Goal: Task Accomplishment & Management: Manage account settings

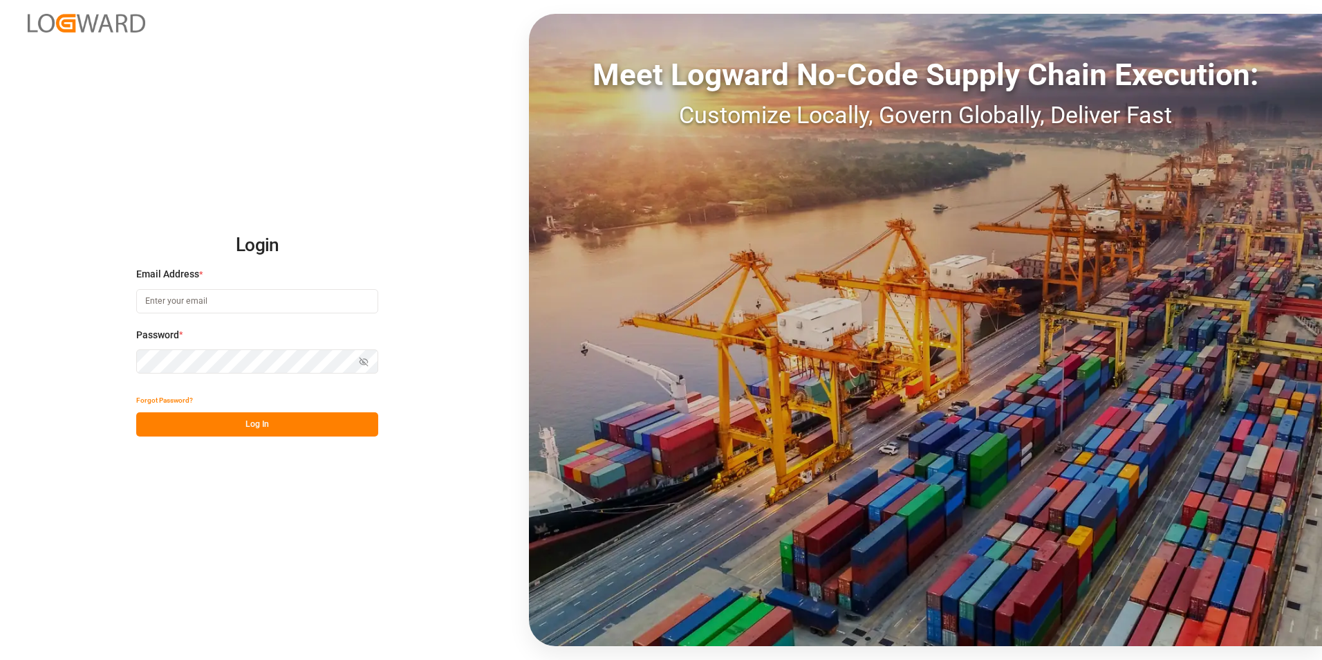
type input "jacques.denis@jamindustries.com"
click at [241, 418] on button "Log In" at bounding box center [257, 424] width 242 height 24
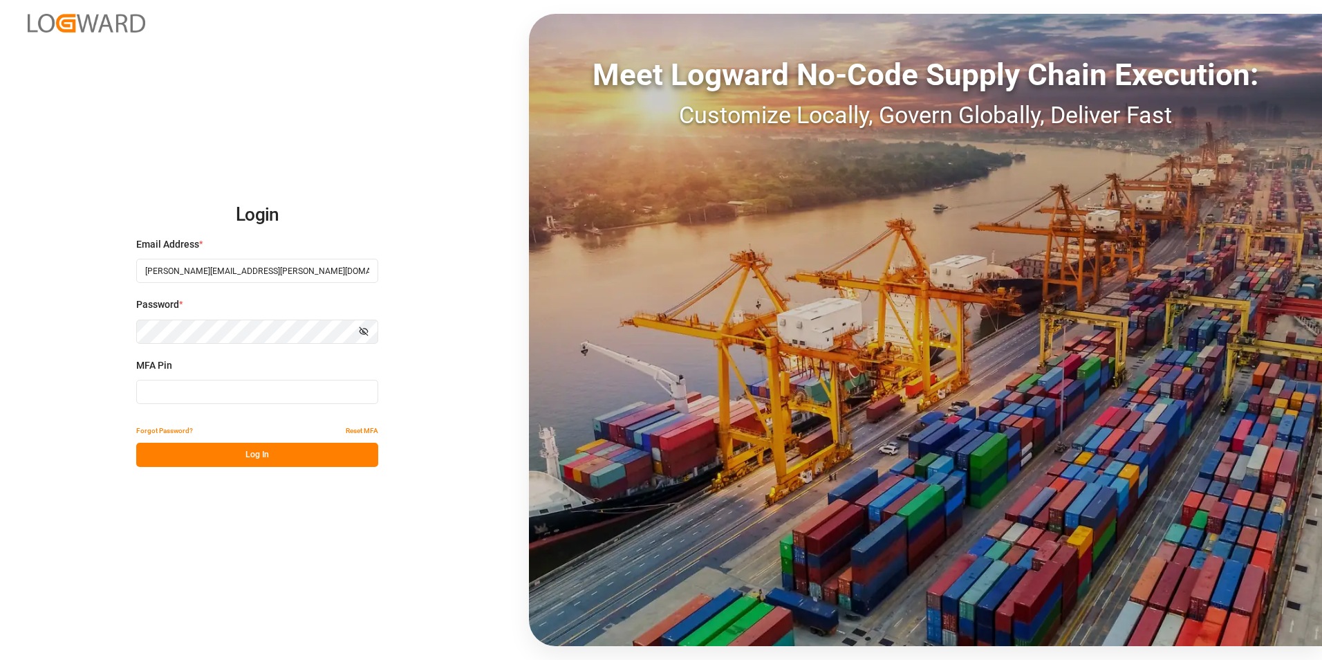
click at [218, 400] on input at bounding box center [257, 392] width 242 height 24
type input "404195"
click at [230, 445] on button "Log In" at bounding box center [257, 455] width 242 height 24
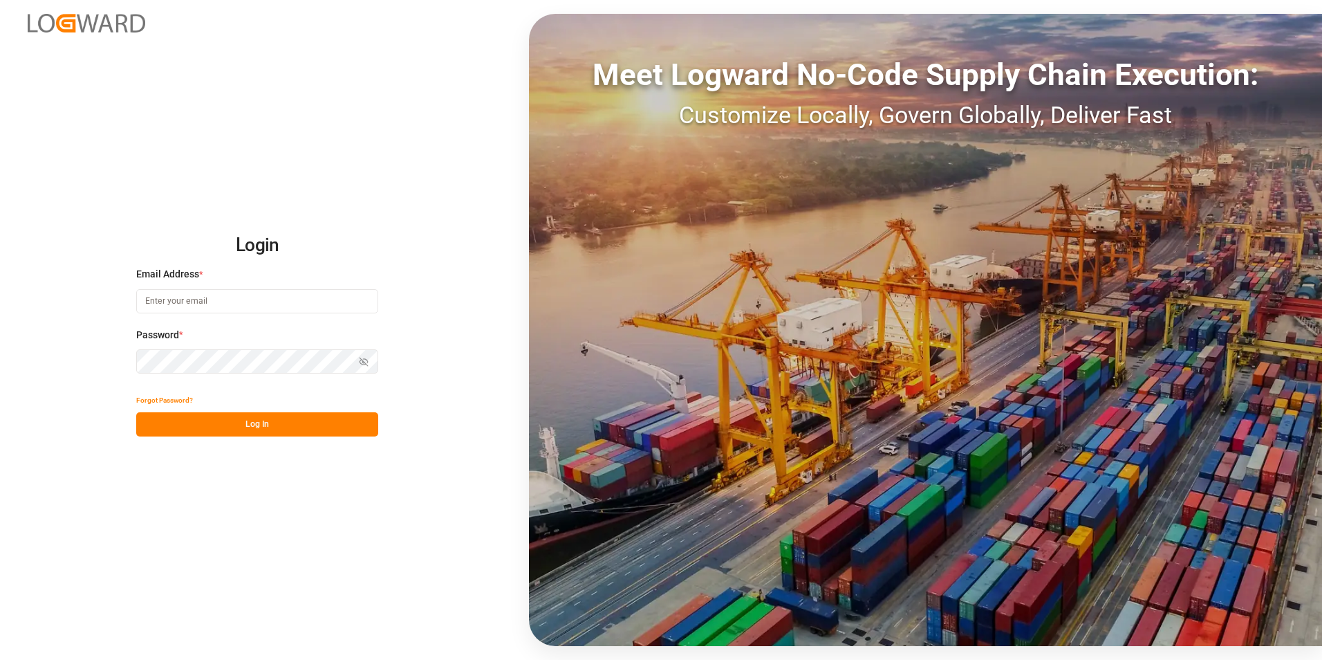
type input "jacques.denis@jamindustries.com"
click at [245, 427] on button "Log In" at bounding box center [257, 424] width 242 height 24
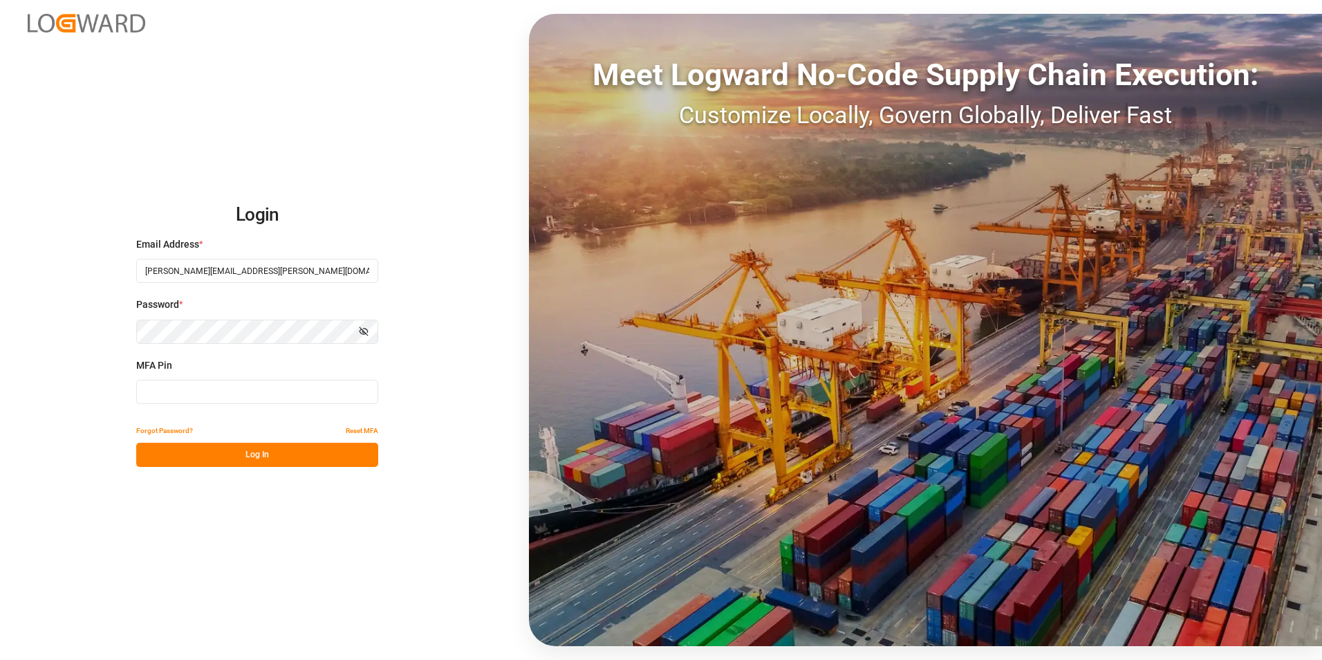
click at [225, 394] on input at bounding box center [257, 392] width 242 height 24
drag, startPoint x: 193, startPoint y: 399, endPoint x: 55, endPoint y: 398, distance: 137.6
click at [55, 398] on div "Login Email Address * jacques.denis@jamindustries.com Password * Show password …" at bounding box center [661, 330] width 1322 height 660
type input "309007"
click at [241, 457] on button "Log In" at bounding box center [257, 455] width 242 height 24
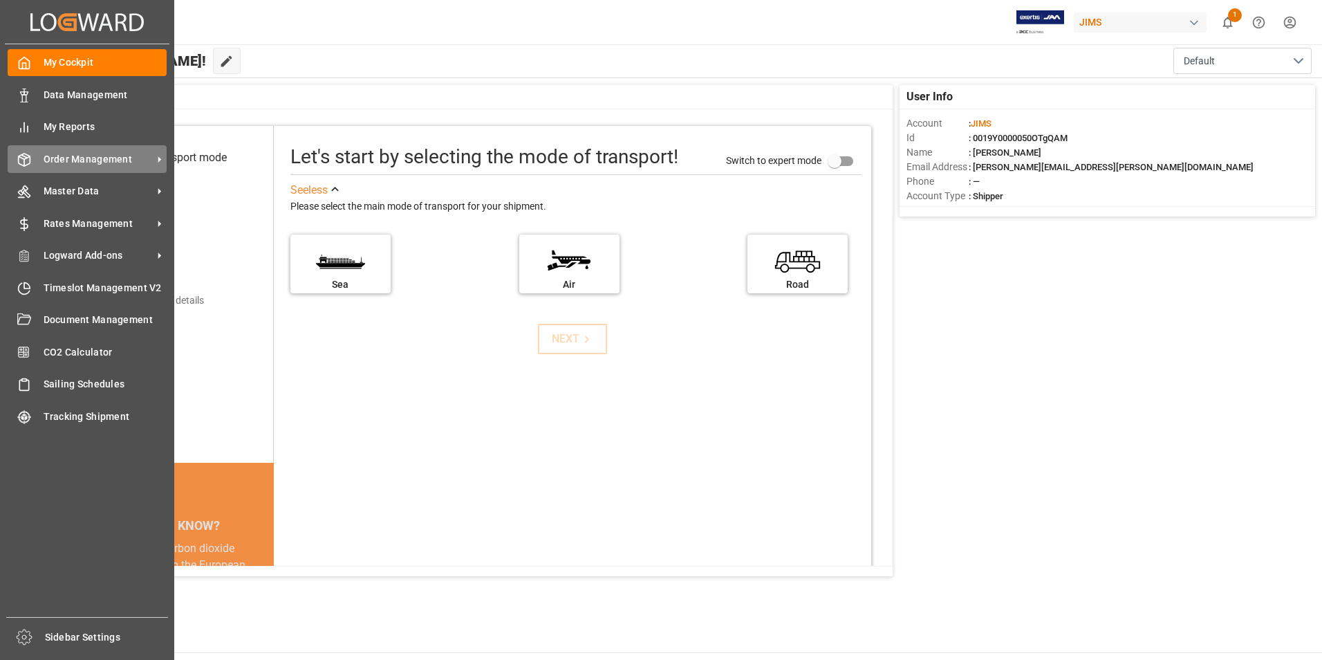
click at [92, 161] on span "Order Management" at bounding box center [98, 159] width 109 height 15
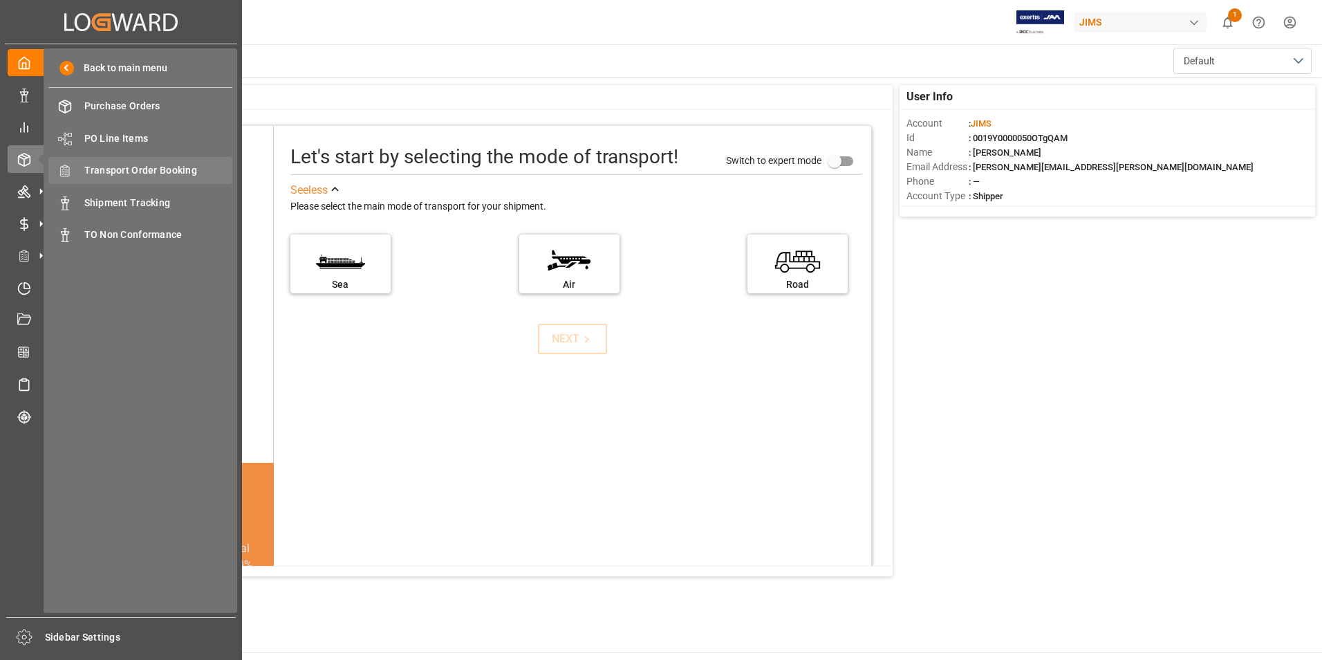
click at [147, 167] on span "Transport Order Booking" at bounding box center [158, 170] width 149 height 15
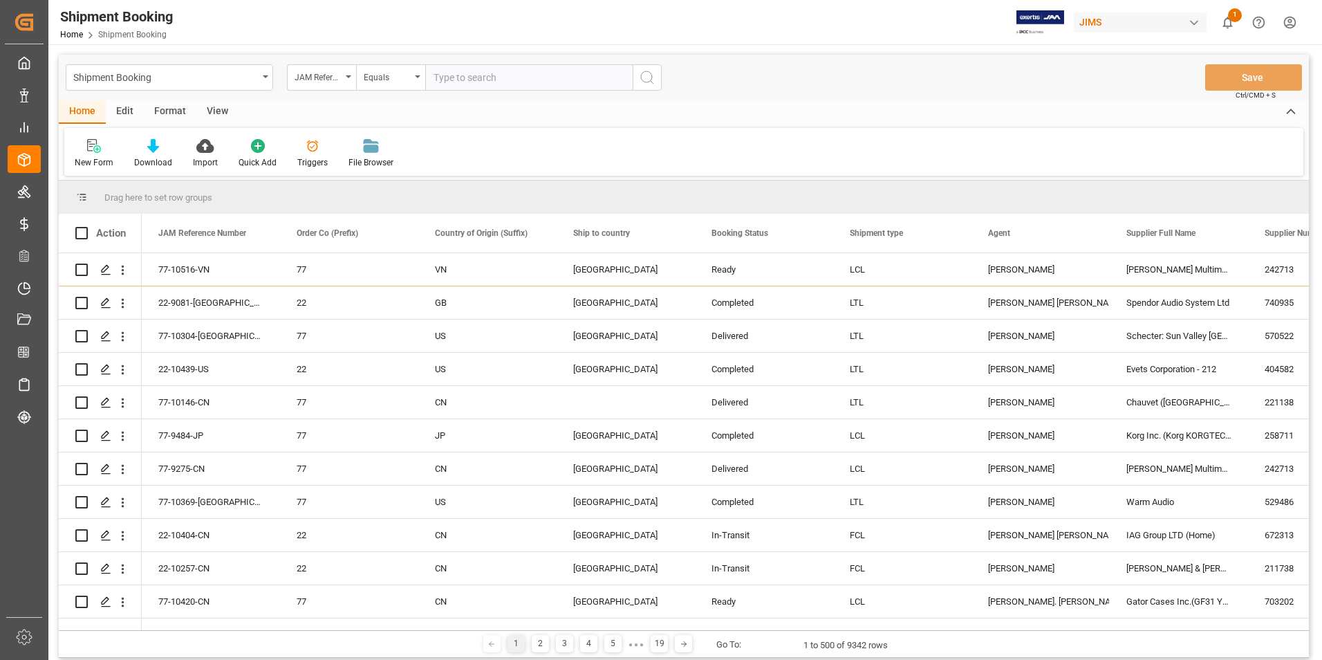
click at [477, 77] on input "text" at bounding box center [528, 77] width 207 height 26
paste input "77-10511-[GEOGRAPHIC_DATA]"
type input "77-10511-[GEOGRAPHIC_DATA]"
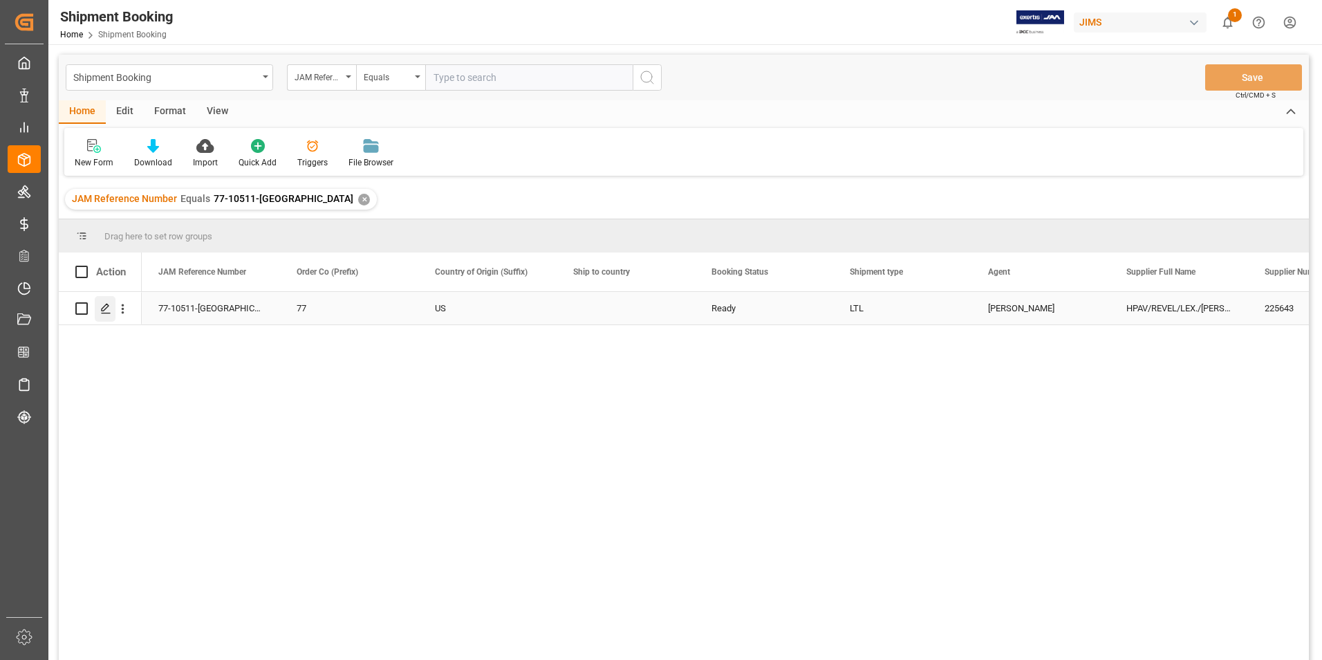
click at [103, 306] on icon "Press SPACE to select this row." at bounding box center [105, 308] width 11 height 11
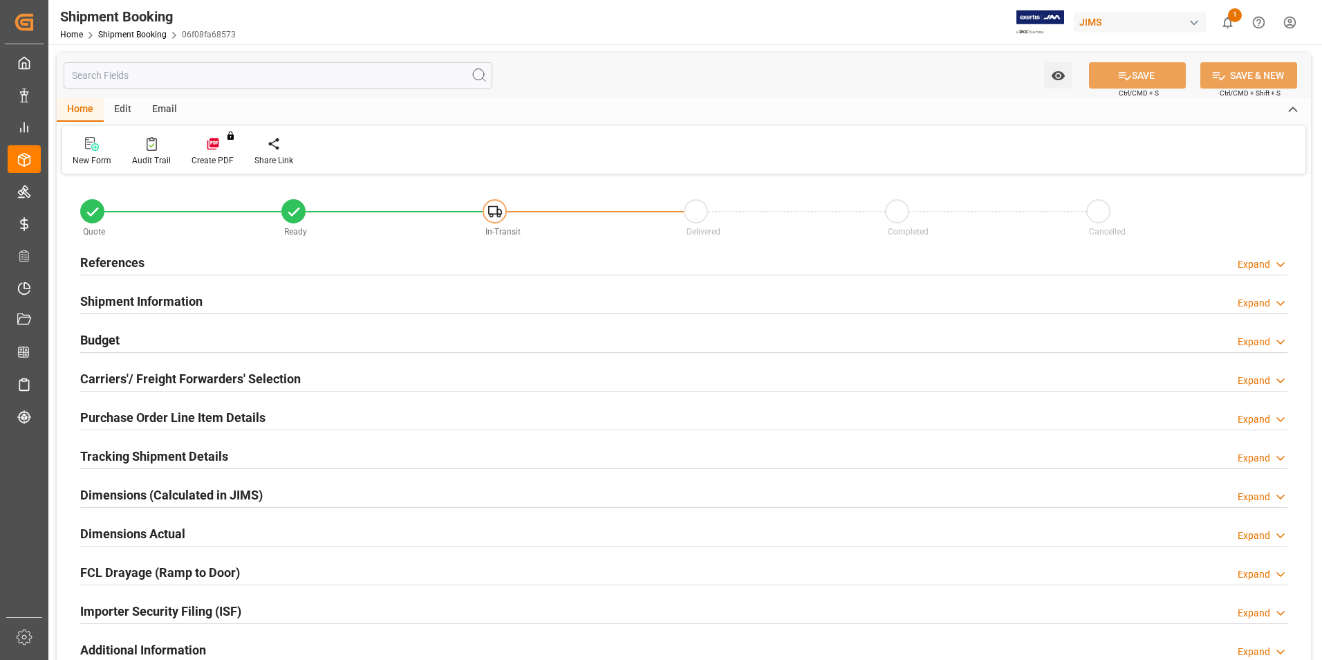
type input "25"
click at [131, 299] on h2 "Shipment Information" at bounding box center [141, 301] width 122 height 19
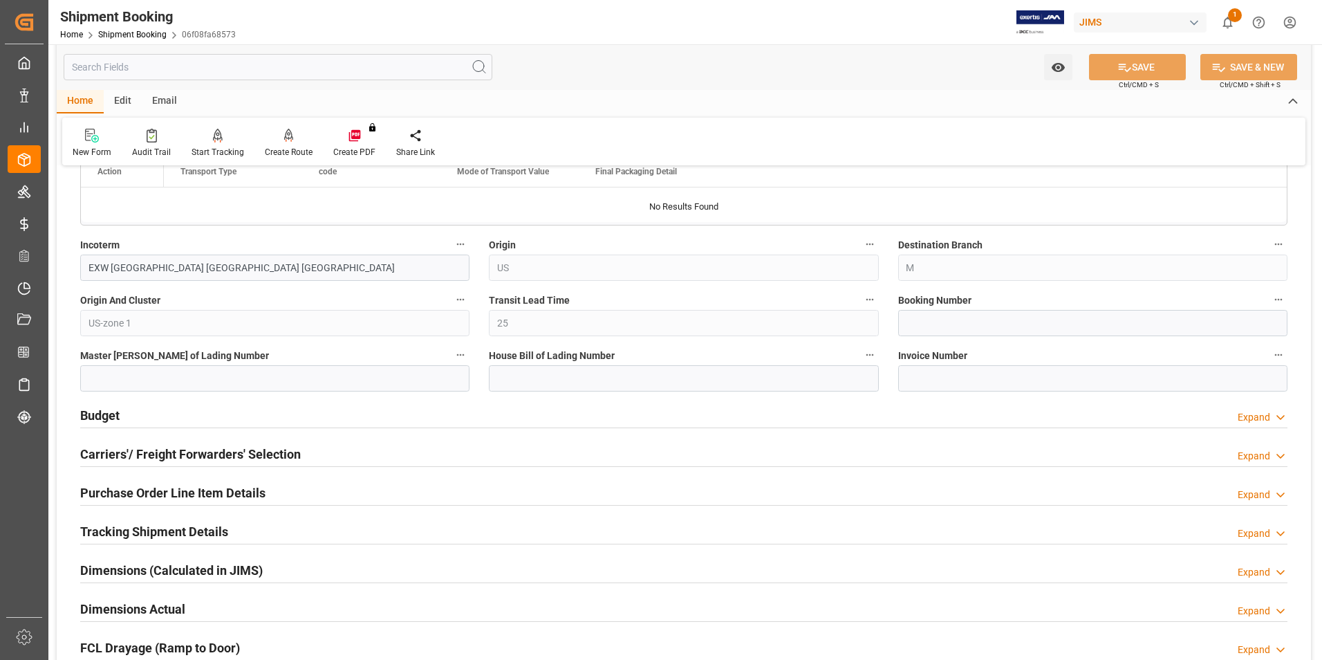
scroll to position [484, 0]
click at [922, 330] on input at bounding box center [1092, 322] width 389 height 26
paste input "1ZWE05346873278157"
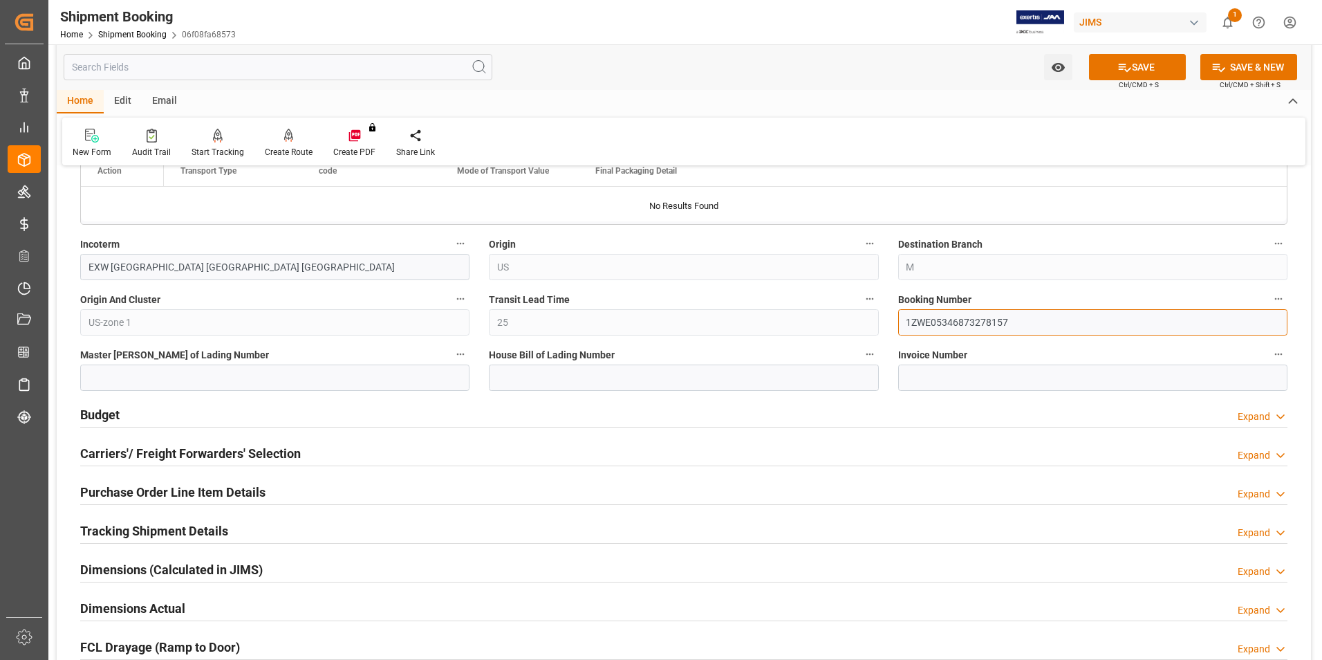
type input "1ZWE05346873278157"
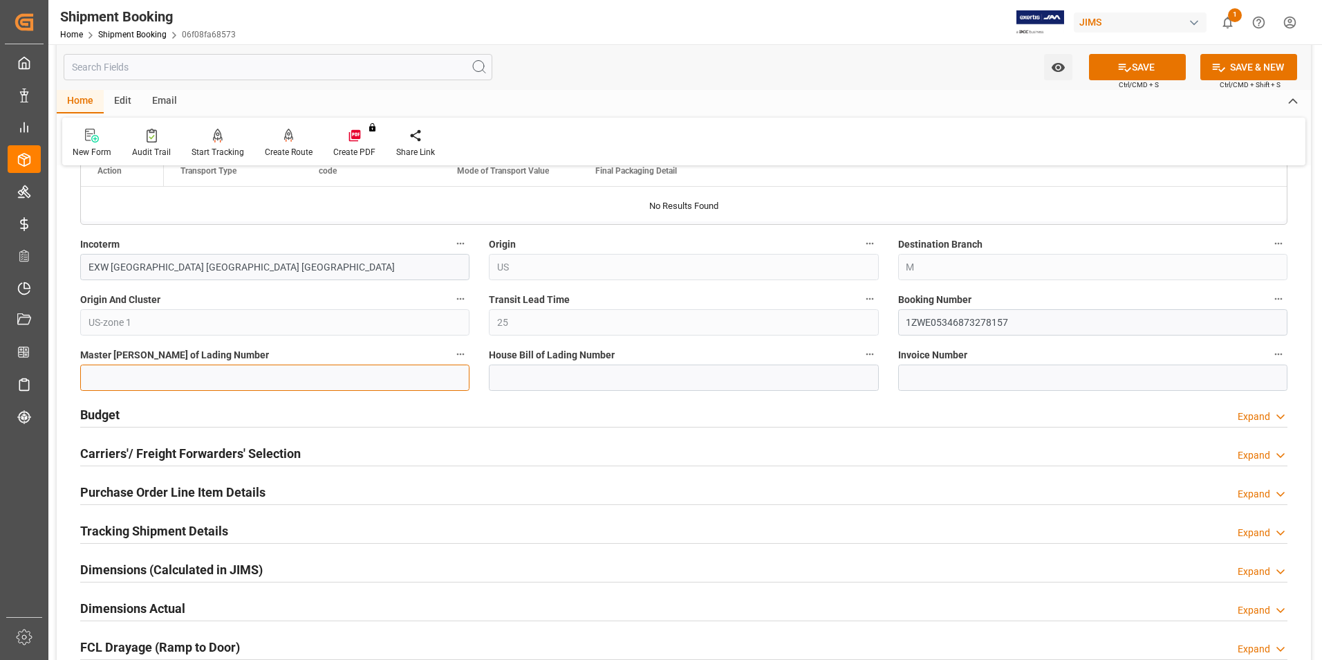
click at [212, 375] on input at bounding box center [274, 377] width 389 height 26
paste input "1ZWE05346873278157"
type input "1ZWE05346873278157"
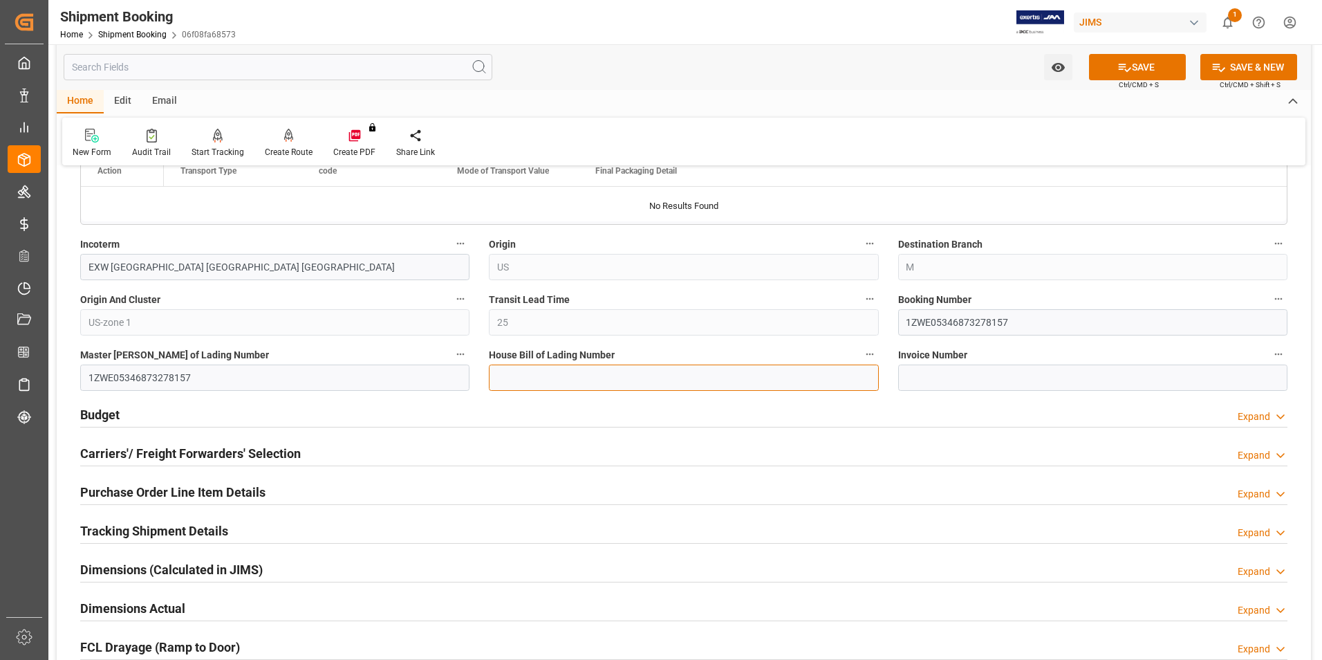
click at [561, 364] on input at bounding box center [683, 377] width 389 height 26
paste input "1ZWE05346873278157"
type input "1ZWE05346873278157"
click at [1141, 75] on button "SAVE" at bounding box center [1137, 67] width 97 height 26
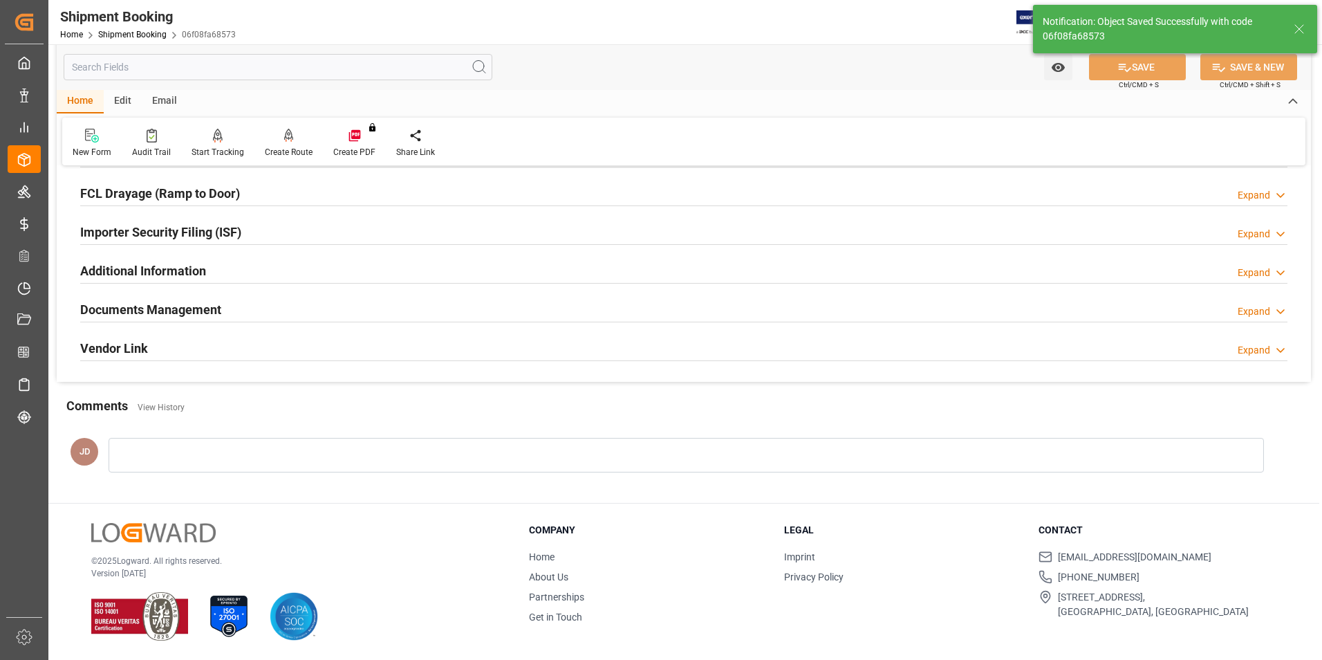
scroll to position [0, 0]
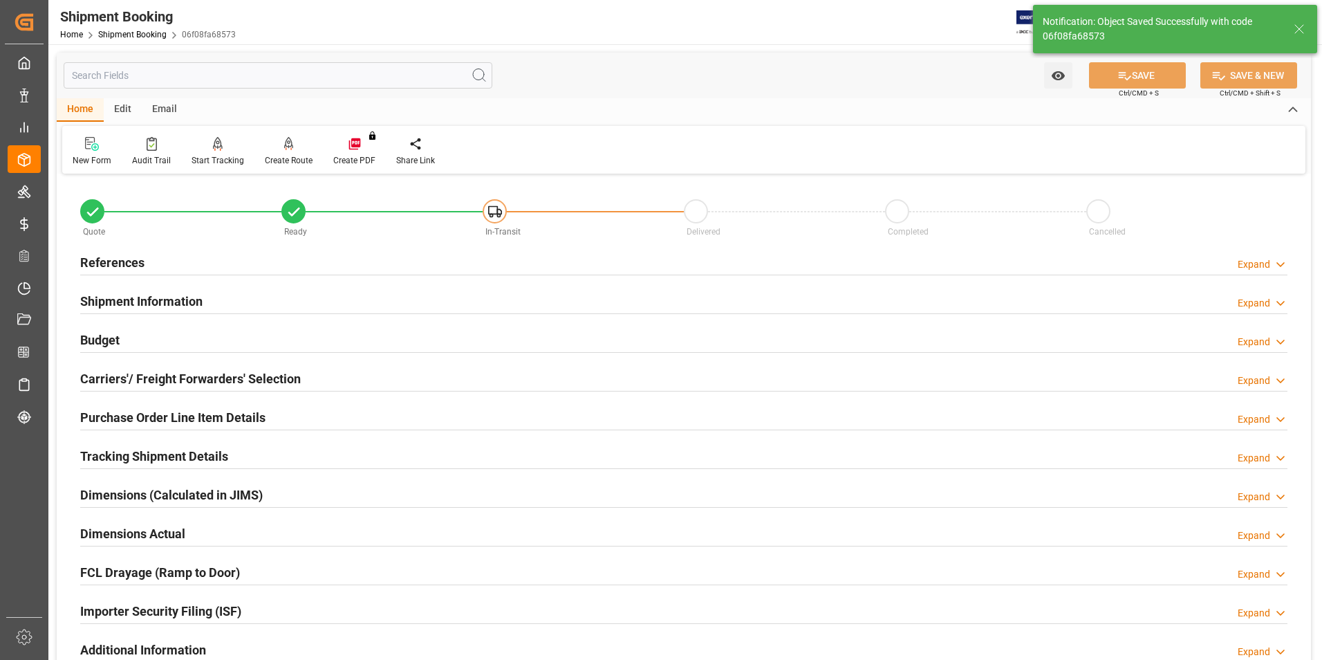
click at [104, 339] on h2 "Budget" at bounding box center [99, 339] width 39 height 19
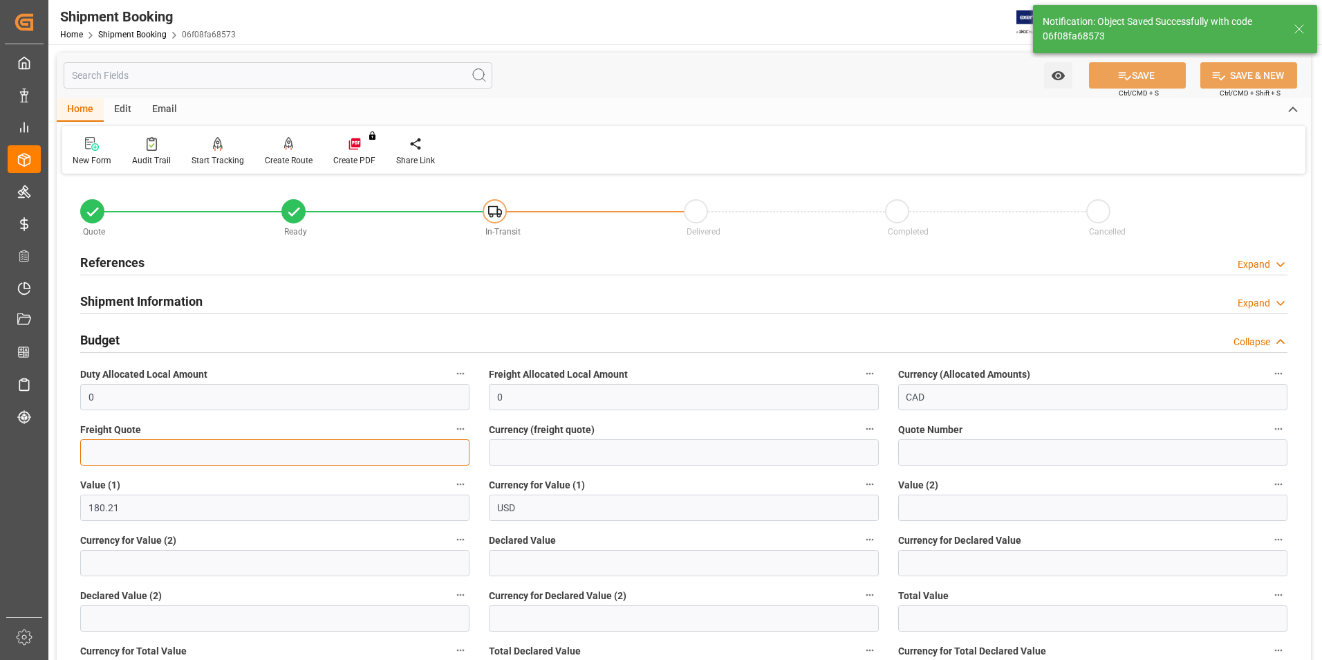
click at [177, 459] on input "text" at bounding box center [274, 452] width 389 height 26
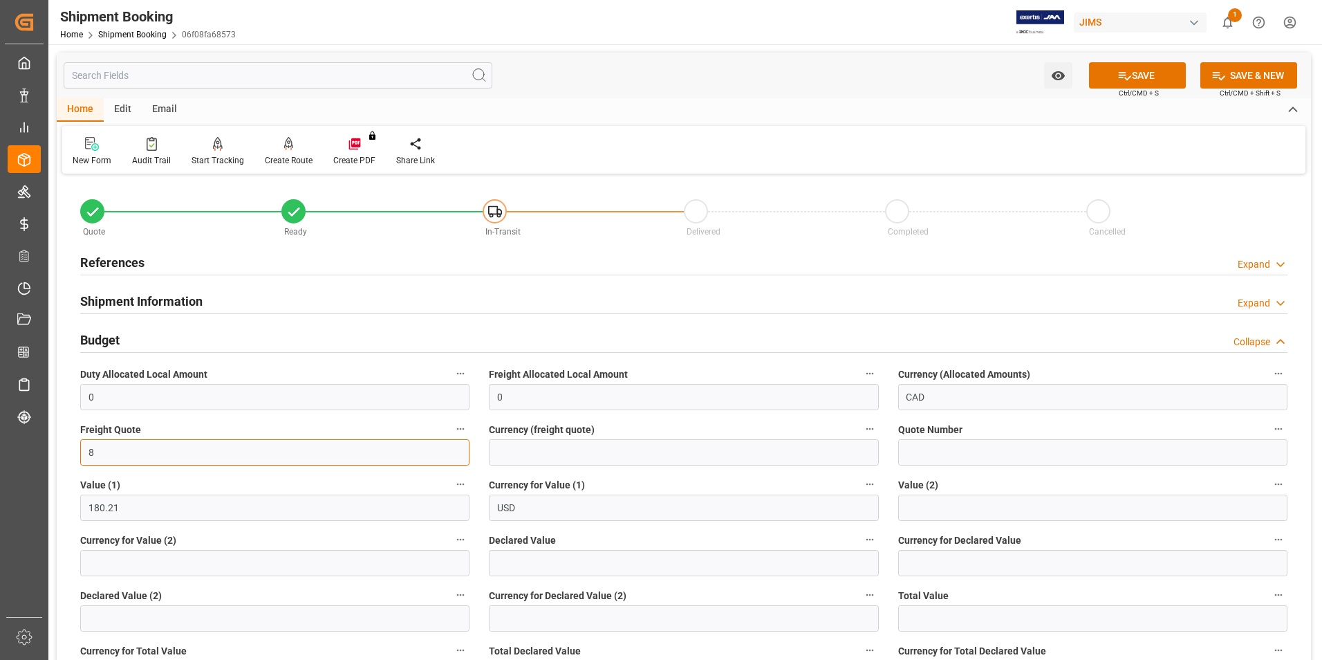
type input "8"
click at [538, 454] on input at bounding box center [683, 452] width 389 height 26
type input "cad"
click at [512, 550] on input "text" at bounding box center [683, 563] width 389 height 26
type input "180.21"
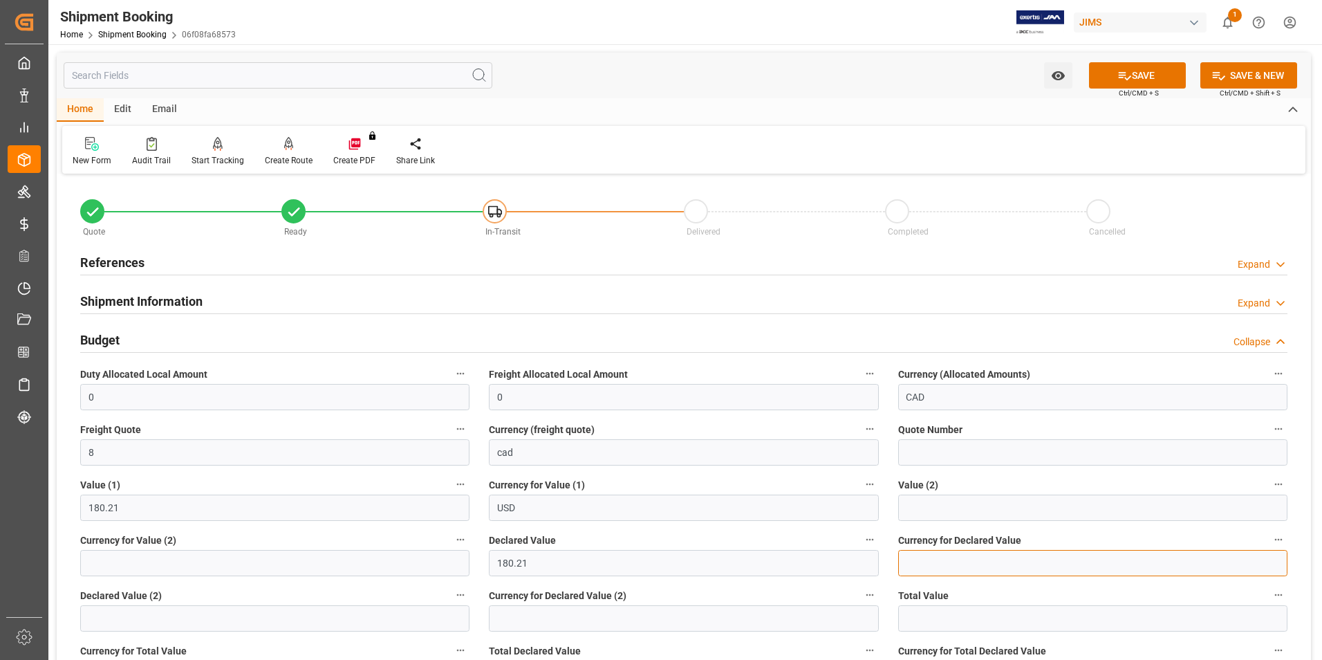
click at [965, 566] on input at bounding box center [1092, 563] width 389 height 26
type input "usd"
click at [1140, 72] on button "SAVE" at bounding box center [1137, 75] width 97 height 26
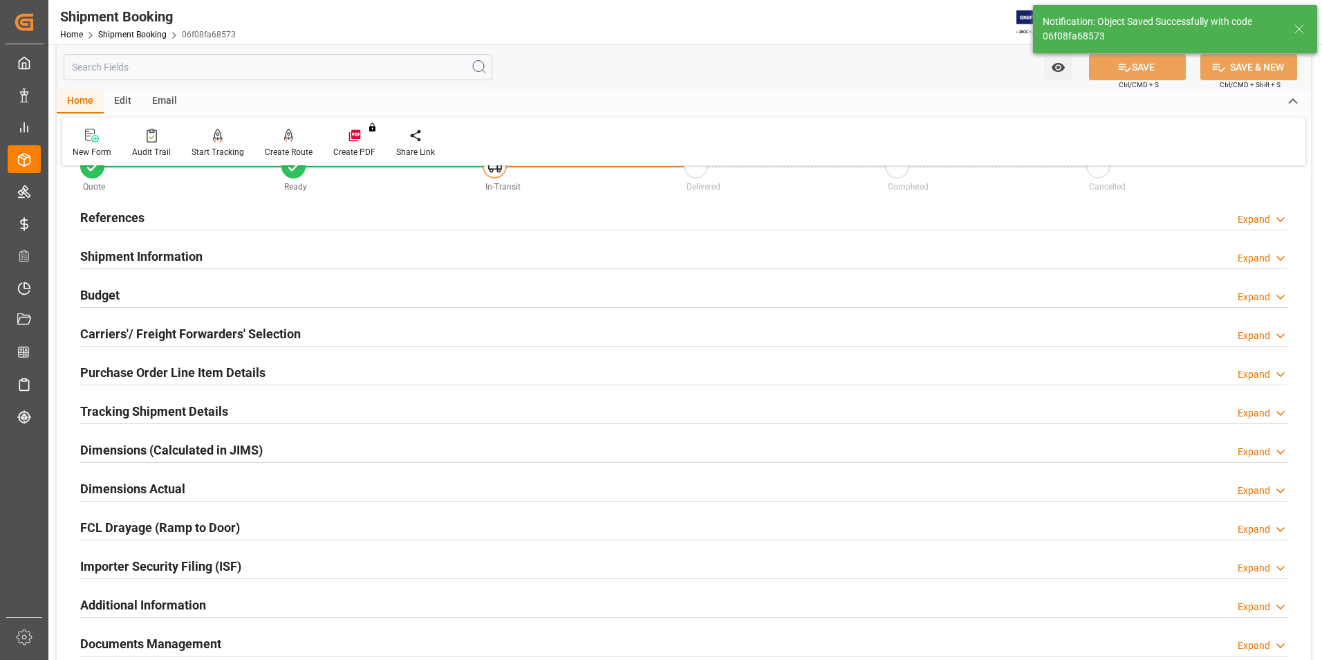
scroll to position [69, 0]
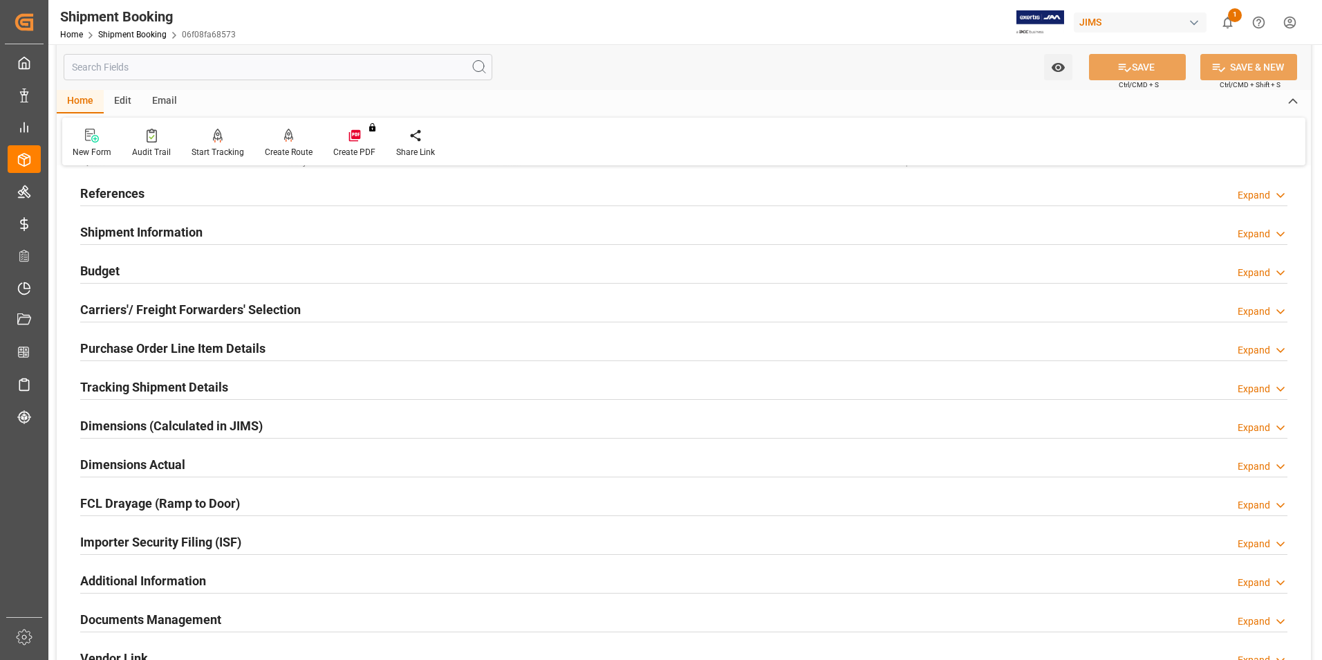
click at [104, 308] on h2 "Carriers'/ Freight Forwarders' Selection" at bounding box center [190, 309] width 221 height 19
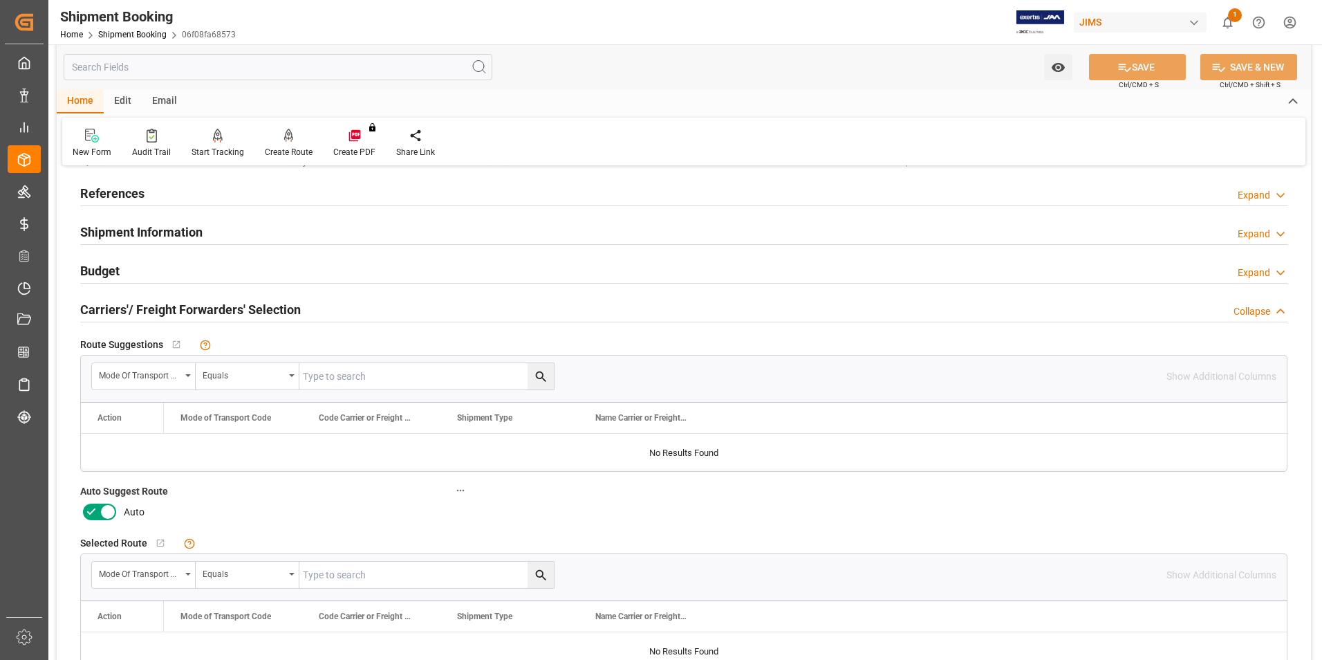
click at [92, 516] on icon at bounding box center [91, 511] width 17 height 17
click at [0, 0] on input "checkbox" at bounding box center [0, 0] width 0 height 0
click at [1139, 58] on button "SAVE" at bounding box center [1137, 67] width 97 height 26
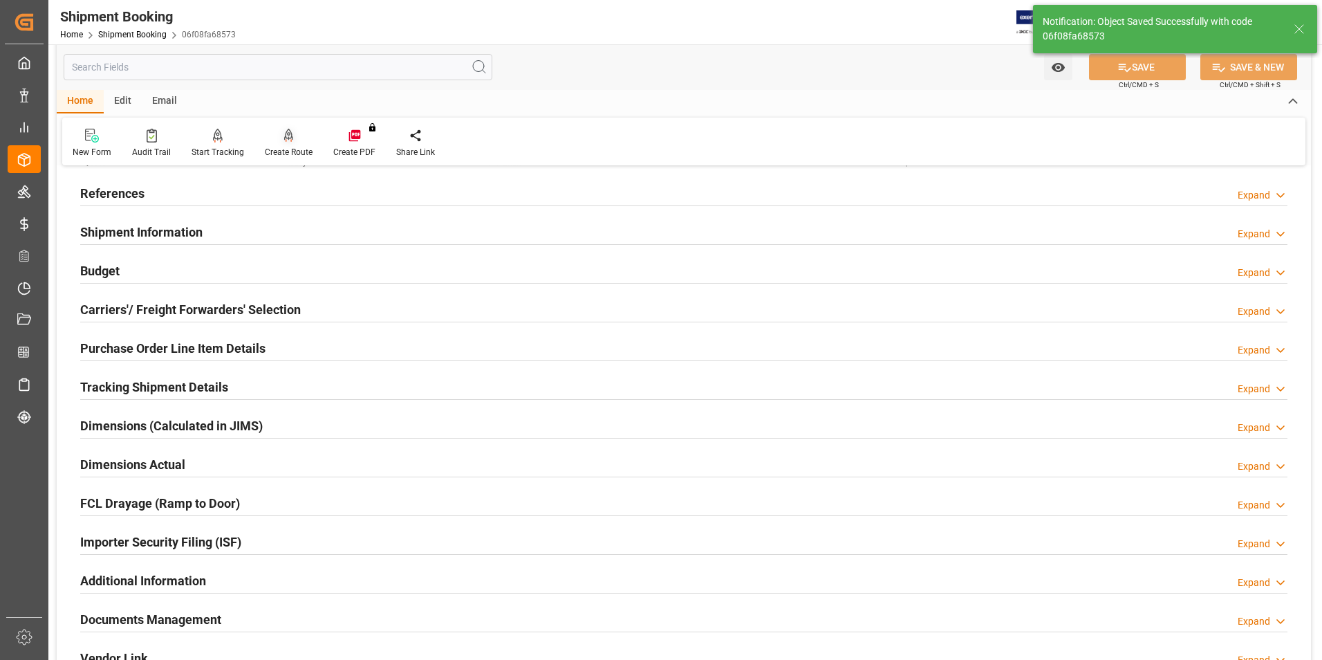
click at [286, 150] on div "Create Route" at bounding box center [289, 152] width 48 height 12
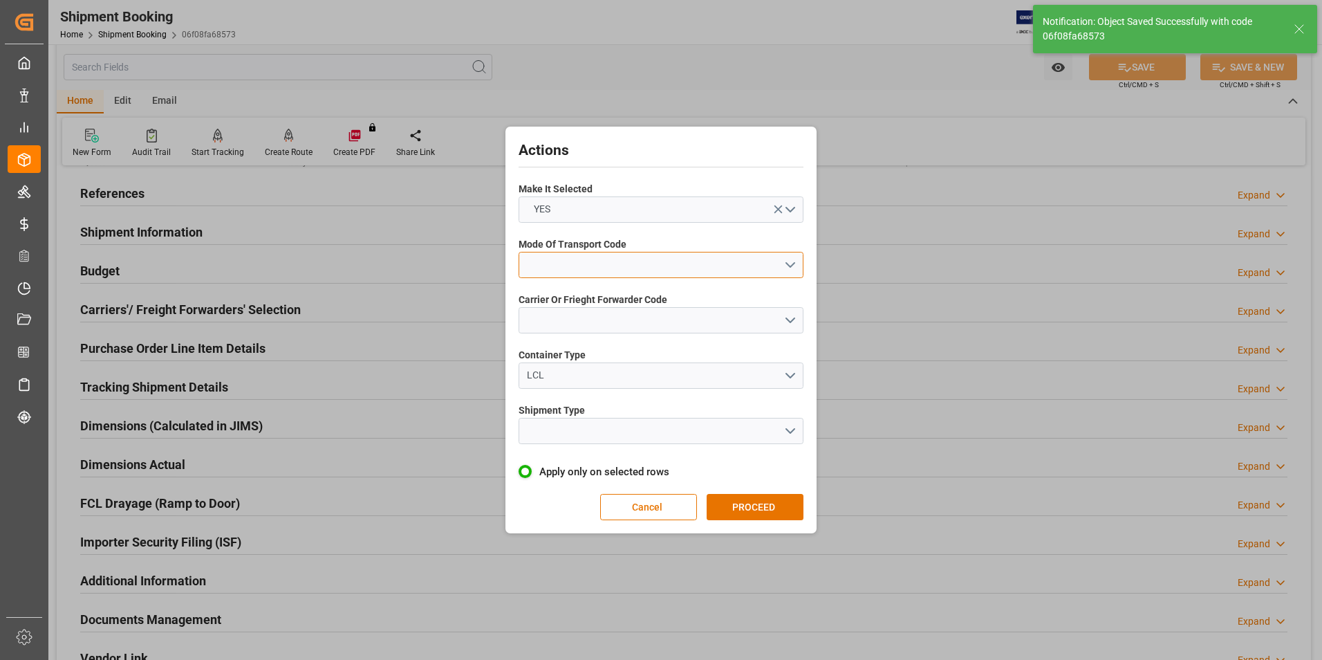
click at [600, 267] on button "open menu" at bounding box center [661, 265] width 285 height 26
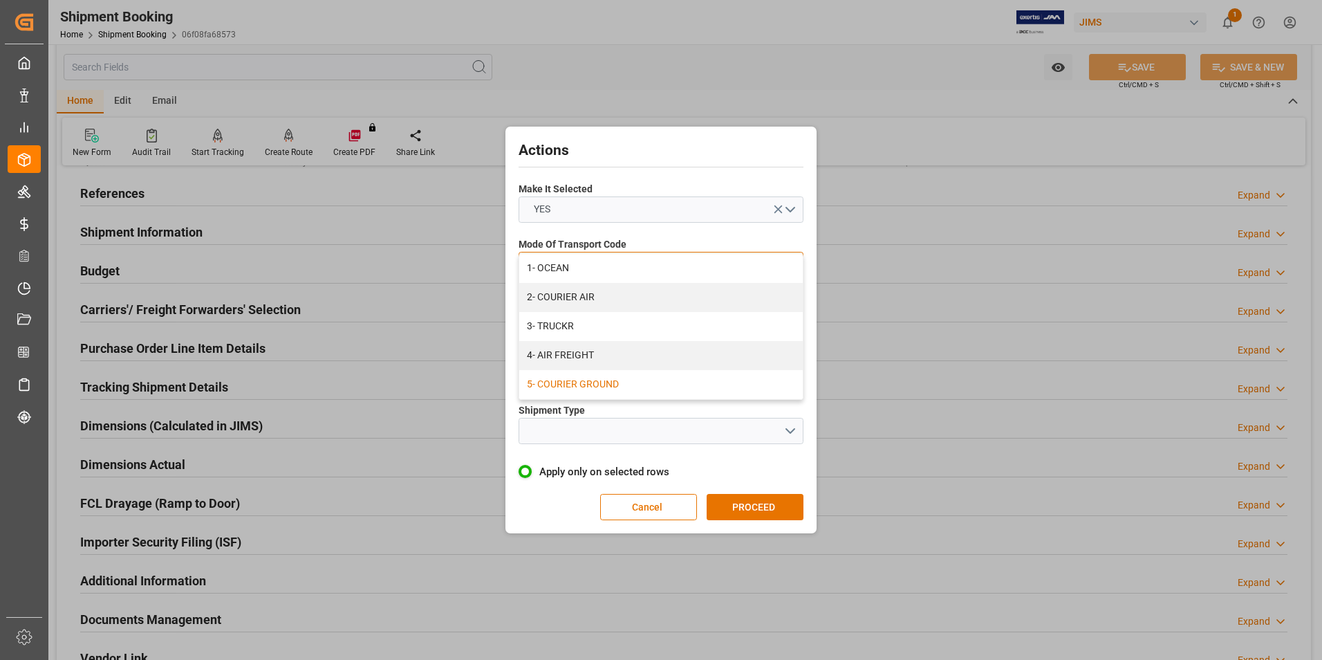
click at [620, 380] on div "5- COURIER GROUND" at bounding box center [660, 384] width 283 height 29
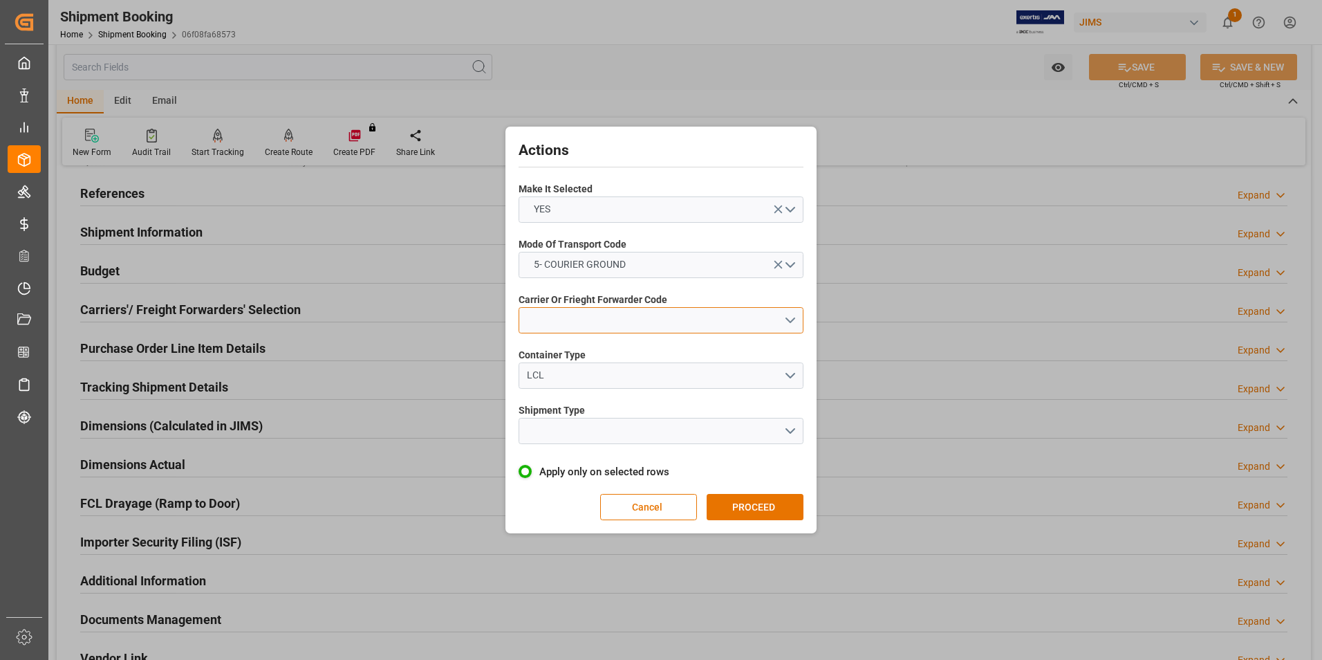
click at [588, 315] on button "open menu" at bounding box center [661, 320] width 285 height 26
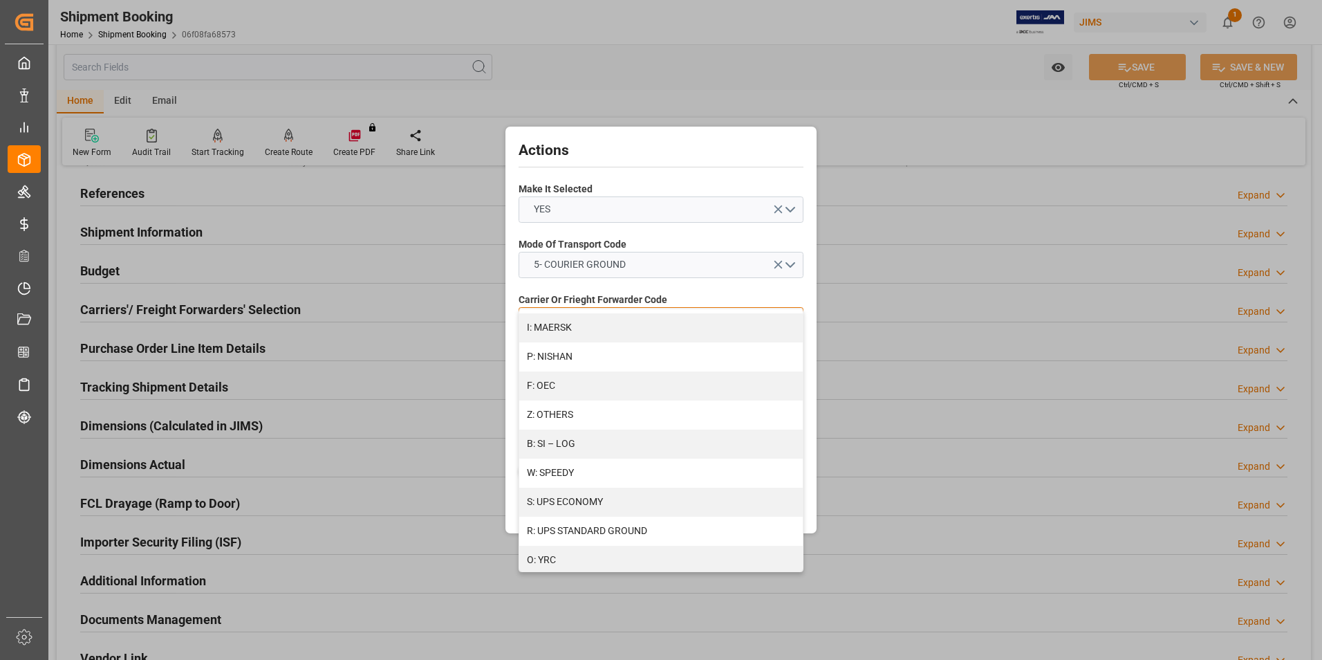
scroll to position [739, 0]
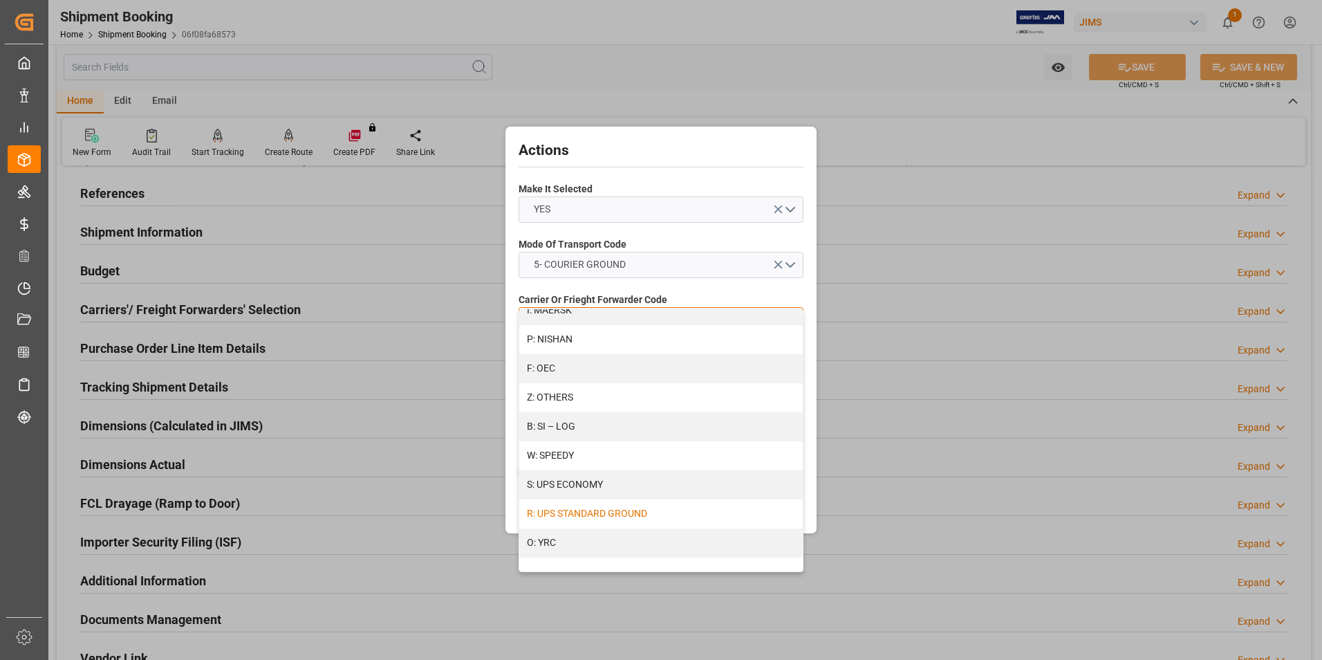
click at [595, 510] on div "R: UPS STANDARD GROUND" at bounding box center [660, 513] width 283 height 29
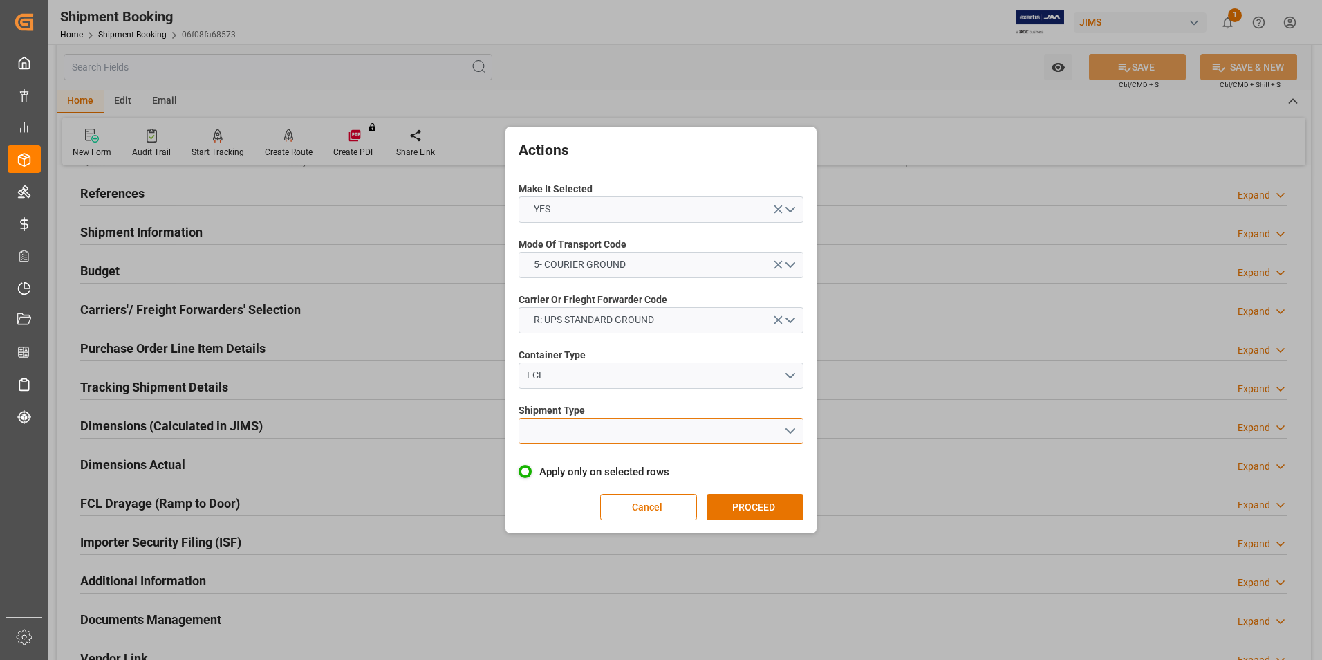
click at [587, 427] on button "open menu" at bounding box center [661, 431] width 285 height 26
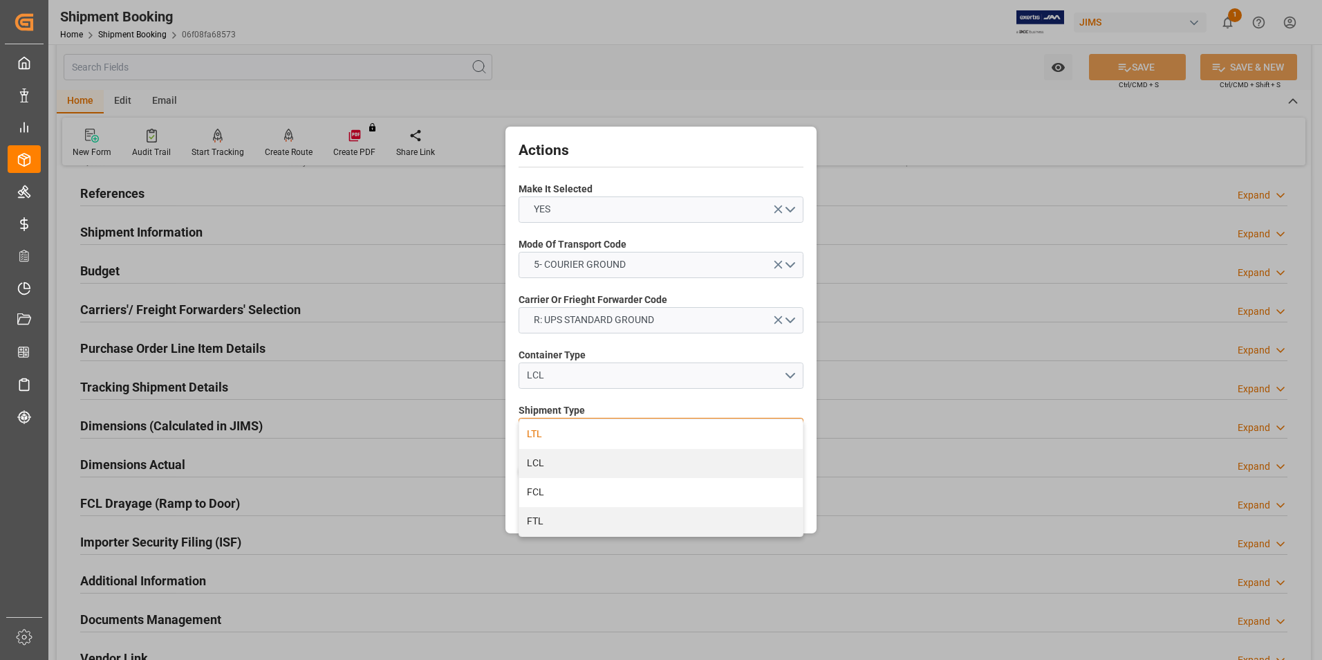
click at [590, 436] on div "LTL" at bounding box center [660, 434] width 283 height 29
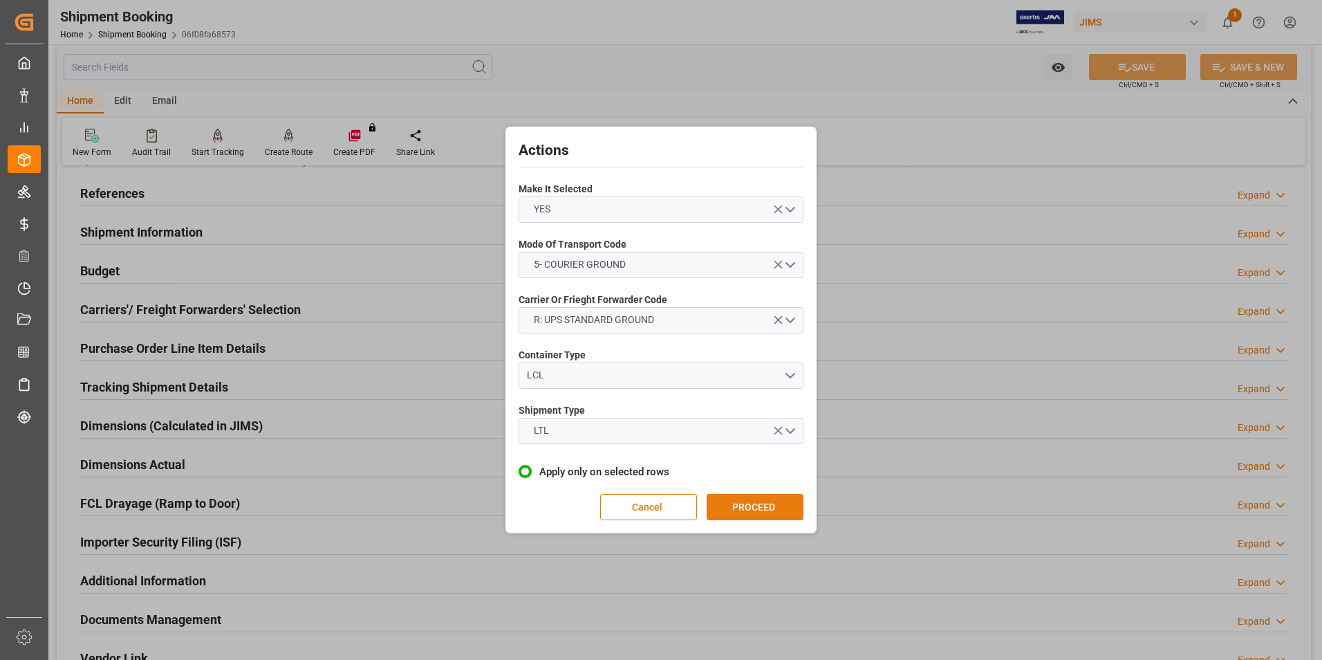
click at [756, 497] on button "PROCEED" at bounding box center [755, 507] width 97 height 26
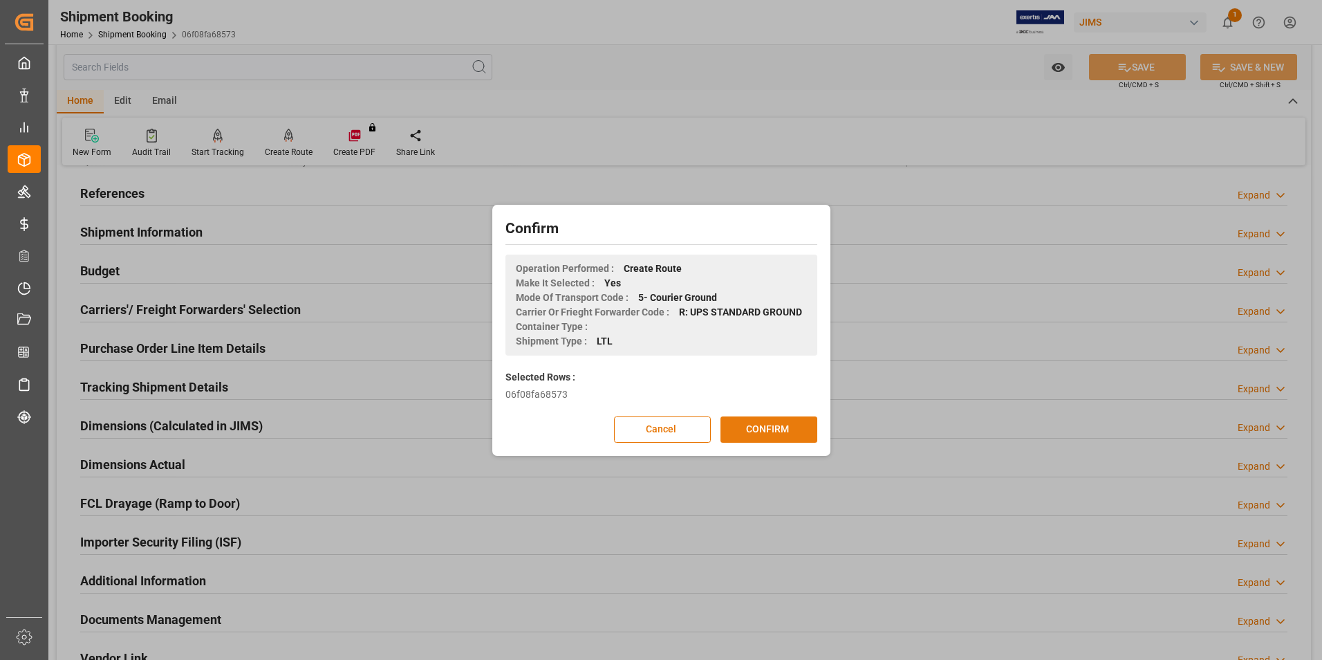
click at [762, 427] on button "CONFIRM" at bounding box center [768, 429] width 97 height 26
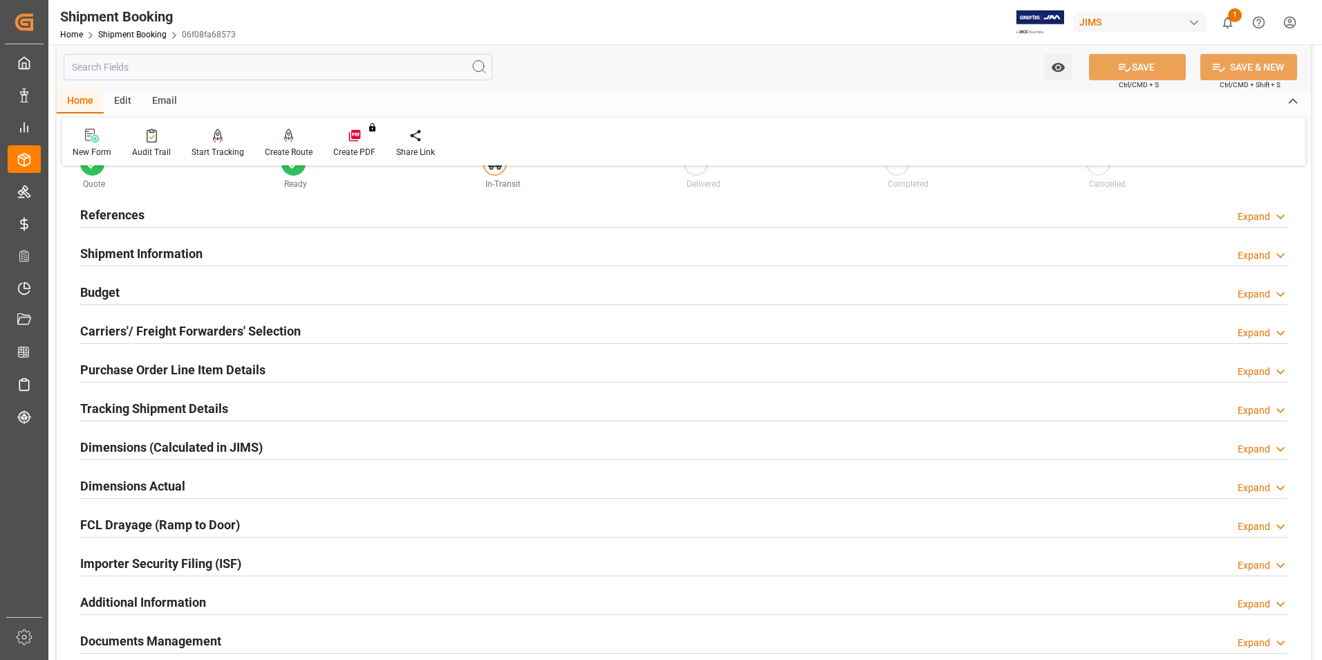
scroll to position [69, 0]
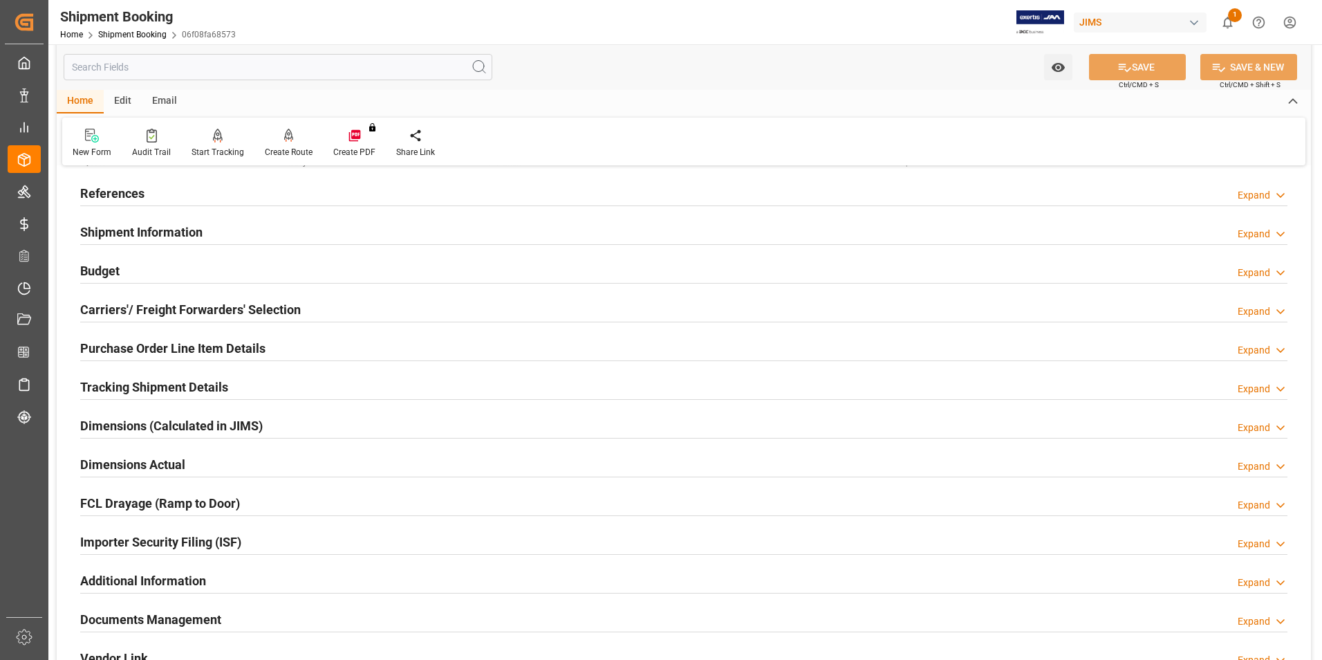
click at [129, 460] on h2 "Dimensions Actual" at bounding box center [132, 464] width 105 height 19
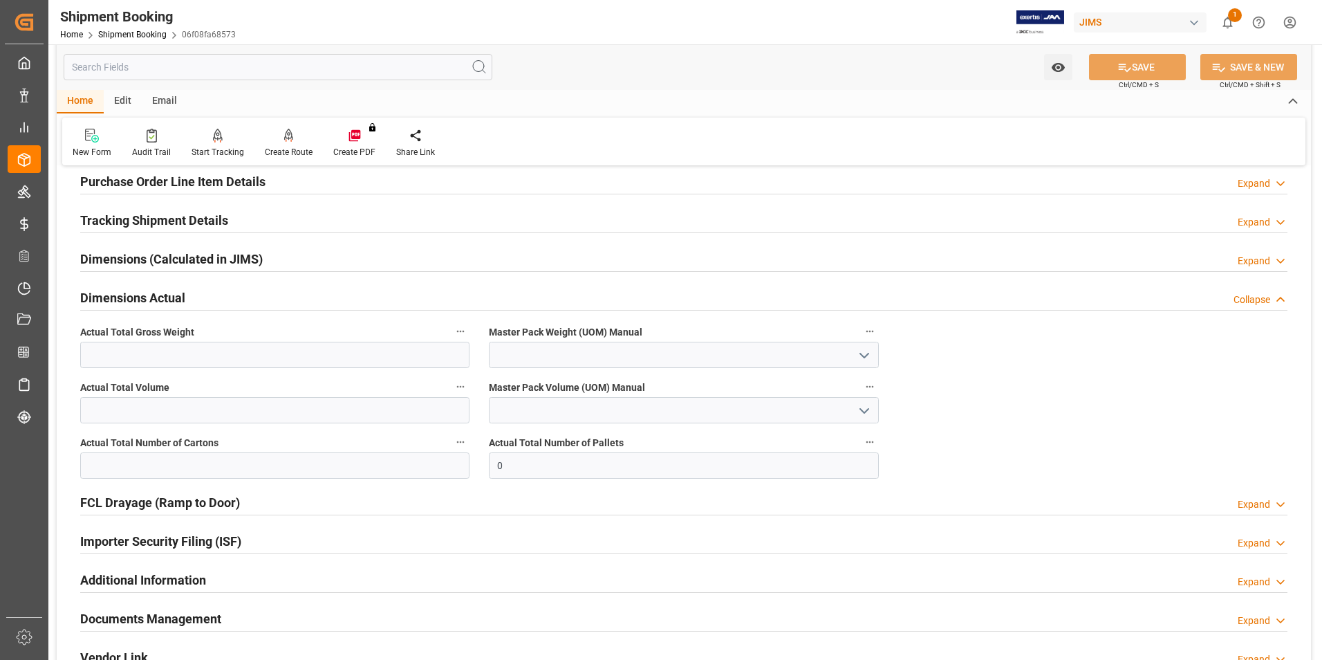
scroll to position [277, 0]
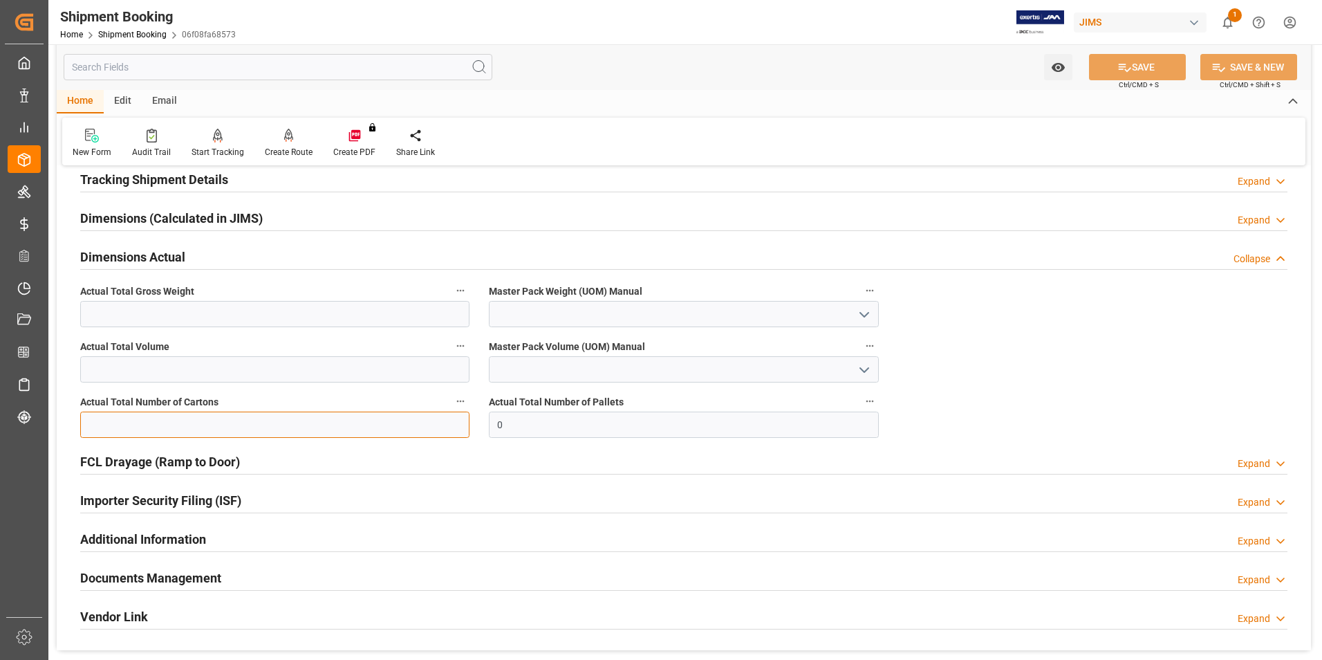
click at [147, 422] on input "text" at bounding box center [274, 424] width 389 height 26
type input "1"
click at [97, 308] on input "text" at bounding box center [274, 314] width 389 height 26
type input "3"
click at [533, 321] on input at bounding box center [683, 314] width 389 height 26
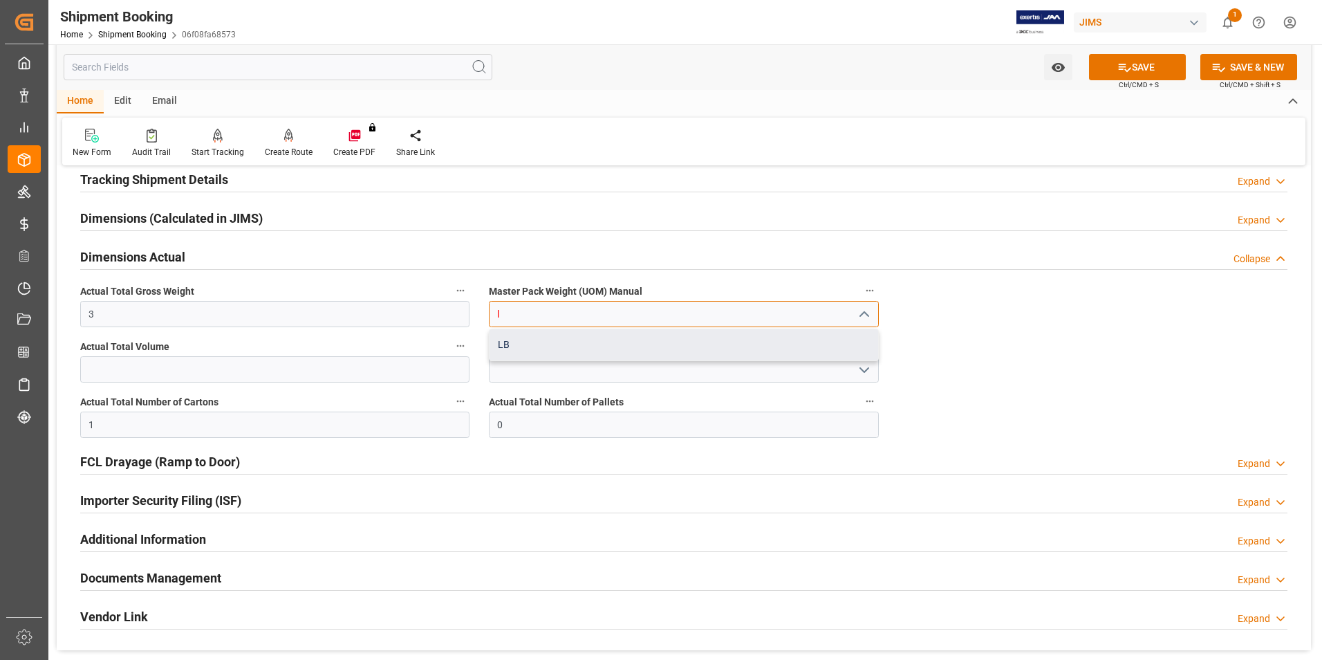
click at [559, 346] on div "LB" at bounding box center [684, 344] width 388 height 31
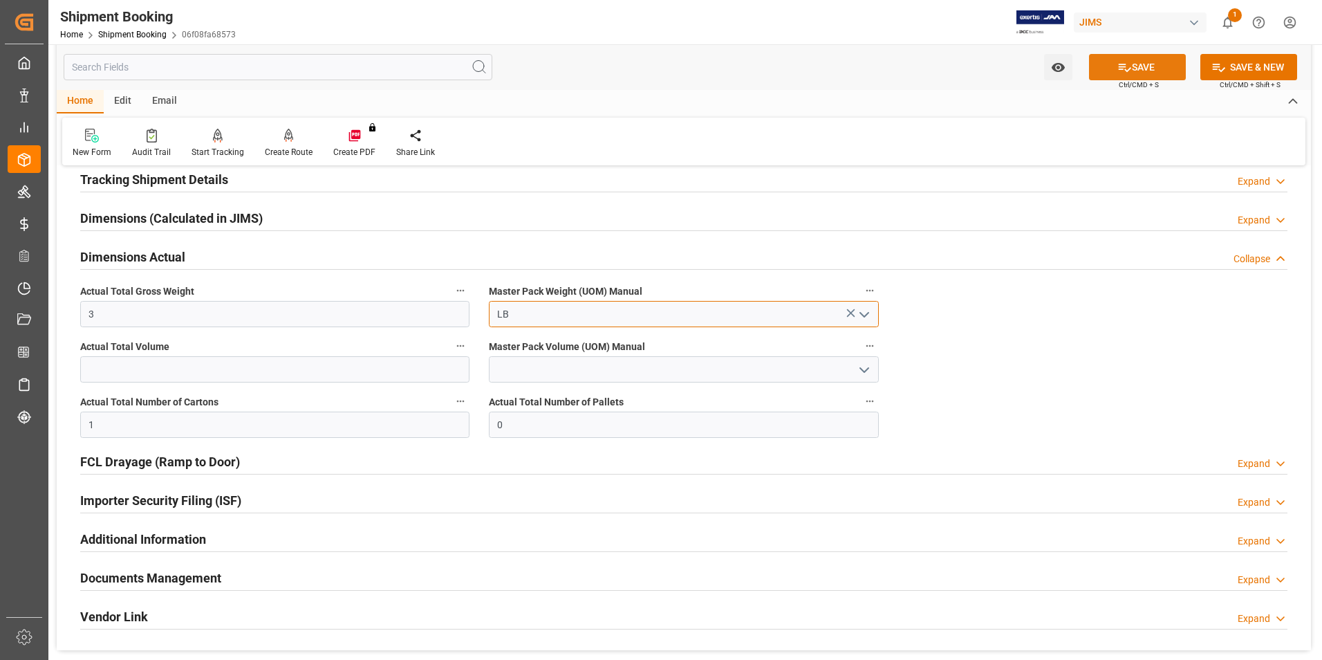
type input "LB"
click at [1157, 67] on button "SAVE" at bounding box center [1137, 67] width 97 height 26
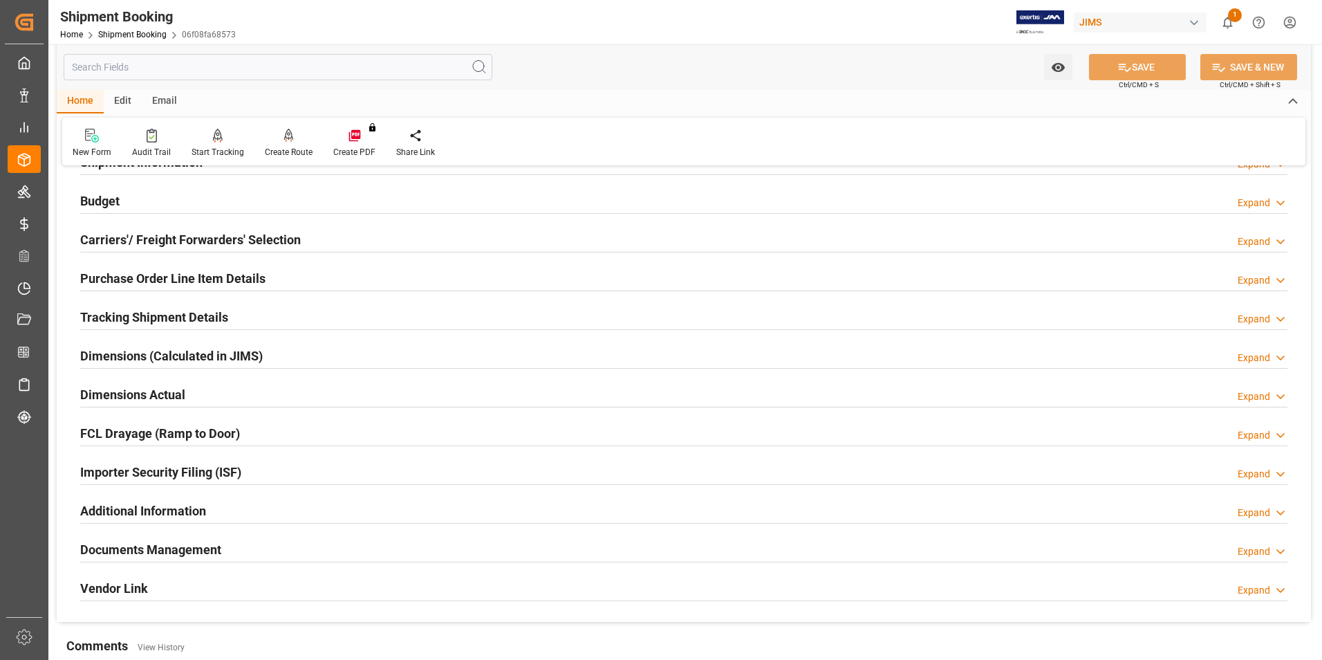
scroll to position [138, 0]
click at [106, 311] on h2 "Tracking Shipment Details" at bounding box center [154, 317] width 148 height 19
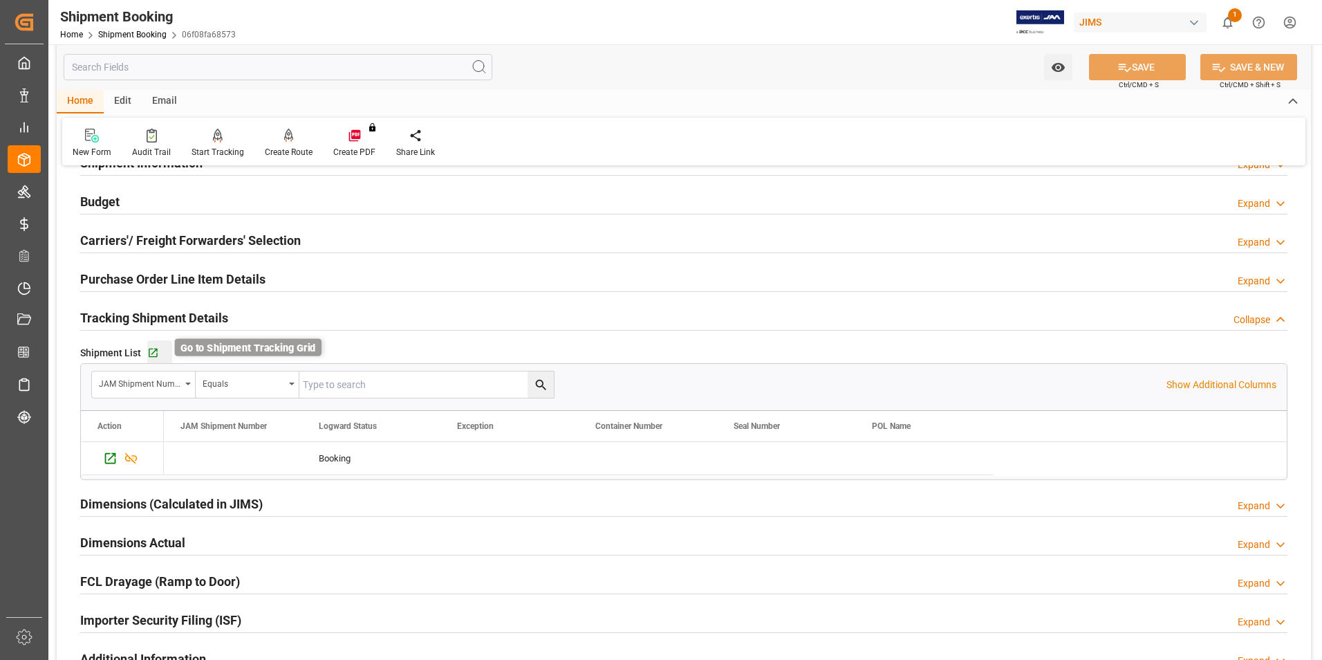
click at [157, 353] on icon "button" at bounding box center [153, 353] width 12 height 12
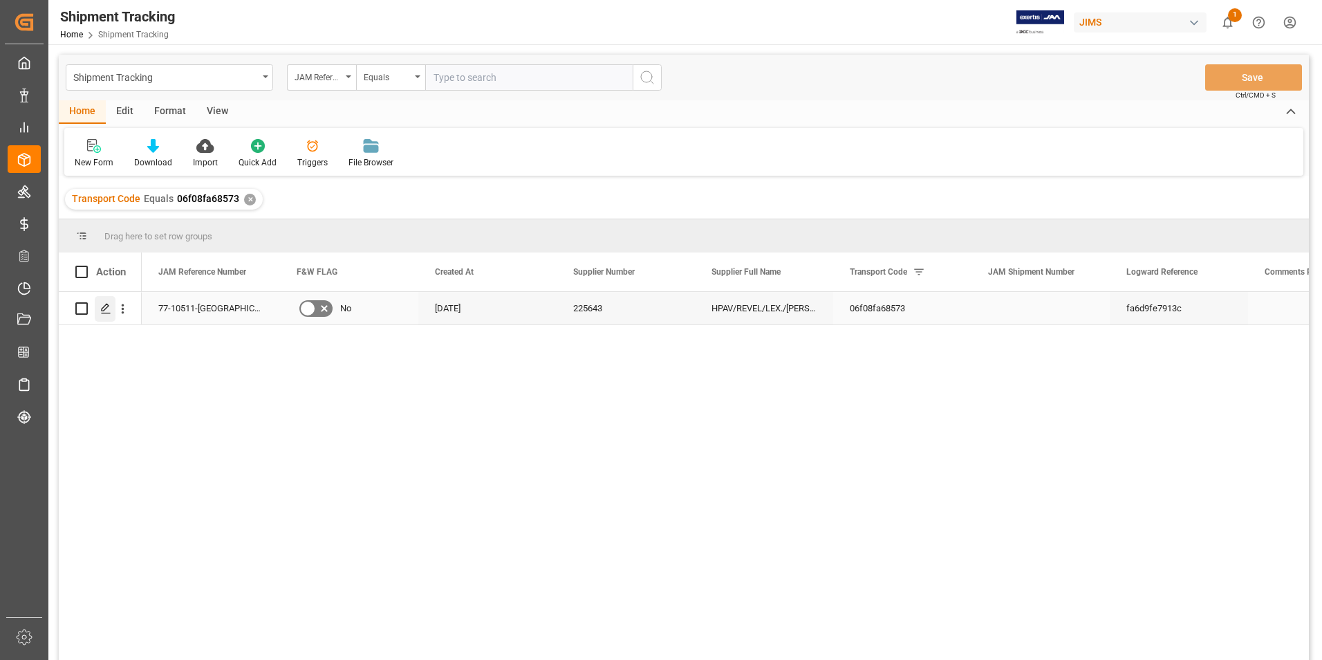
click at [106, 303] on icon "Press SPACE to select this row." at bounding box center [105, 308] width 11 height 11
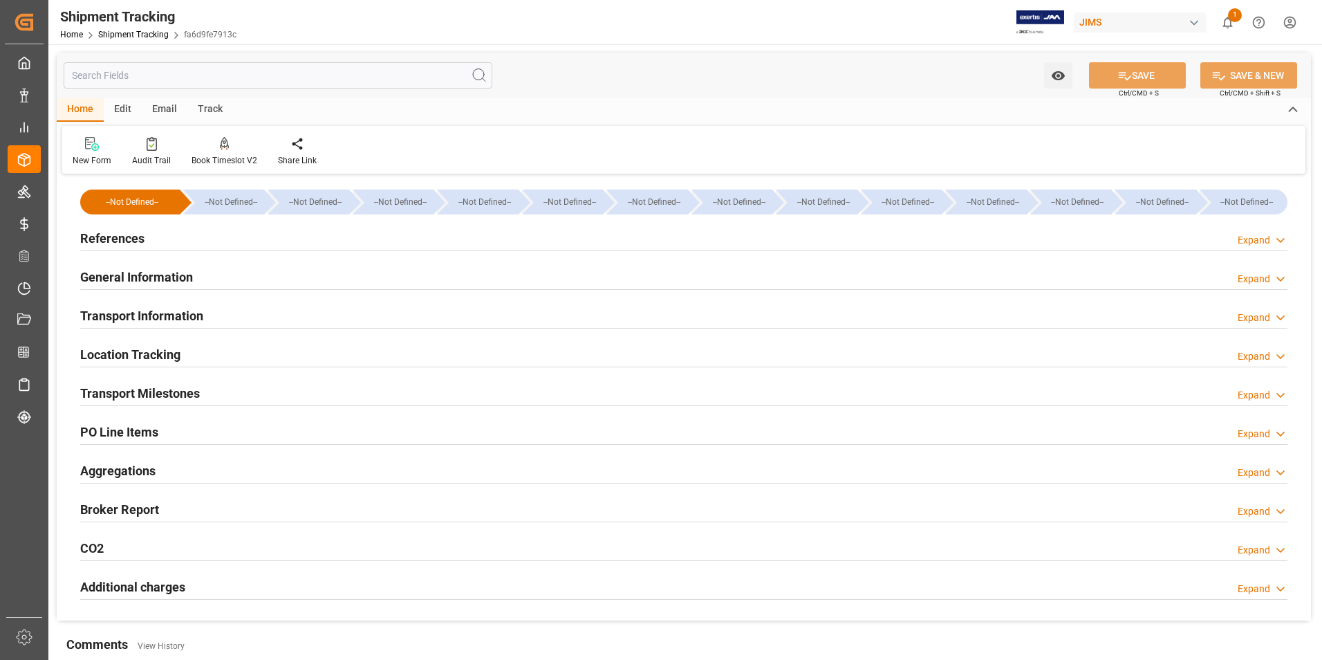
click at [124, 277] on h2 "General Information" at bounding box center [136, 277] width 113 height 19
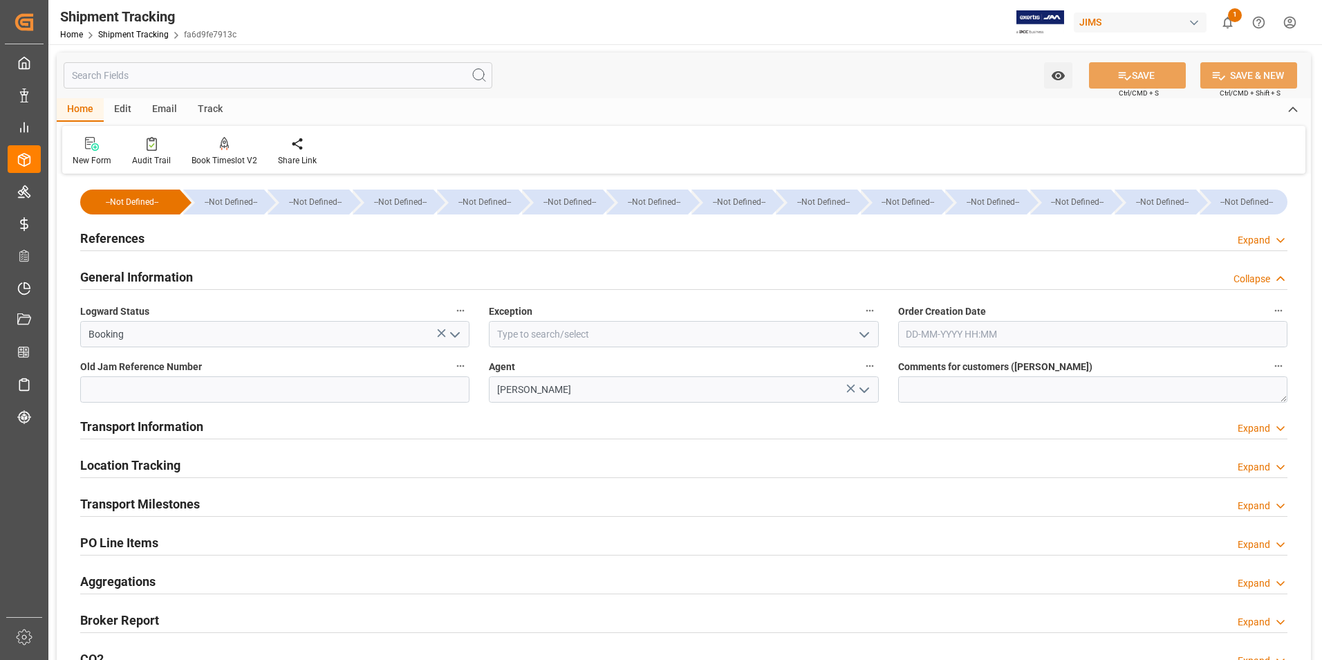
click at [125, 240] on h2 "References" at bounding box center [112, 238] width 64 height 19
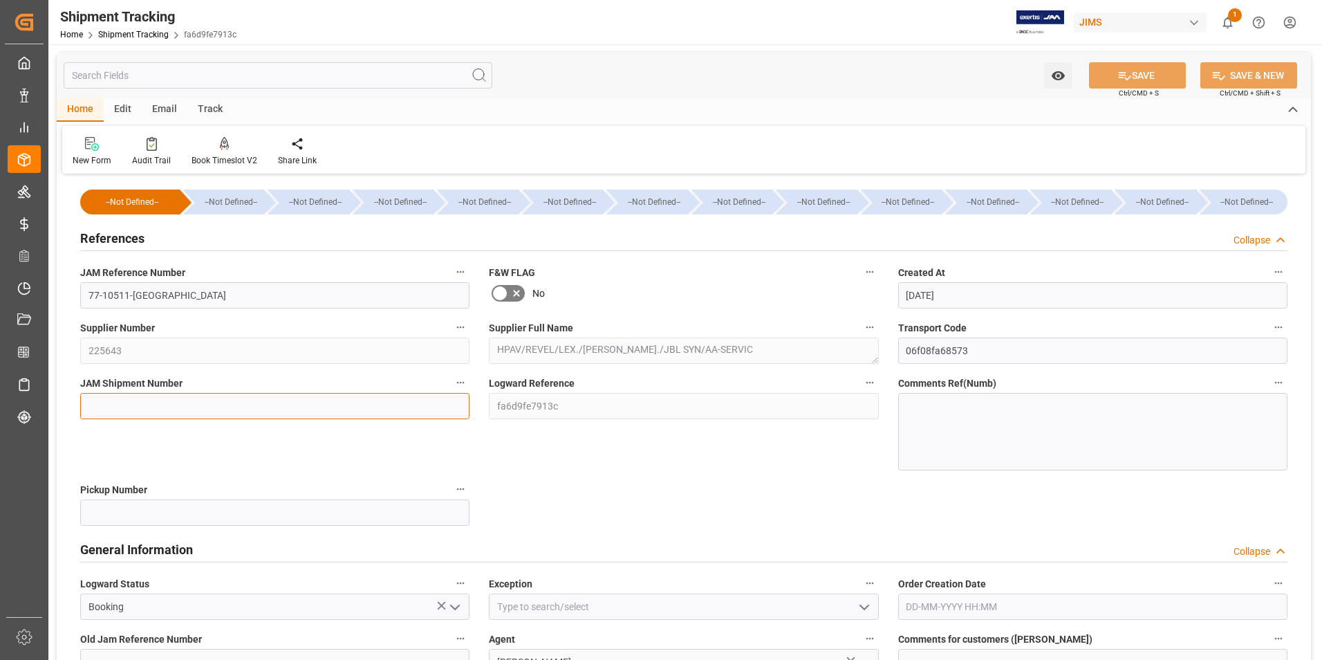
click at [160, 401] on input at bounding box center [274, 406] width 389 height 26
type input "72552"
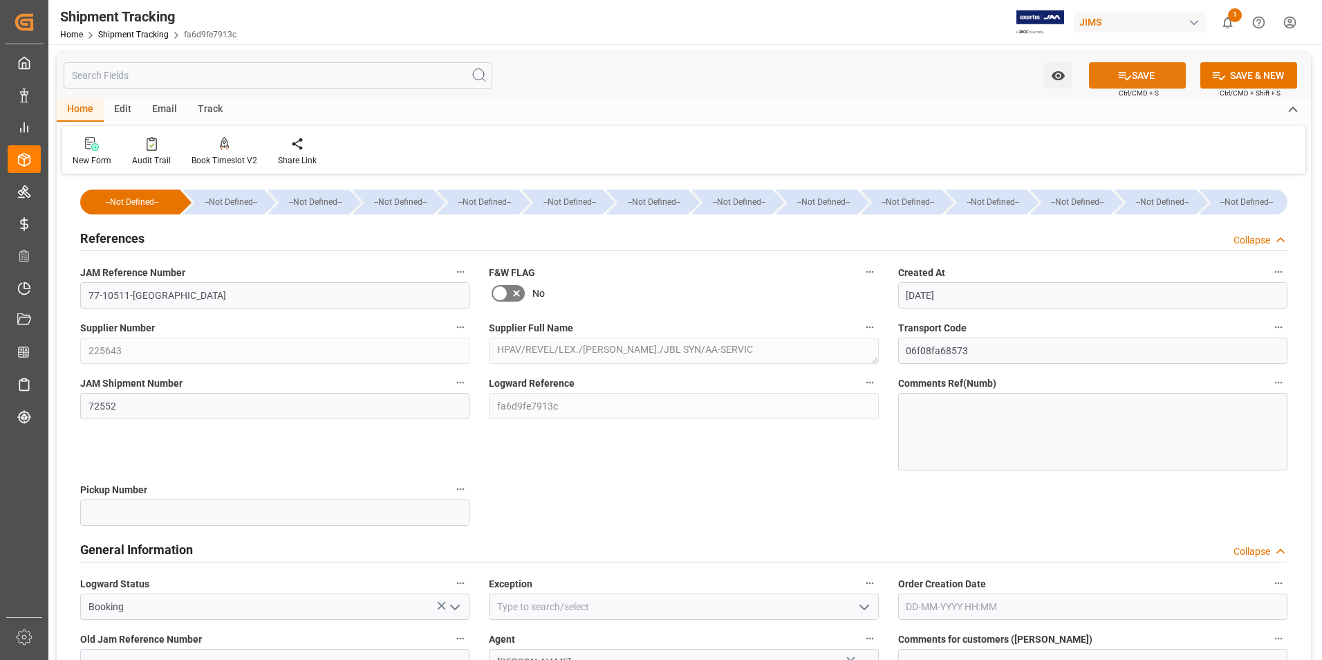
click at [1173, 78] on button "SAVE" at bounding box center [1137, 75] width 97 height 26
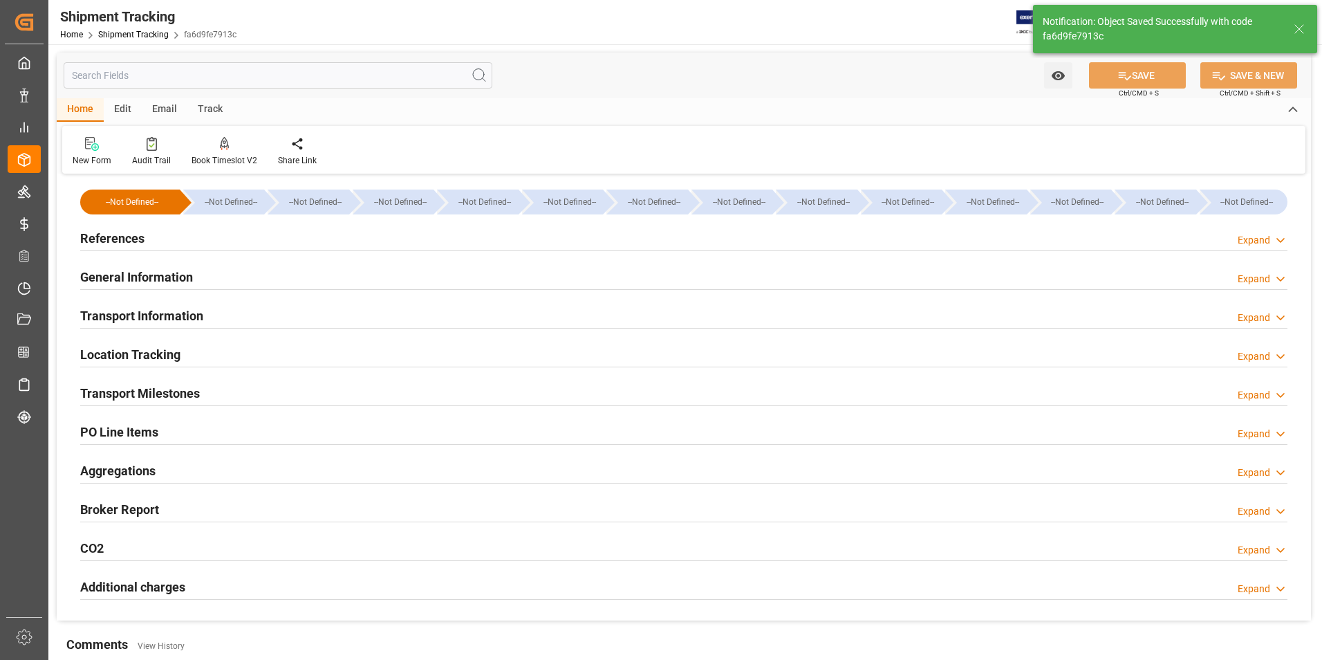
click at [148, 315] on h2 "Transport Information" at bounding box center [141, 315] width 123 height 19
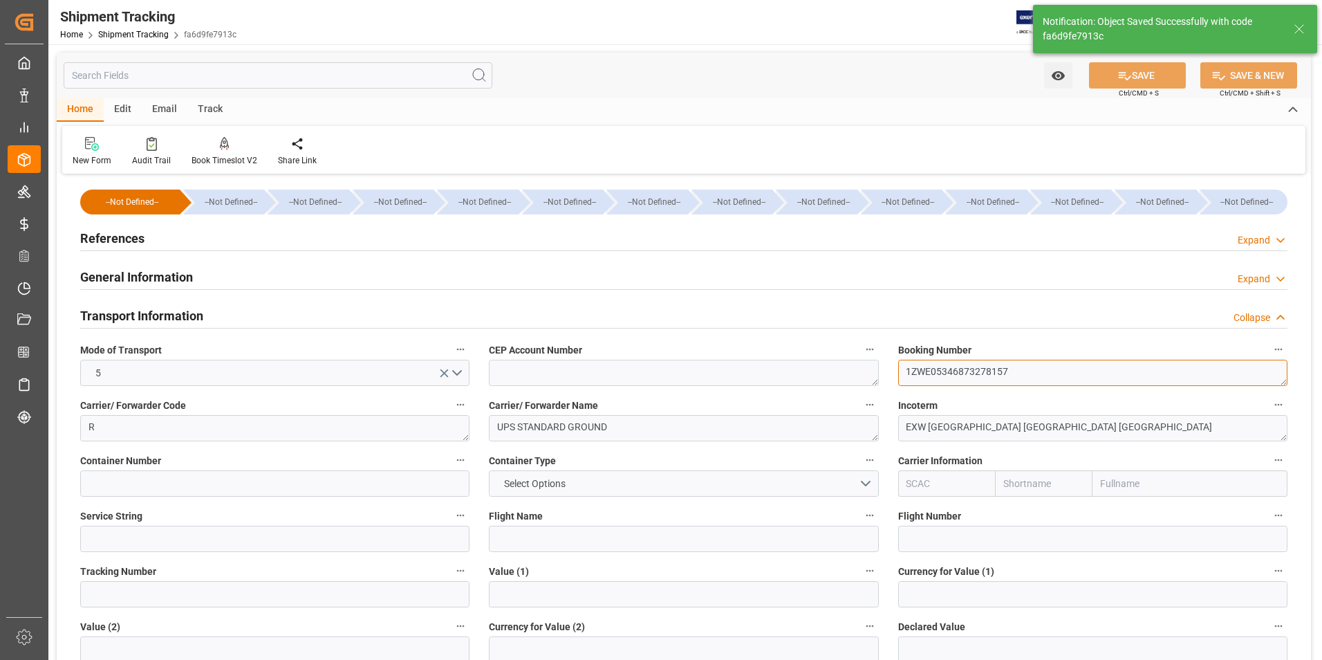
drag, startPoint x: 1021, startPoint y: 373, endPoint x: 830, endPoint y: 402, distance: 192.2
click at [830, 402] on div "--Not Defined-- --Not Defined-- --Not Defined-- --Not Defined-- --Not Defined--…" at bounding box center [684, 648] width 1254 height 940
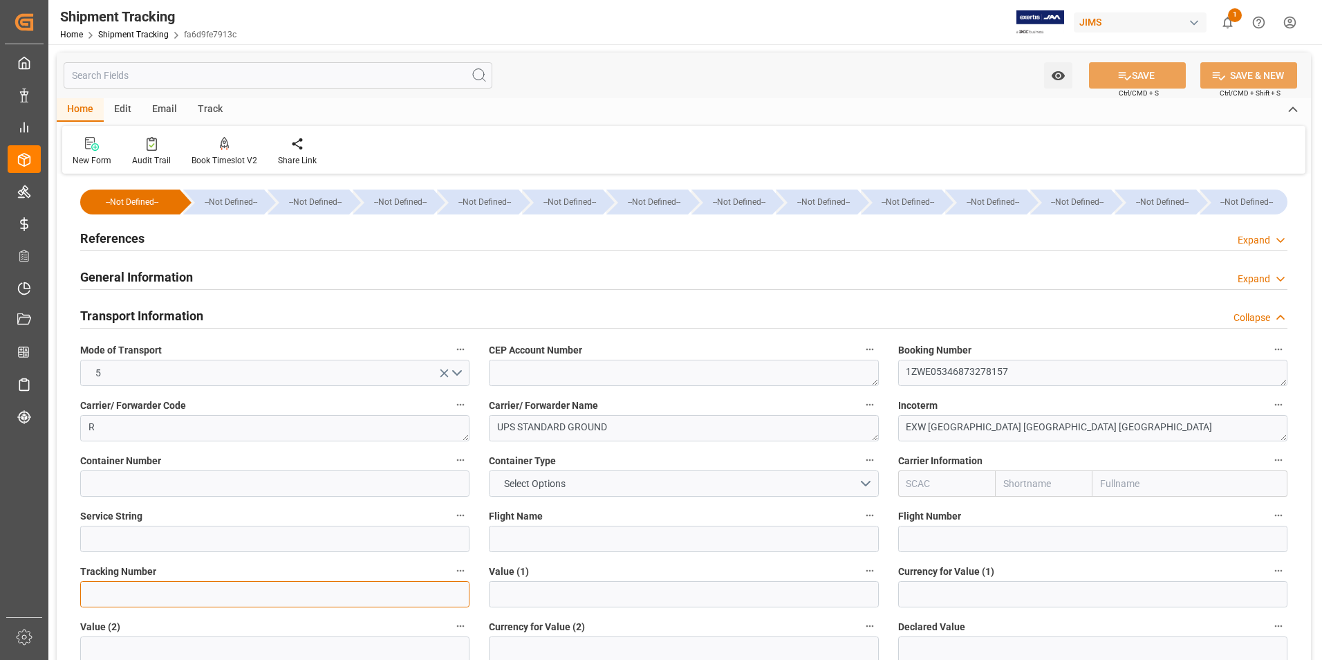
click at [151, 593] on input at bounding box center [274, 594] width 389 height 26
paste input "1ZWE05346873278157"
type input "1ZWE05346873278157"
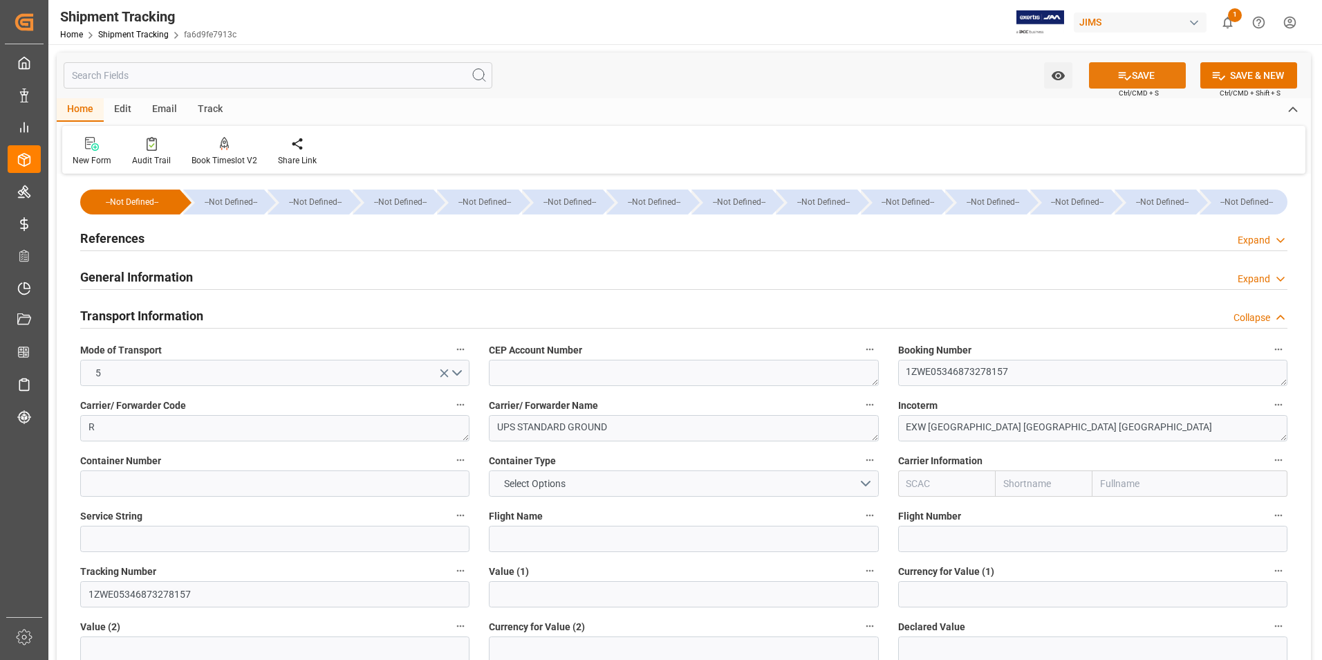
click at [1127, 76] on icon at bounding box center [1125, 76] width 12 height 8
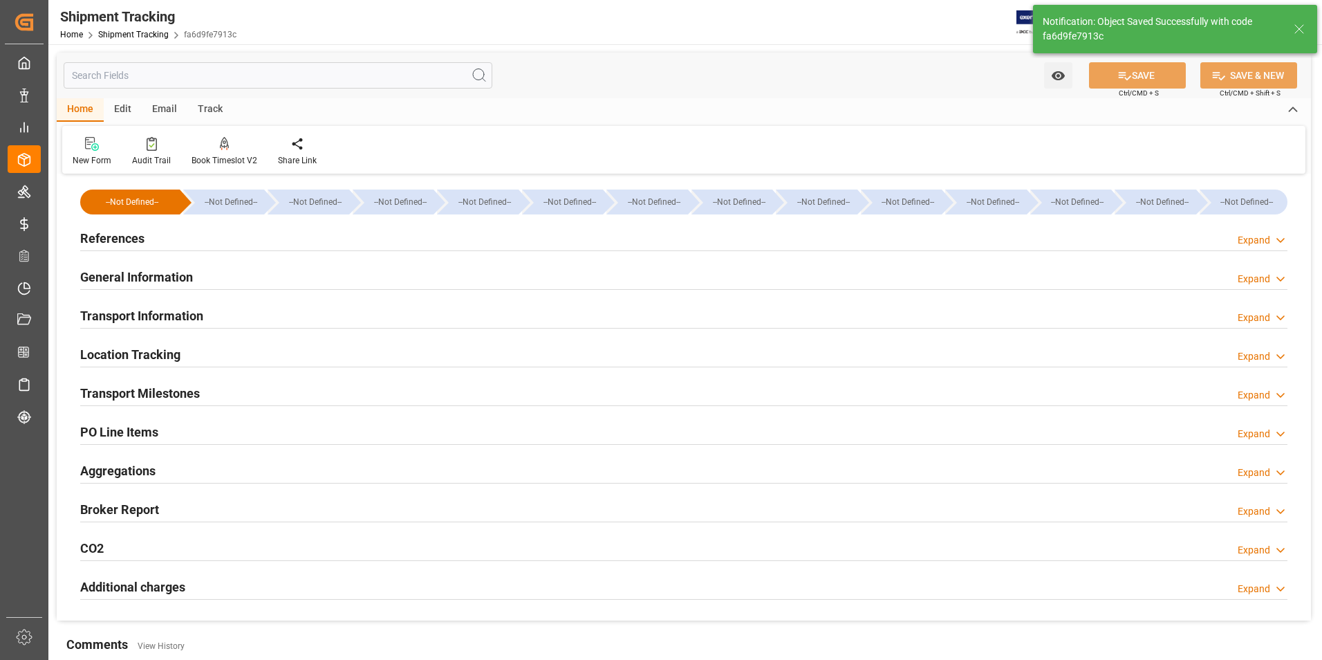
click at [166, 391] on h2 "Transport Milestones" at bounding box center [140, 393] width 120 height 19
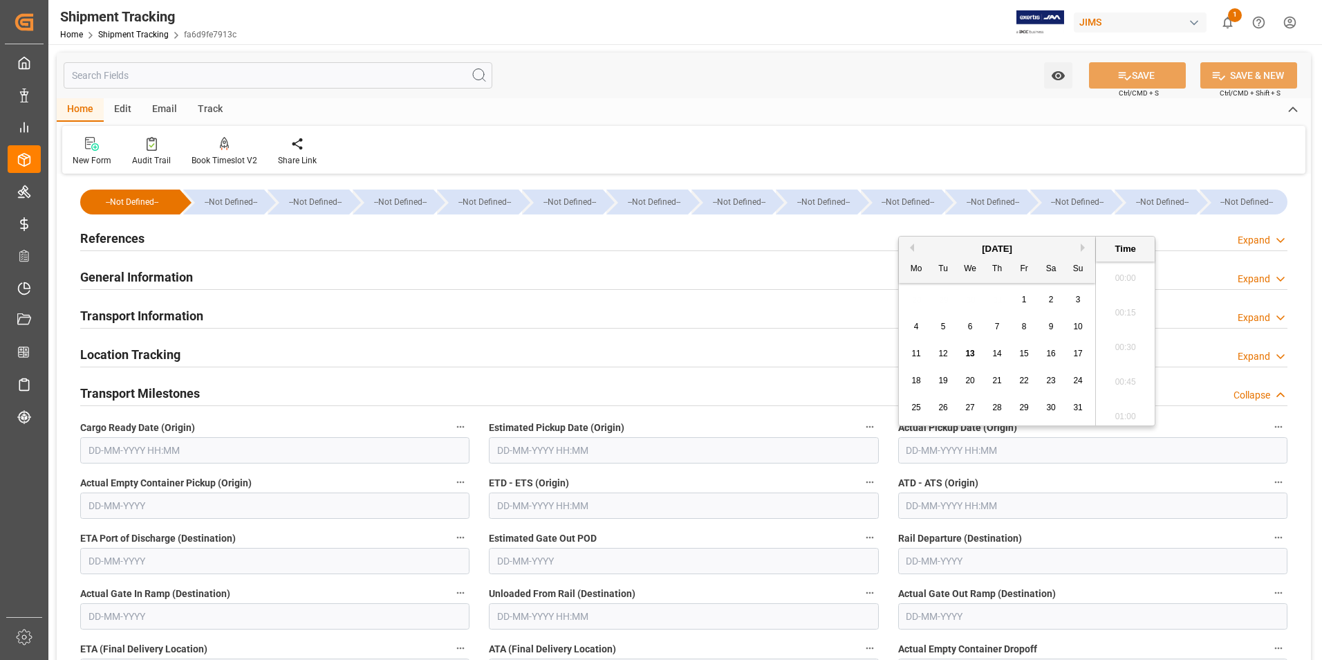
click at [956, 443] on input "text" at bounding box center [1092, 450] width 389 height 26
click at [943, 355] on span "12" at bounding box center [942, 353] width 9 height 10
type input "12-08-2025 00:00"
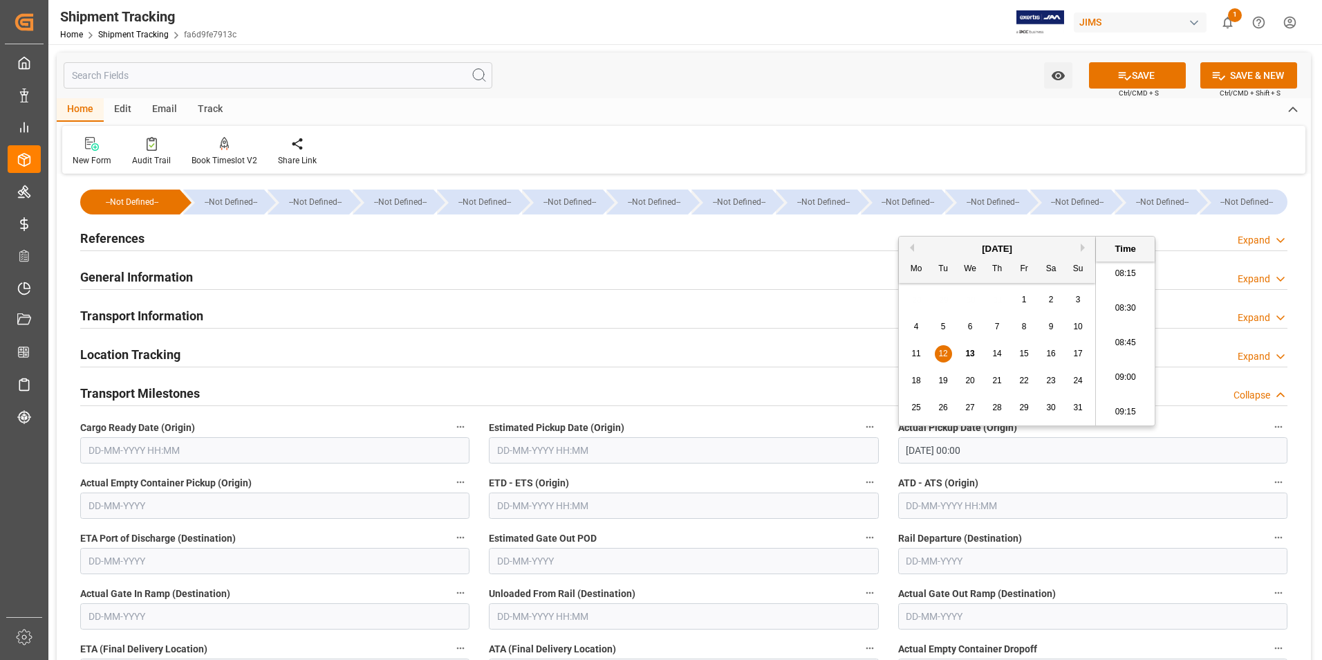
click at [656, 516] on input "text" at bounding box center [683, 505] width 389 height 26
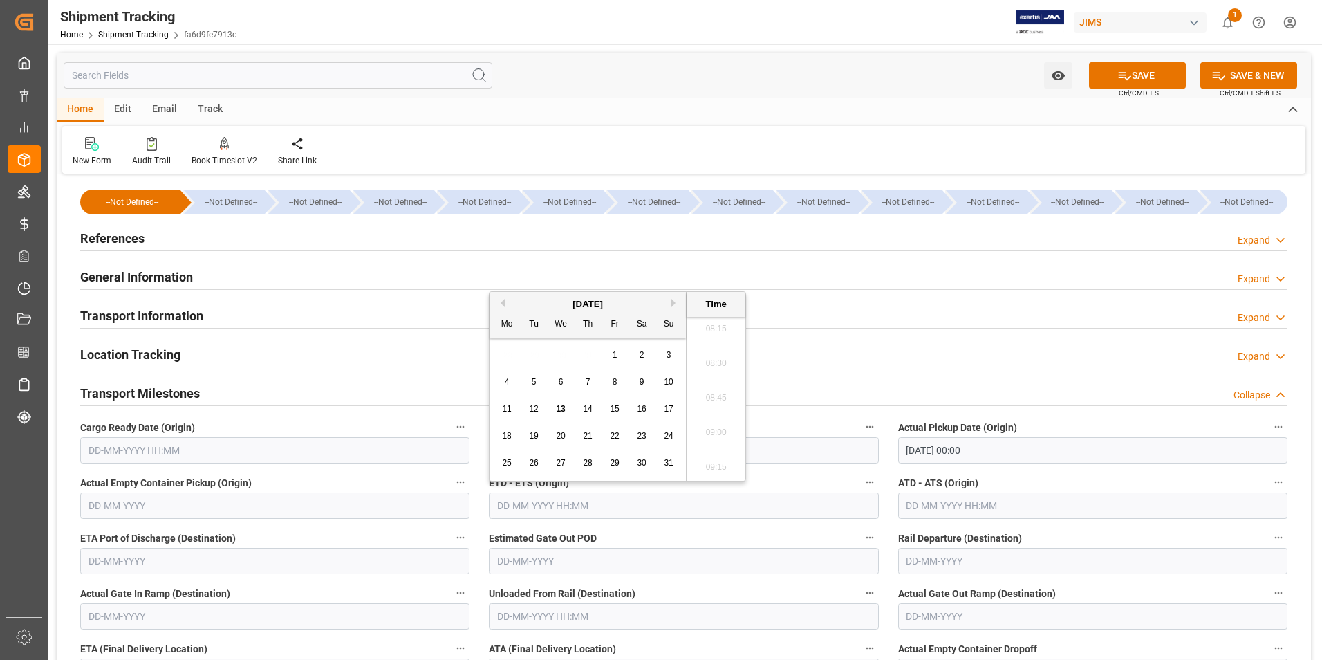
click at [499, 360] on div "28 29 30 31 1 2 3" at bounding box center [588, 355] width 189 height 27
click at [534, 410] on span "12" at bounding box center [533, 409] width 9 height 10
type input "12-08-2025 00:00"
click at [952, 511] on input "text" at bounding box center [1092, 505] width 389 height 26
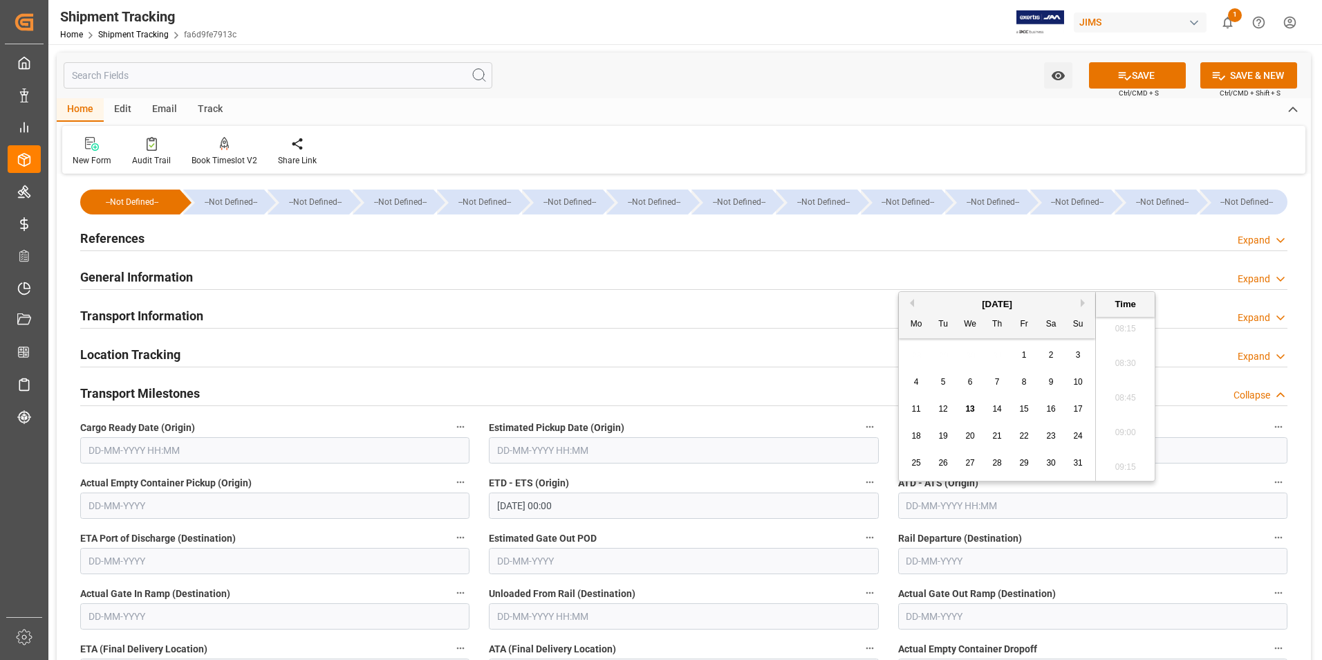
click at [907, 359] on div "28 29 30 31 1 2 3" at bounding box center [997, 355] width 189 height 27
click at [944, 407] on span "12" at bounding box center [942, 409] width 9 height 10
type input "12-08-2025 00:00"
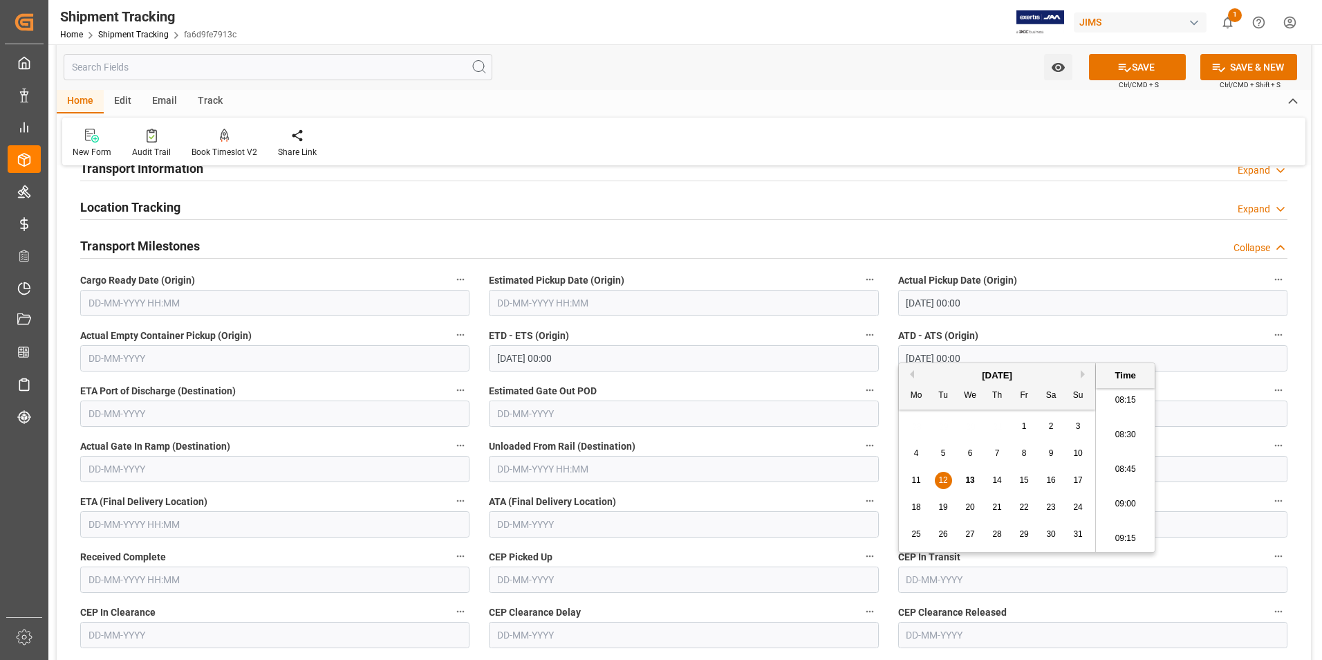
scroll to position [207, 0]
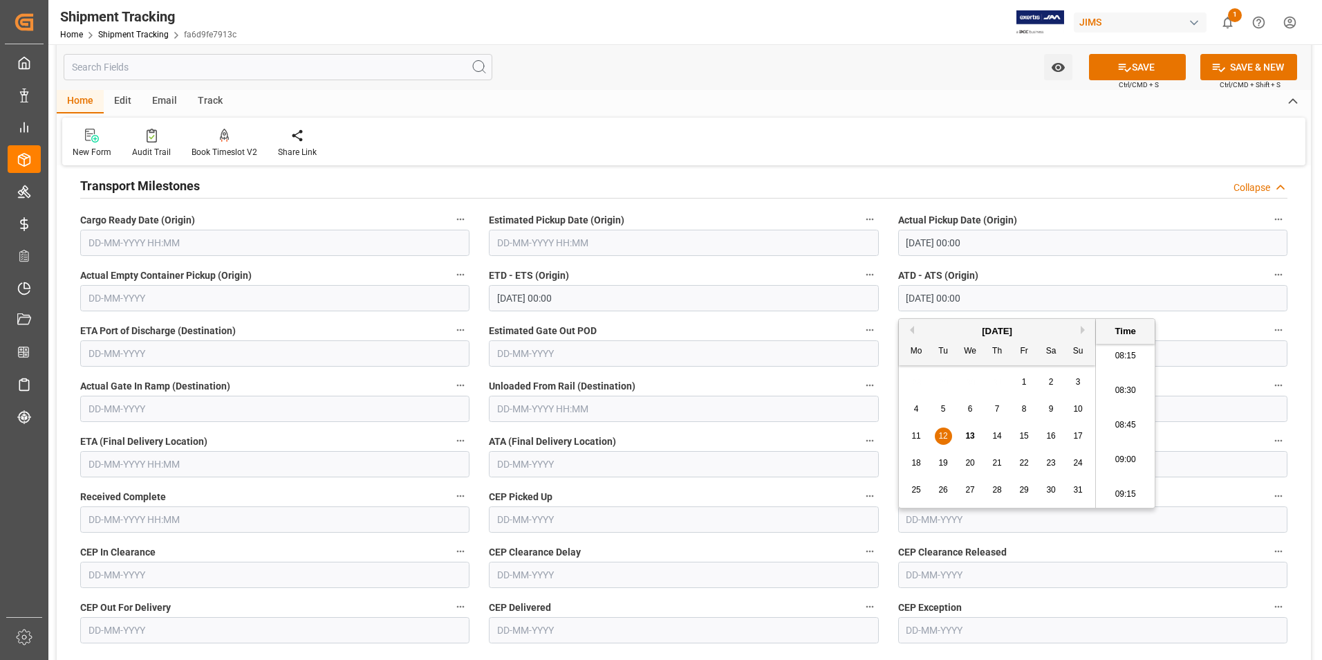
click at [161, 472] on input "text" at bounding box center [274, 464] width 389 height 26
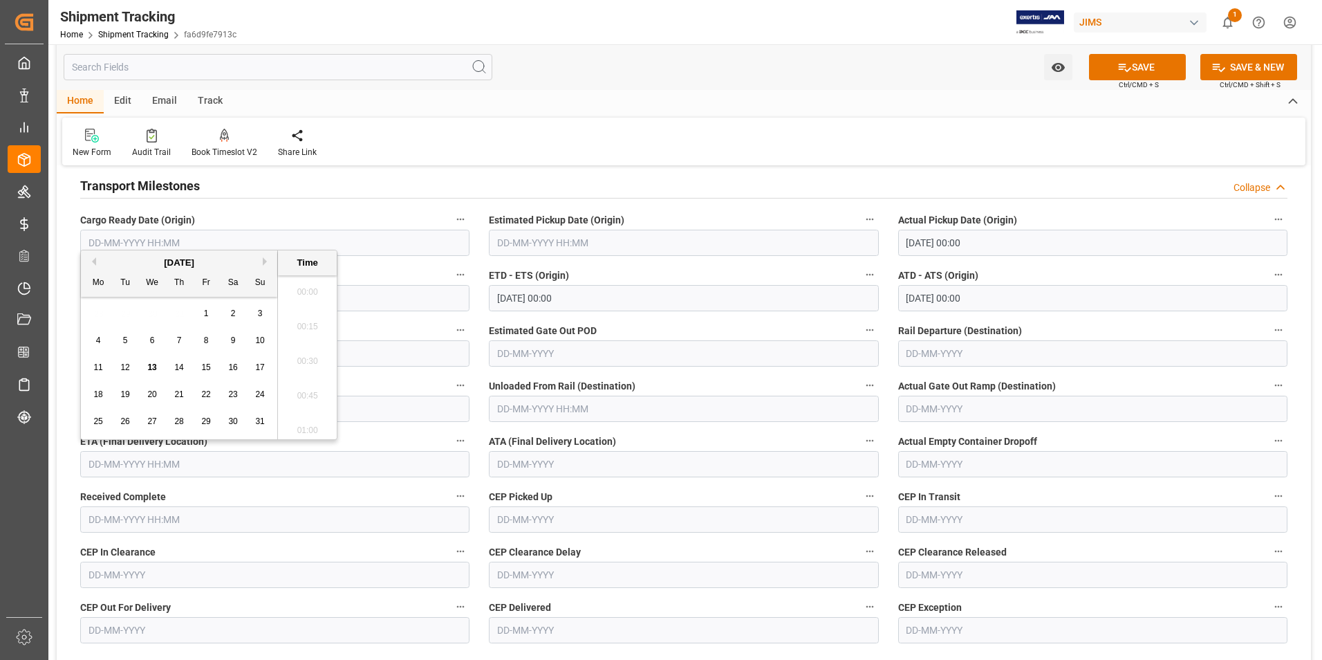
scroll to position [1146, 0]
click at [207, 367] on span "15" at bounding box center [205, 367] width 9 height 10
type input "15-08-2025 00:00"
click at [1125, 71] on icon at bounding box center [1125, 68] width 12 height 8
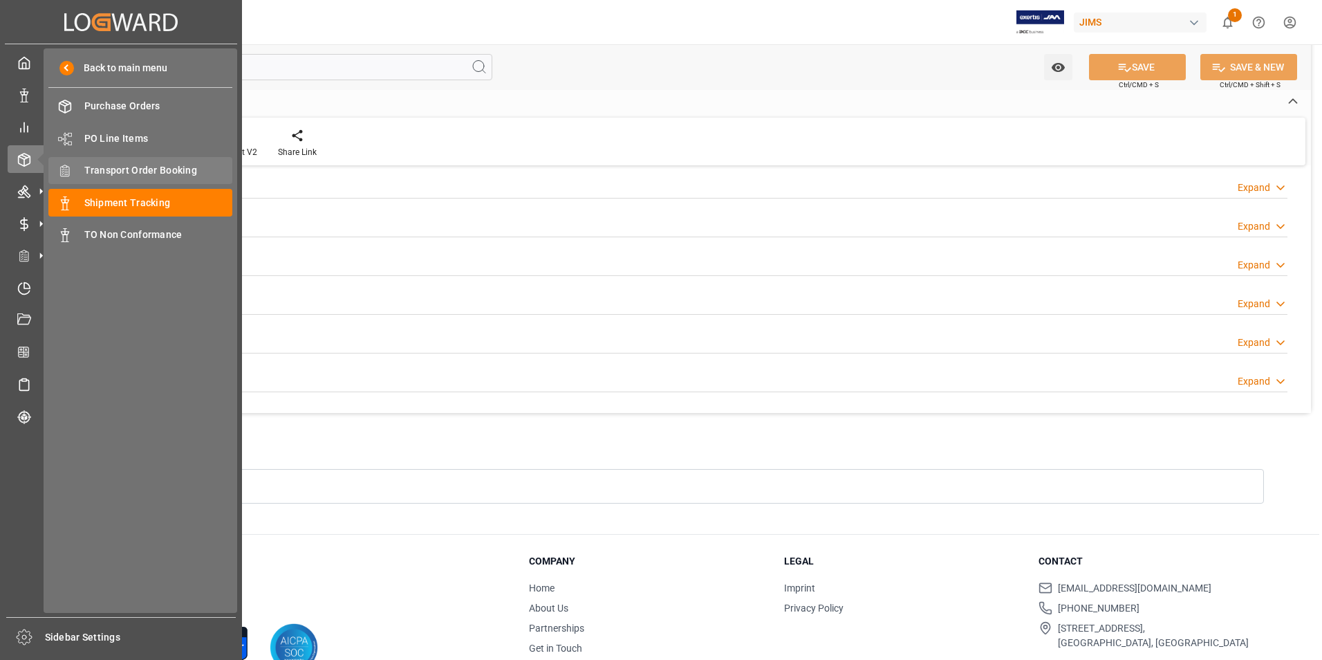
click at [115, 168] on span "Transport Order Booking" at bounding box center [158, 170] width 149 height 15
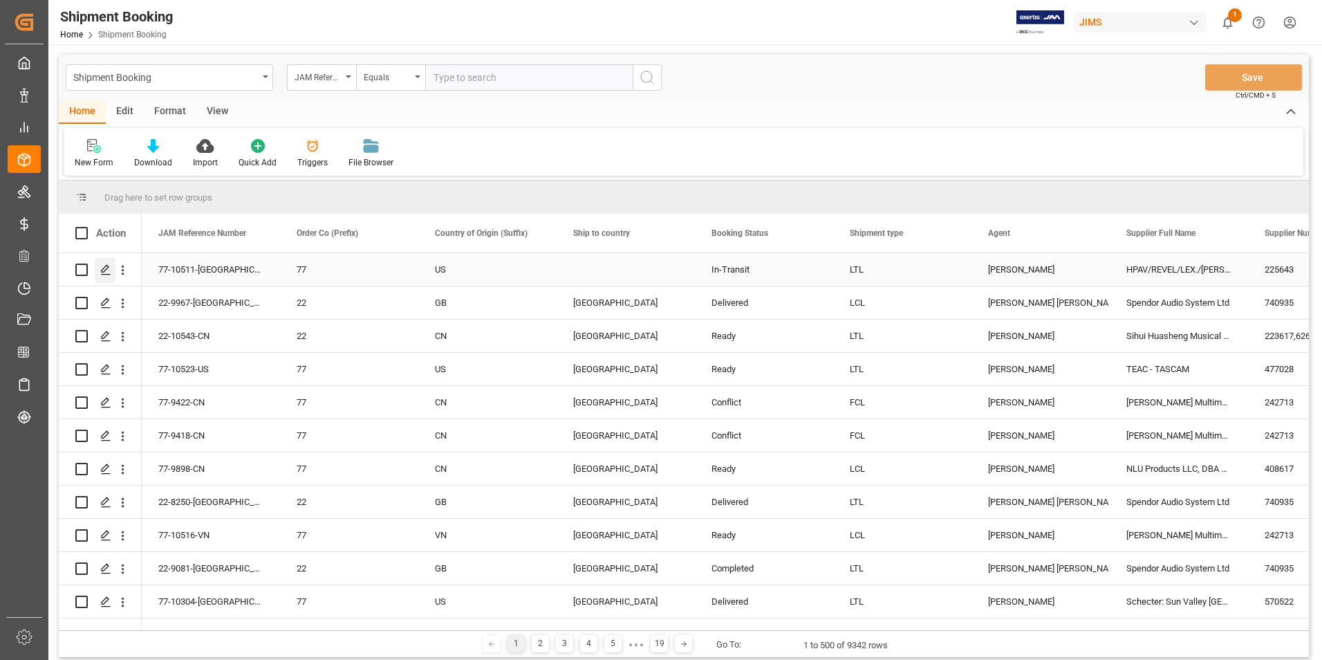
click at [106, 267] on icon "Press SPACE to select this row." at bounding box center [105, 269] width 11 height 11
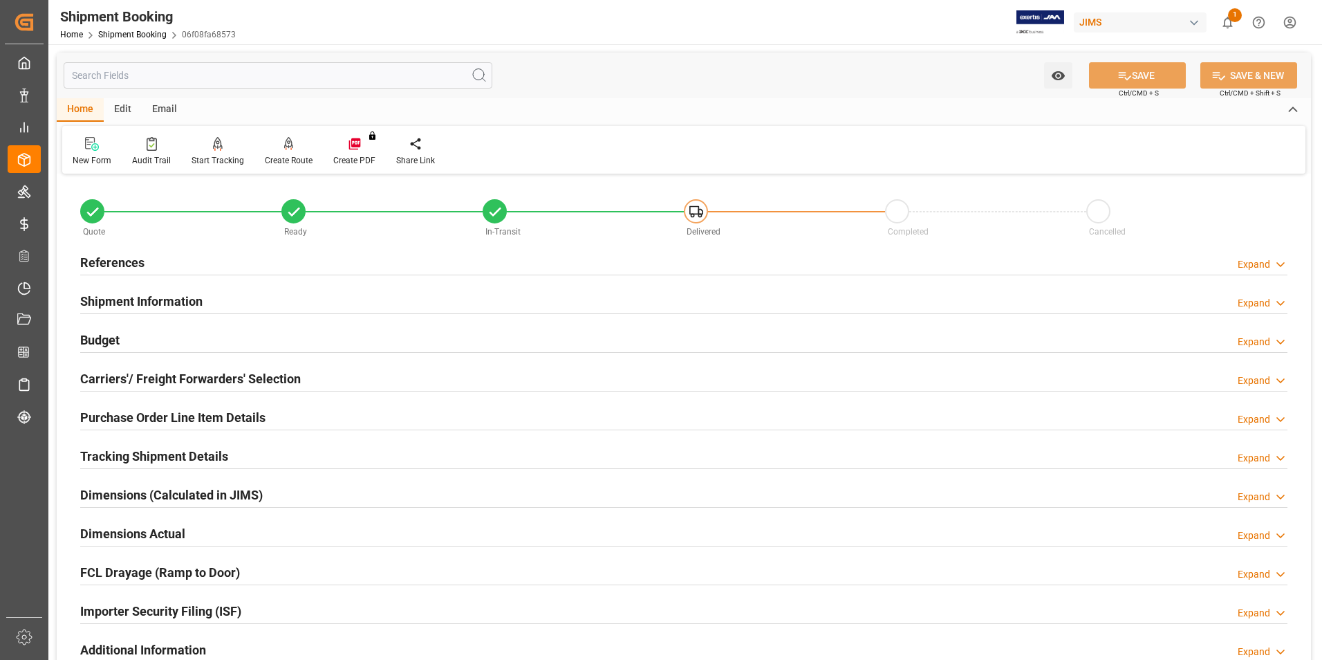
click at [167, 413] on h2 "Purchase Order Line Item Details" at bounding box center [172, 417] width 185 height 19
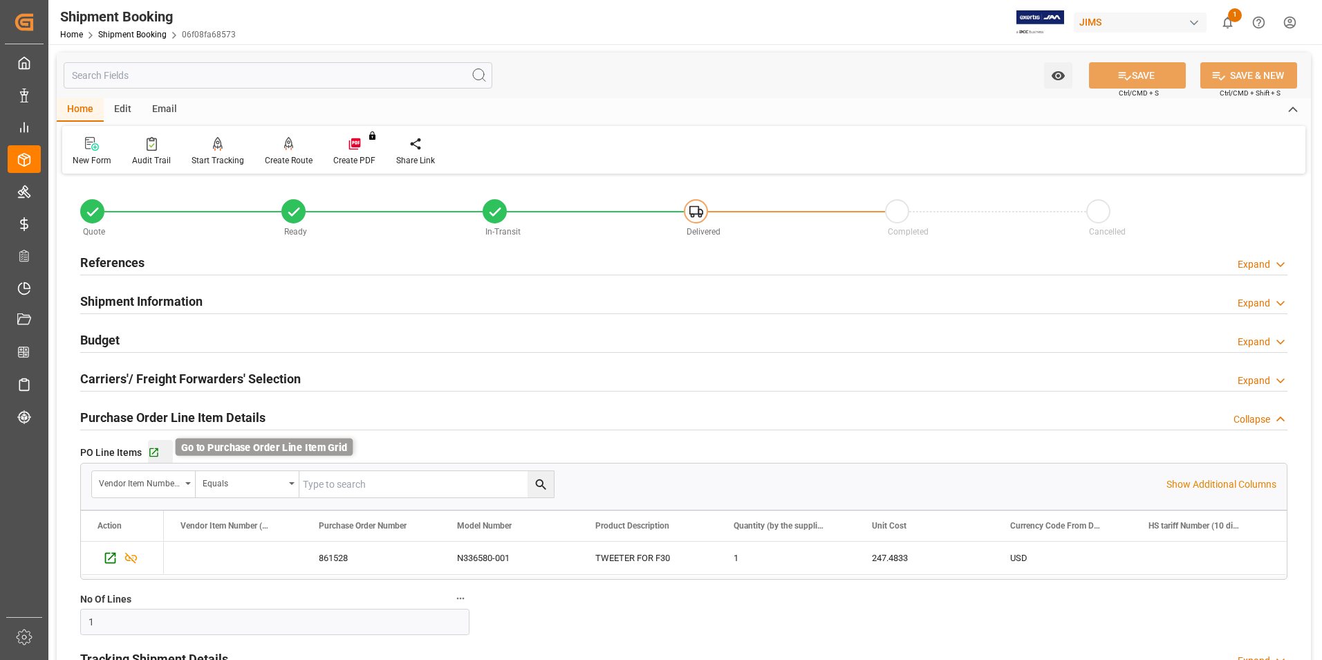
click at [155, 456] on icon "button" at bounding box center [153, 452] width 9 height 9
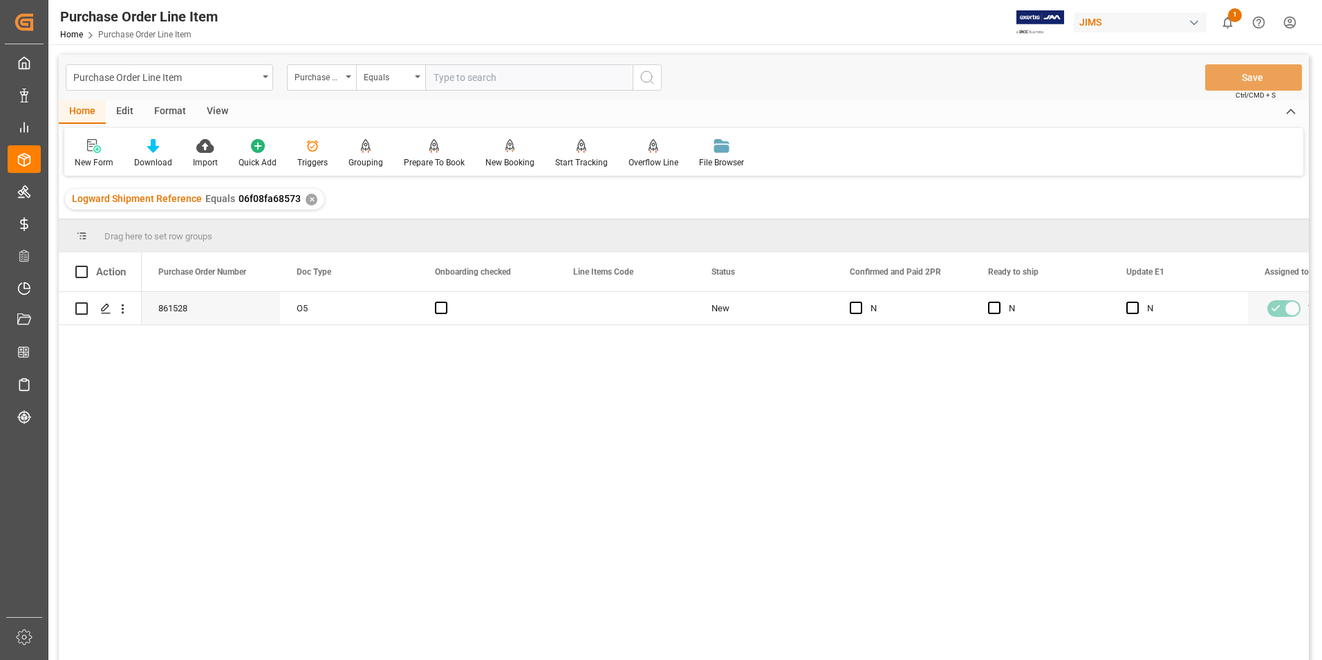
click at [215, 113] on div "View" at bounding box center [217, 112] width 42 height 24
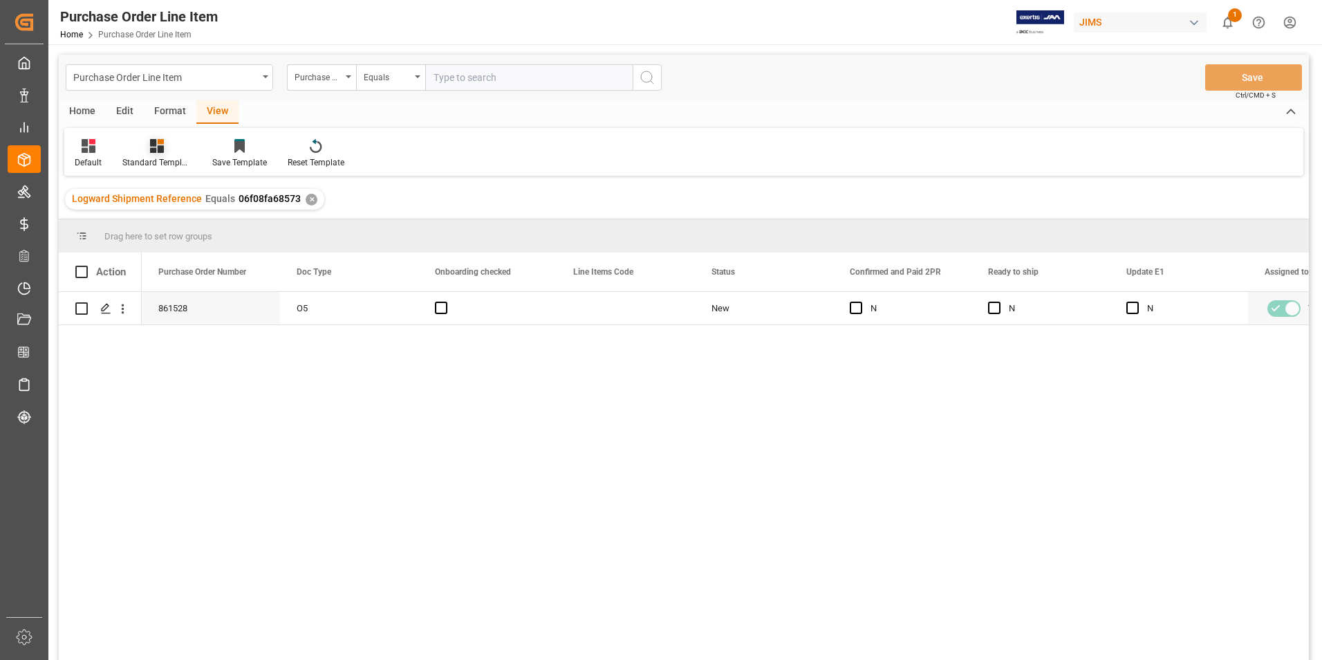
click at [149, 165] on div "Standard Templates" at bounding box center [156, 162] width 69 height 12
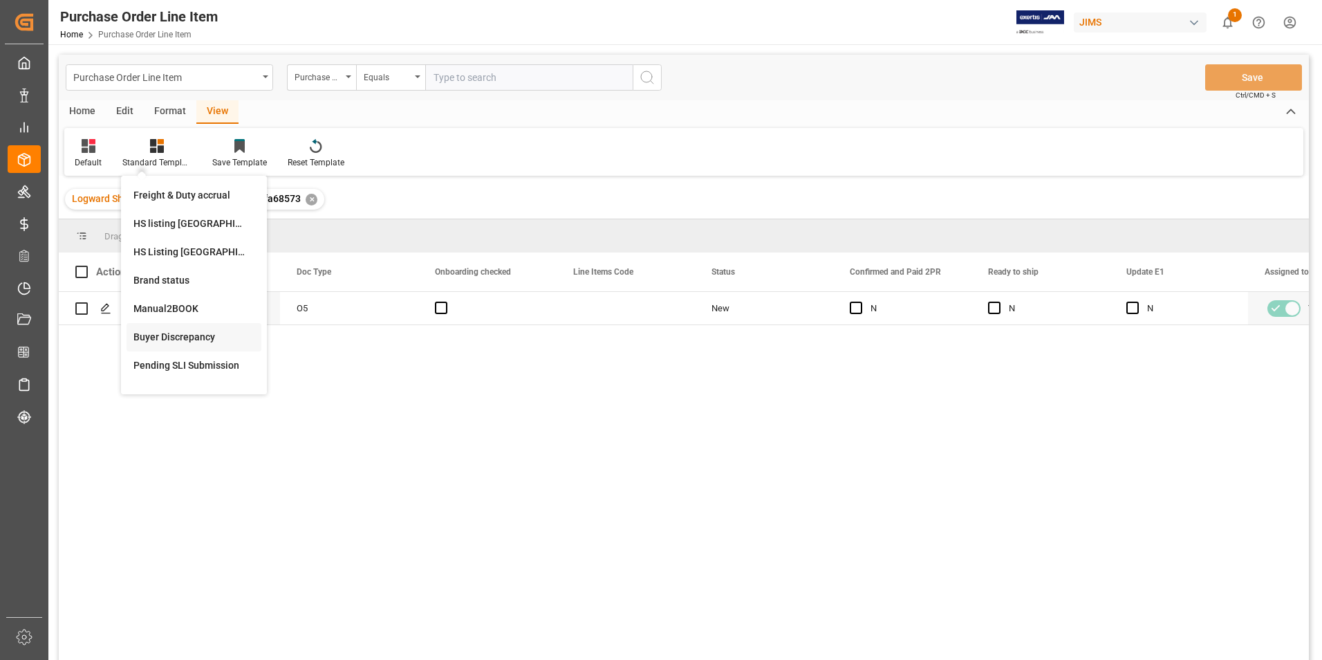
click at [186, 337] on div "Buyer Discrepancy" at bounding box center [193, 337] width 121 height 15
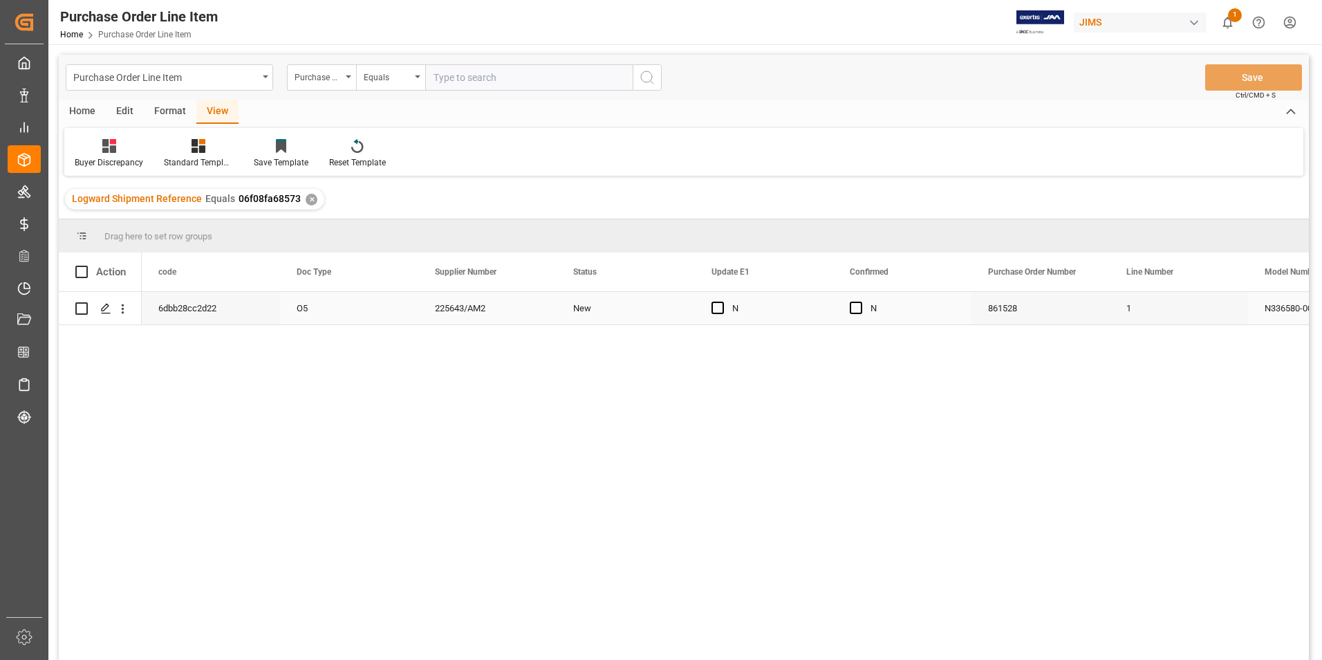
click at [383, 306] on div "O5" at bounding box center [349, 308] width 138 height 32
click at [862, 308] on div "Press SPACE to select this row." at bounding box center [860, 308] width 21 height 32
click at [856, 304] on span "Press SPACE to select this row." at bounding box center [856, 307] width 12 height 12
click at [860, 301] on input "Press SPACE to select this row." at bounding box center [860, 301] width 0 height 0
click at [718, 306] on span "Press SPACE to select this row." at bounding box center [717, 307] width 12 height 12
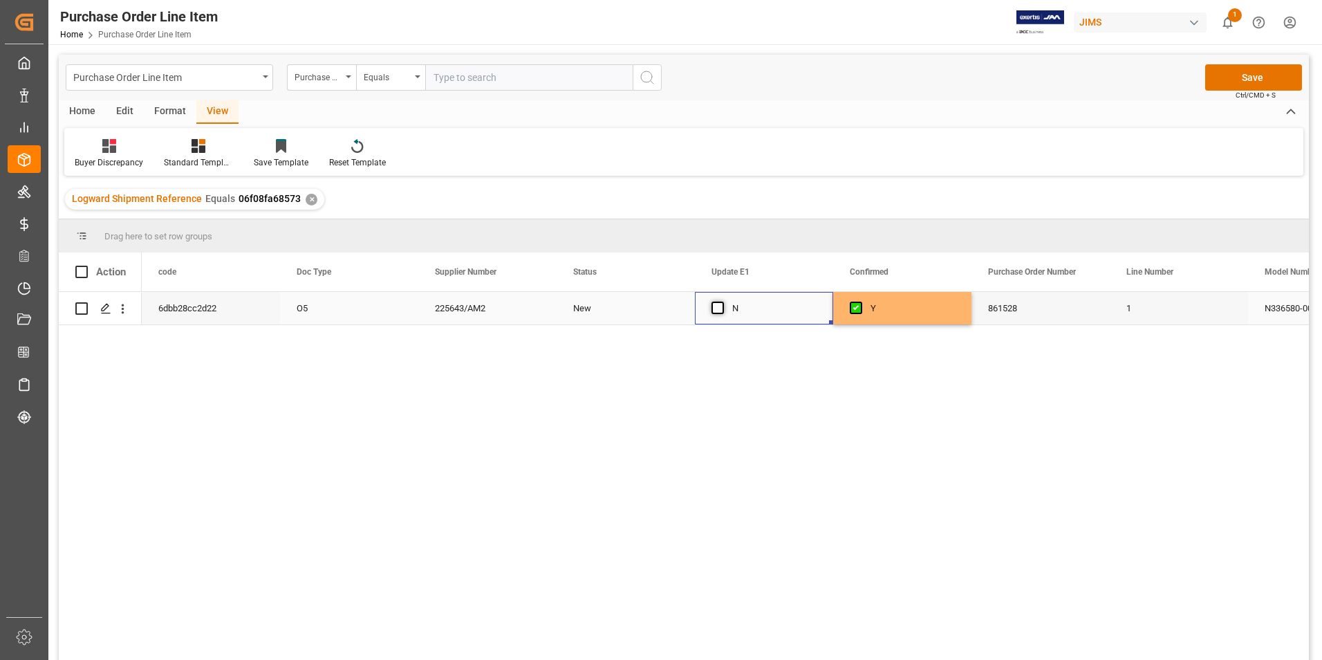
click at [722, 301] on input "Press SPACE to select this row." at bounding box center [722, 301] width 0 height 0
click at [1227, 77] on button "Save" at bounding box center [1253, 77] width 97 height 26
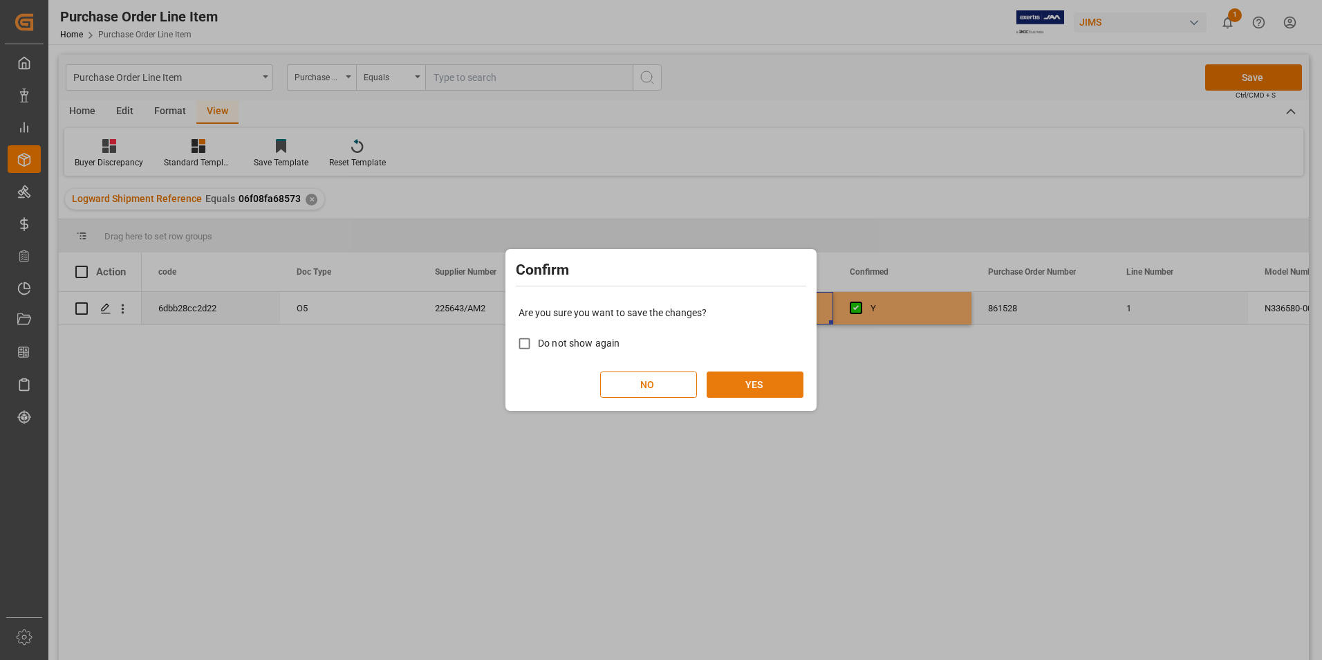
click at [776, 380] on button "YES" at bounding box center [755, 384] width 97 height 26
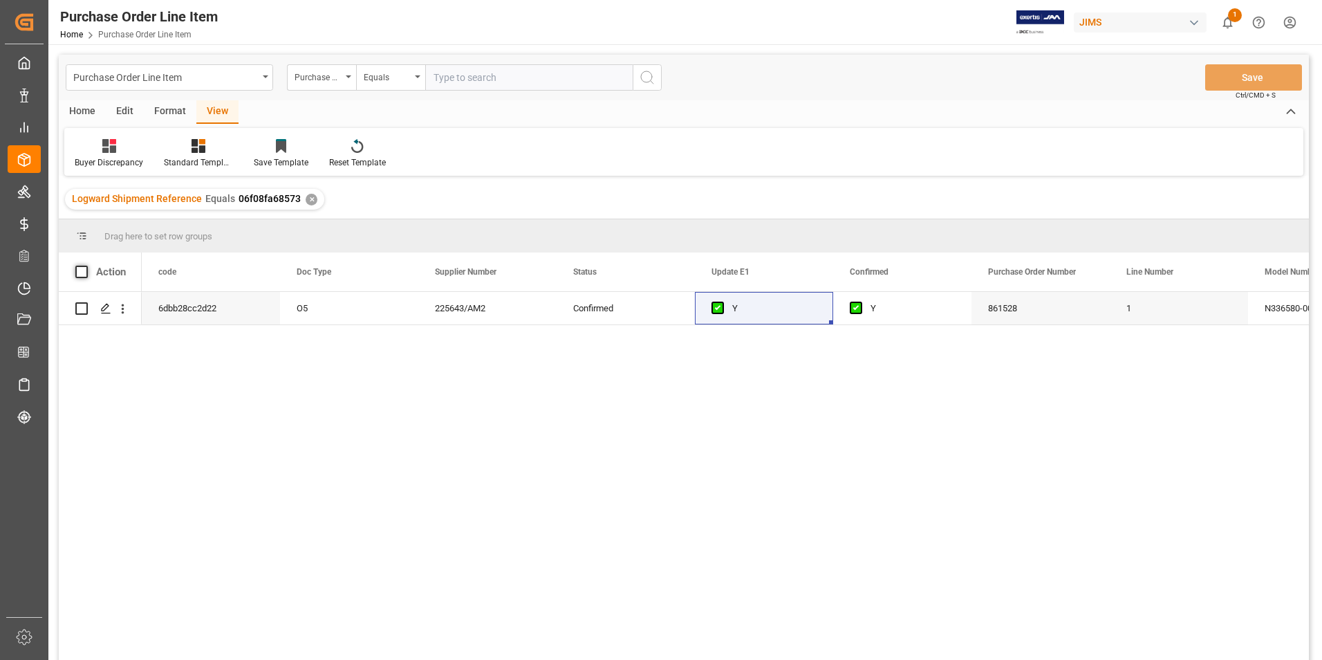
click at [80, 268] on span at bounding box center [81, 272] width 12 height 12
click at [86, 266] on input "checkbox" at bounding box center [86, 266] width 0 height 0
checkbox input "true"
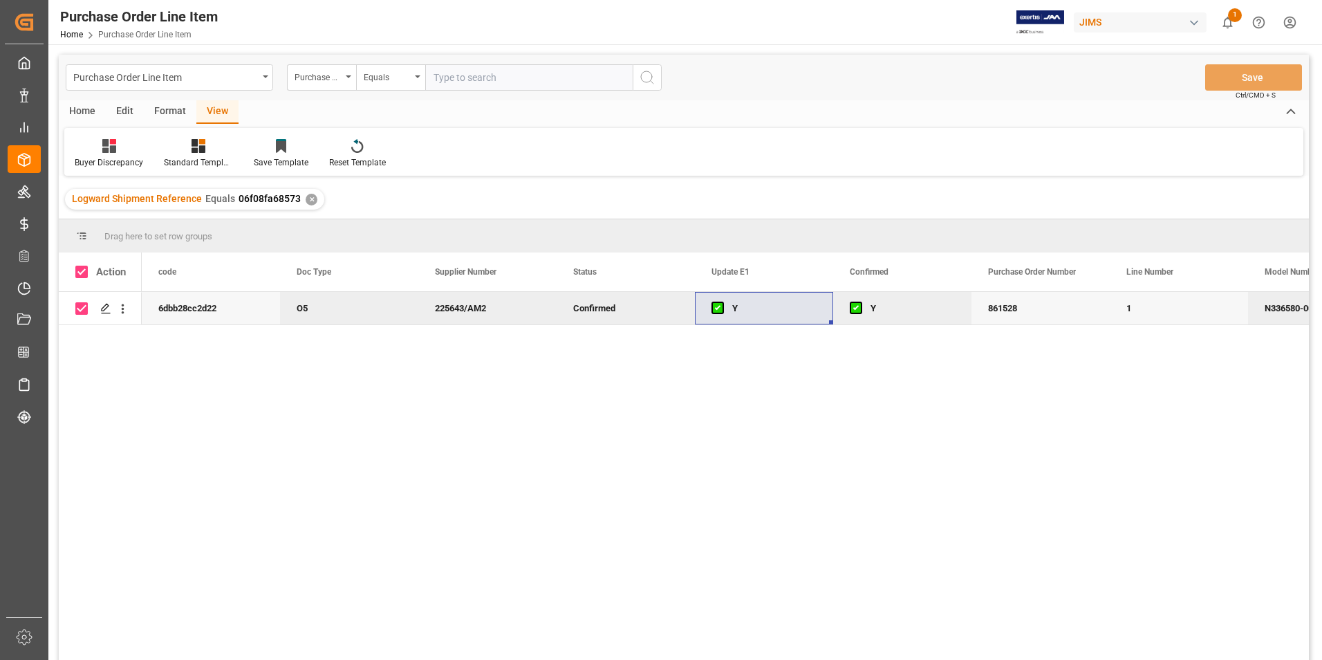
click at [78, 111] on div "Home" at bounding box center [82, 112] width 47 height 24
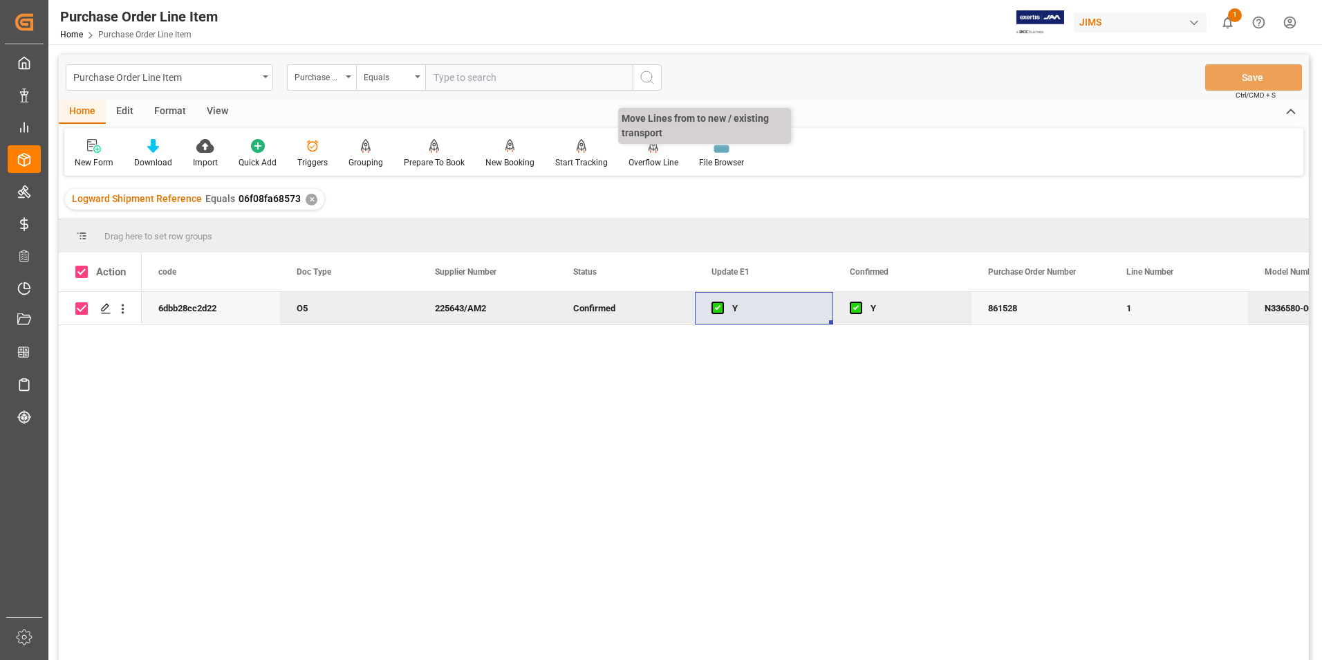
click at [646, 161] on div "Overflow Line" at bounding box center [654, 162] width 50 height 12
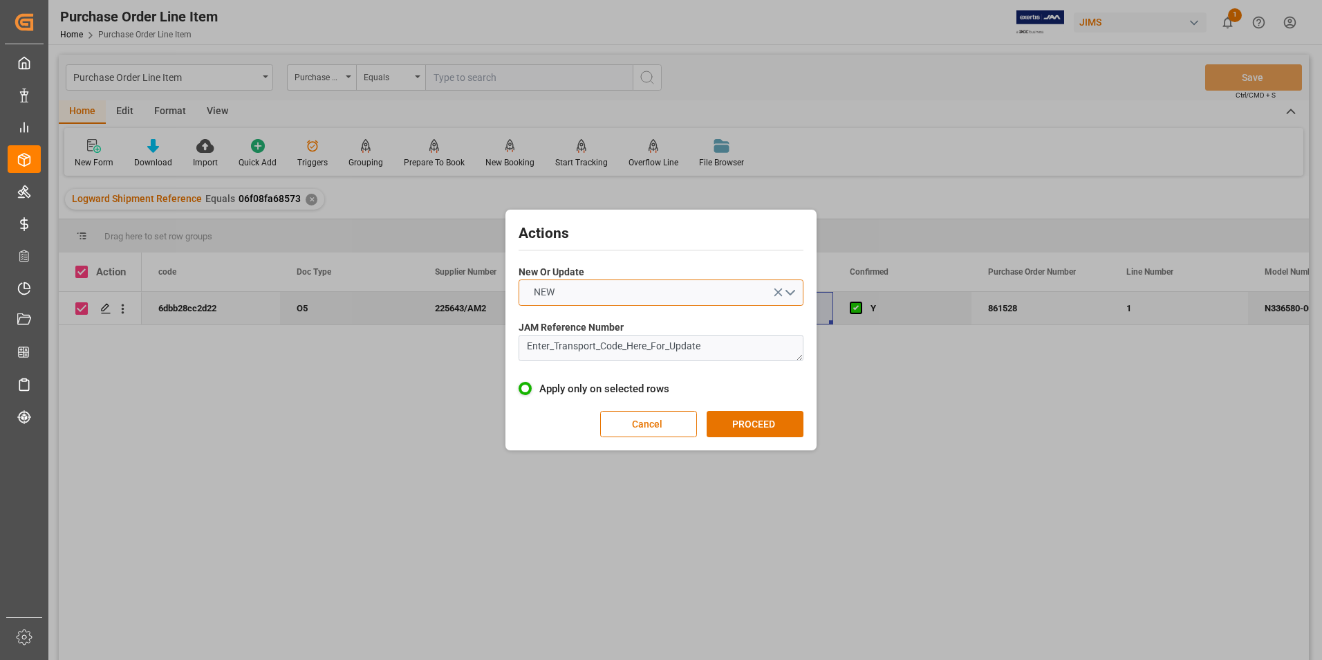
click at [581, 293] on button "NEW" at bounding box center [661, 292] width 285 height 26
click at [589, 322] on div "UPDATE" at bounding box center [660, 324] width 283 height 29
drag, startPoint x: 738, startPoint y: 349, endPoint x: 419, endPoint y: 342, distance: 319.5
click at [419, 342] on div "Actions New Or Update UPDATE JAM Reference Number Enter_Transport_Code_Here_For…" at bounding box center [661, 330] width 1322 height 660
type textarea "77-10511-[GEOGRAPHIC_DATA]"
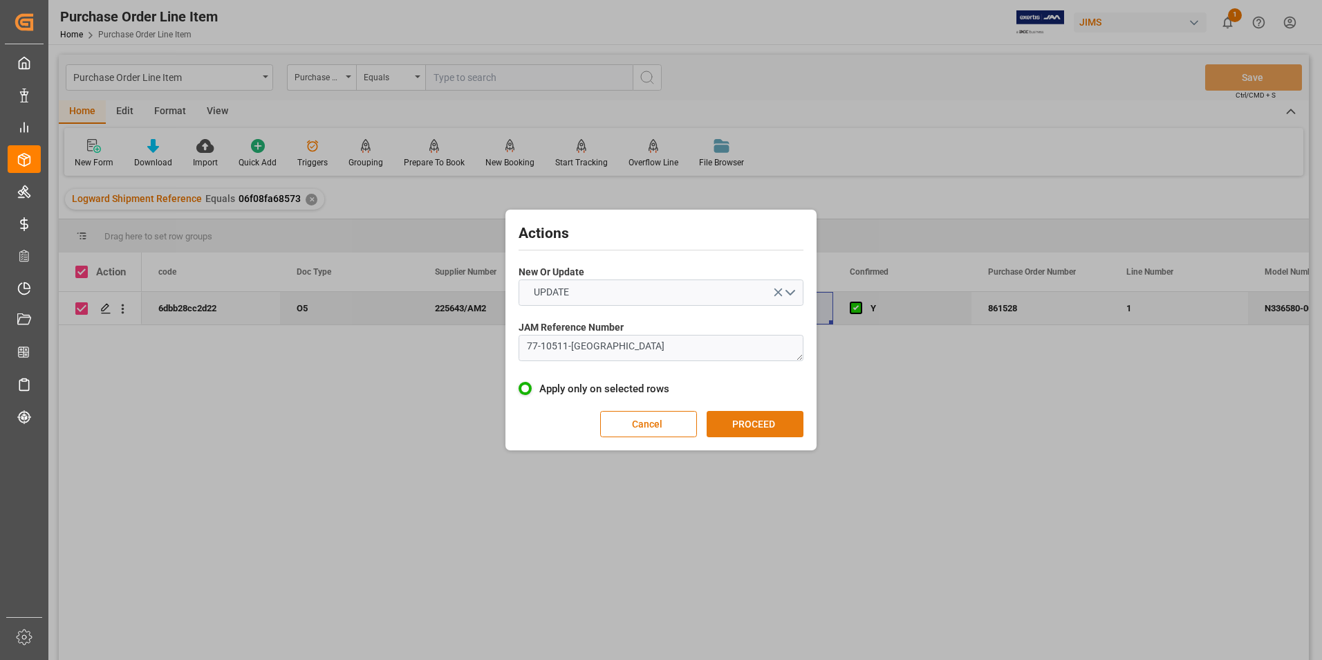
click at [783, 423] on button "PROCEED" at bounding box center [755, 424] width 97 height 26
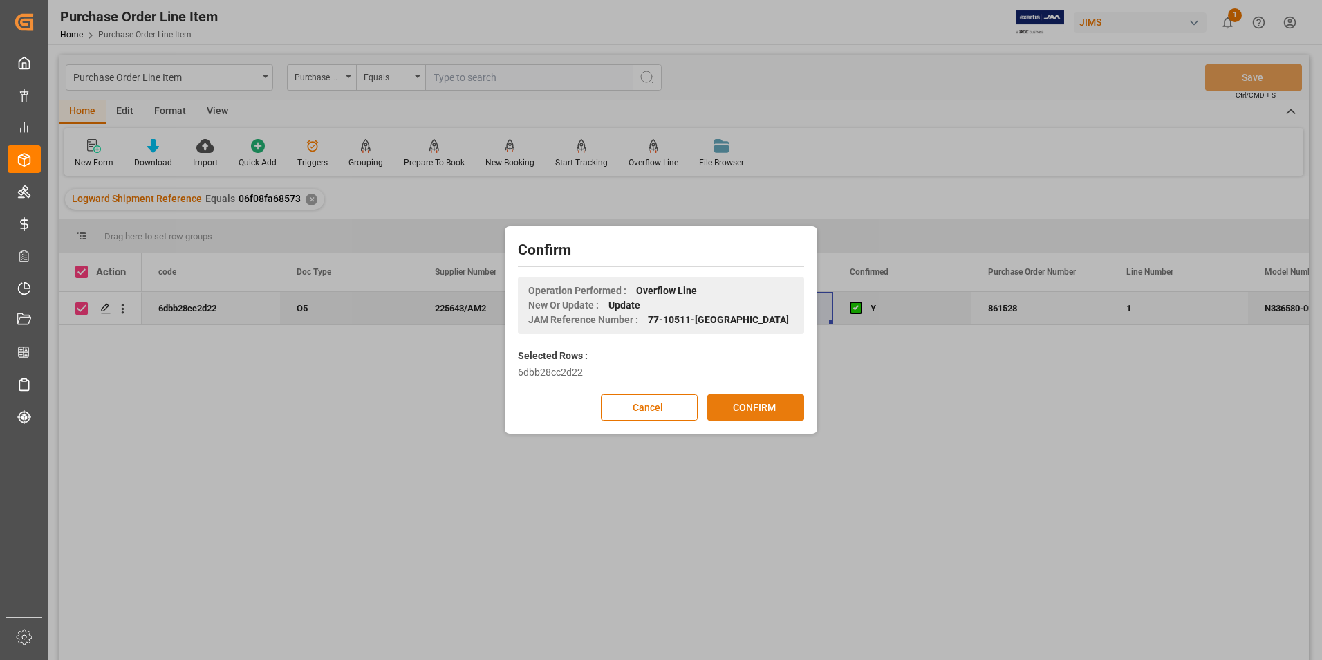
click at [774, 416] on button "CONFIRM" at bounding box center [755, 407] width 97 height 26
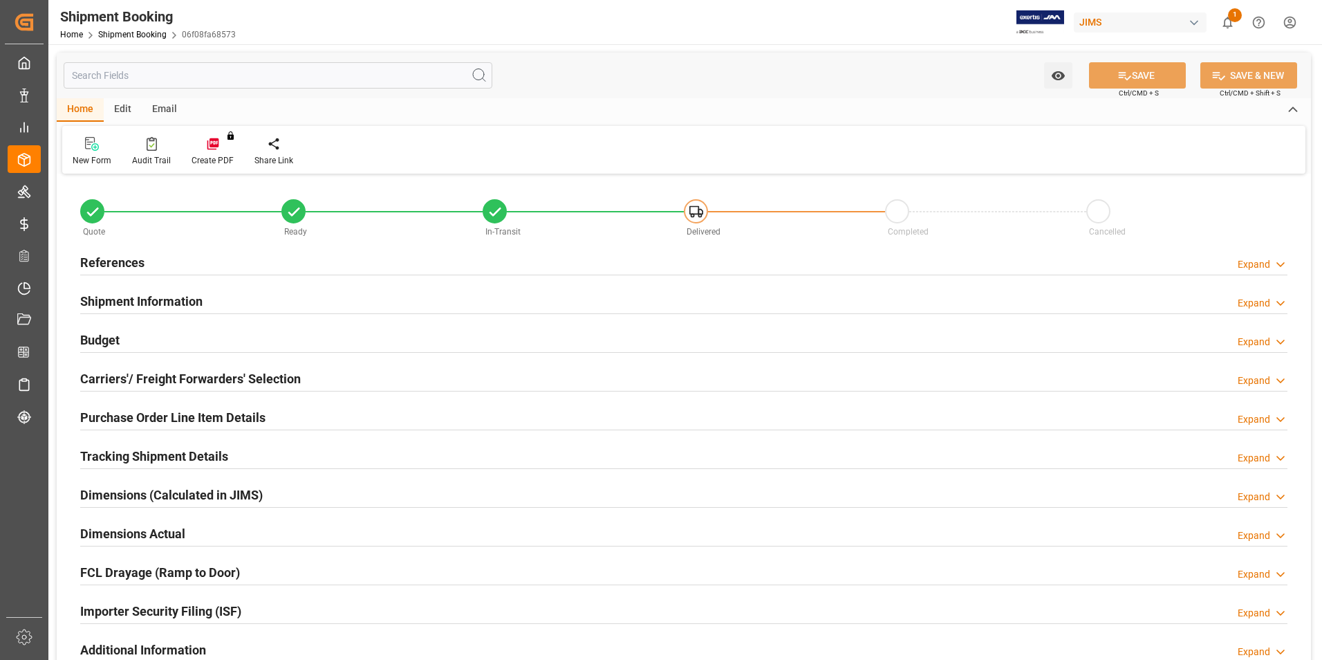
type input "1"
click at [134, 412] on h2 "Purchase Order Line Item Details" at bounding box center [172, 417] width 185 height 19
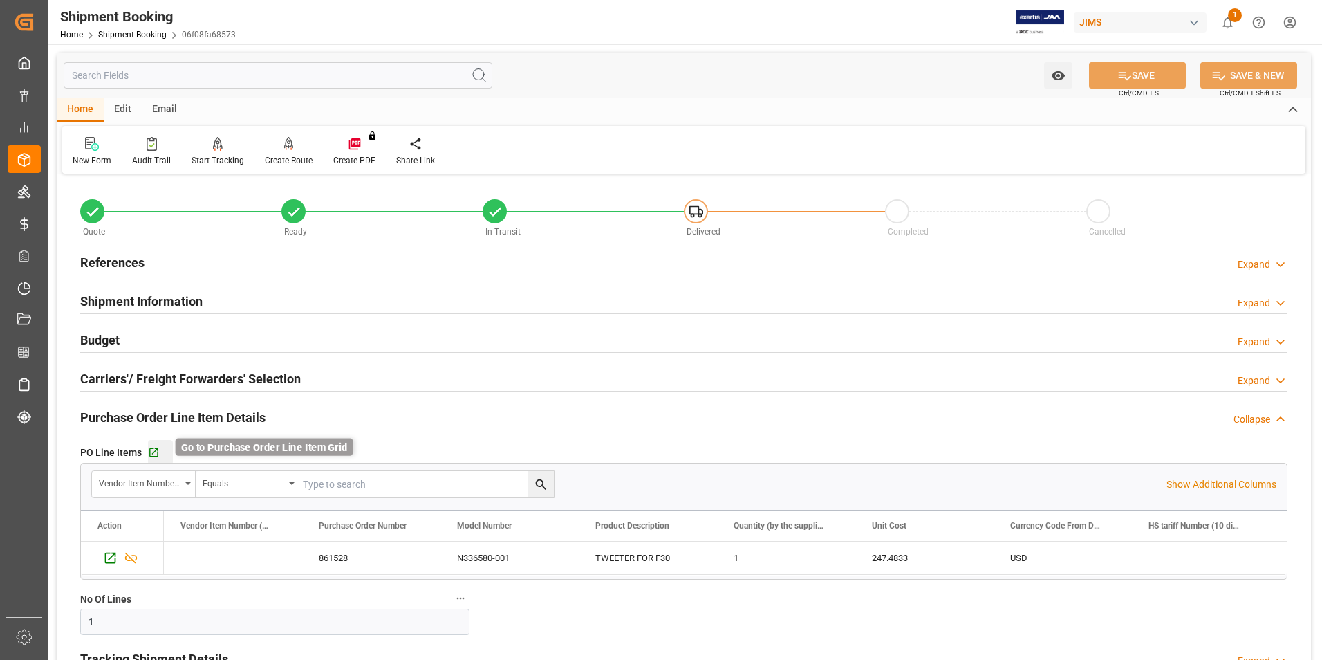
click at [151, 451] on icon "button" at bounding box center [154, 453] width 12 height 12
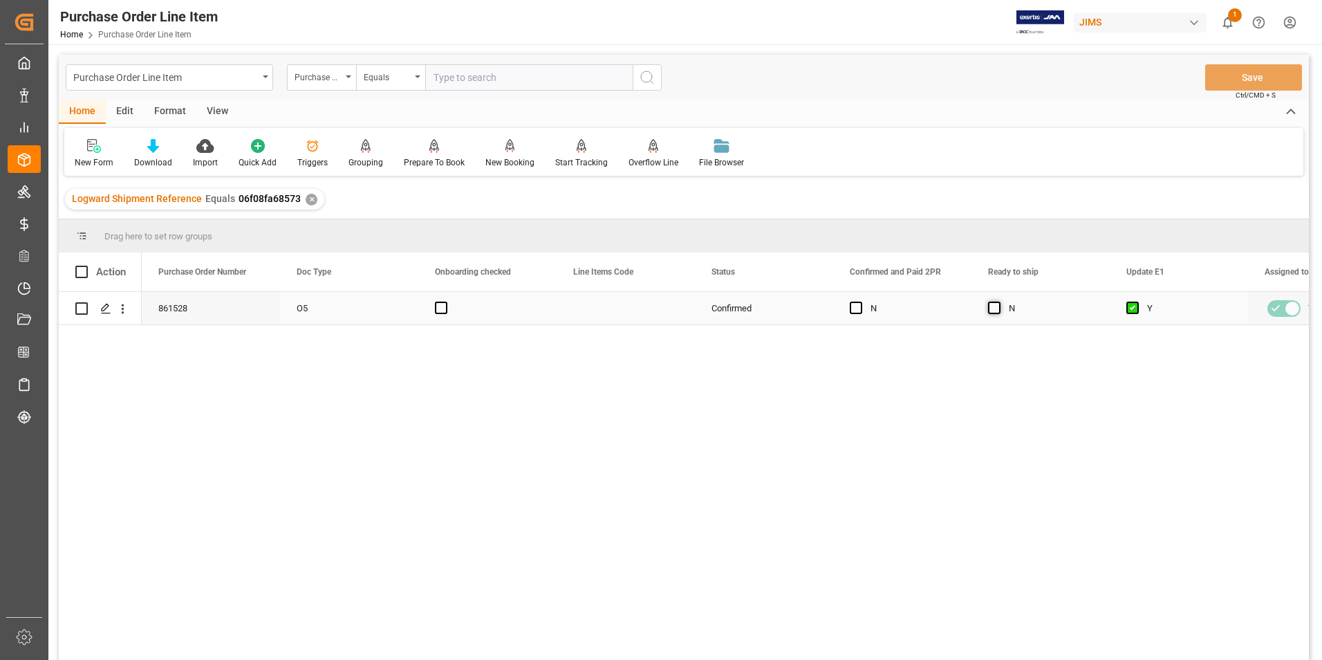
click at [998, 304] on span "Press SPACE to select this row." at bounding box center [994, 307] width 12 height 12
click at [998, 301] on input "Press SPACE to select this row." at bounding box center [998, 301] width 0 height 0
click at [1236, 76] on button "Save" at bounding box center [1253, 77] width 97 height 26
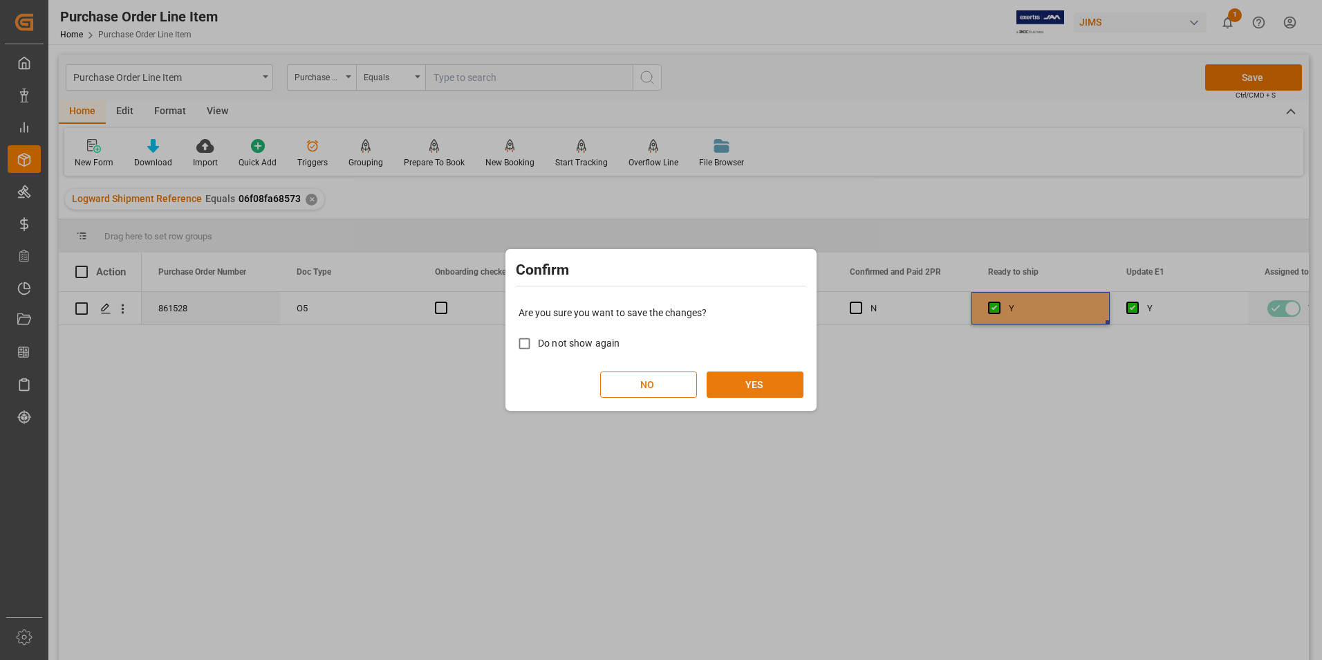
click at [736, 381] on button "YES" at bounding box center [755, 384] width 97 height 26
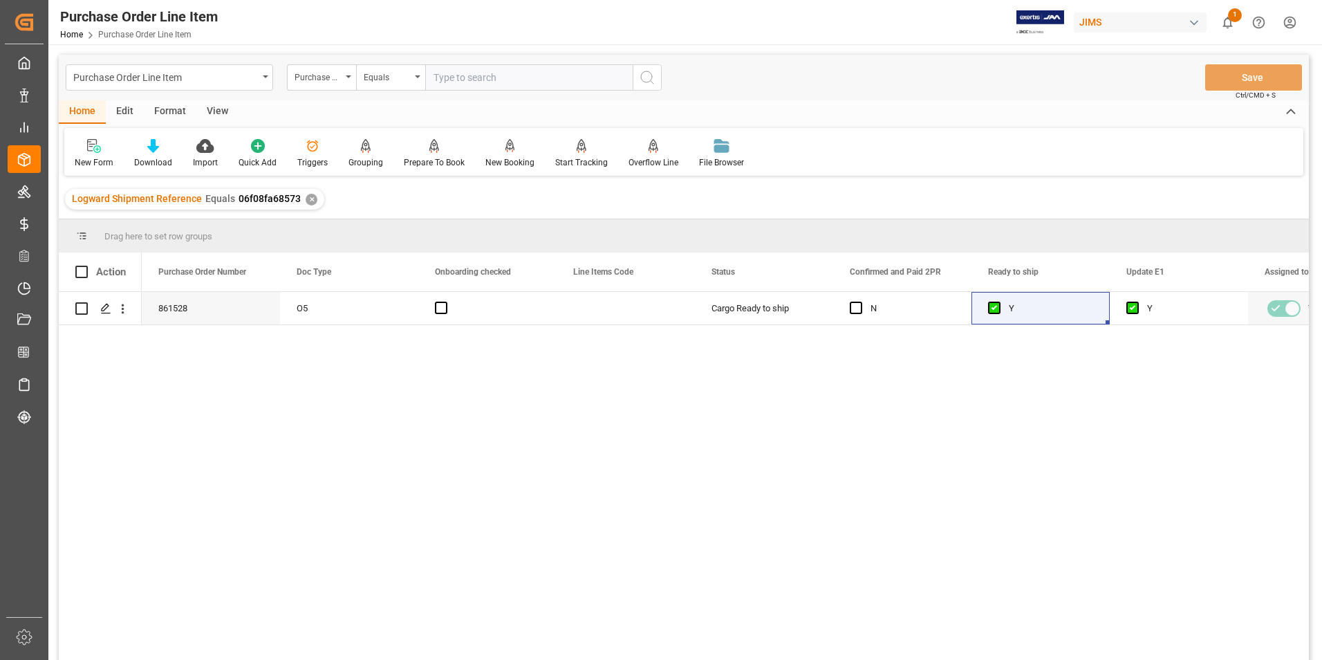
click at [218, 107] on div "View" at bounding box center [217, 112] width 42 height 24
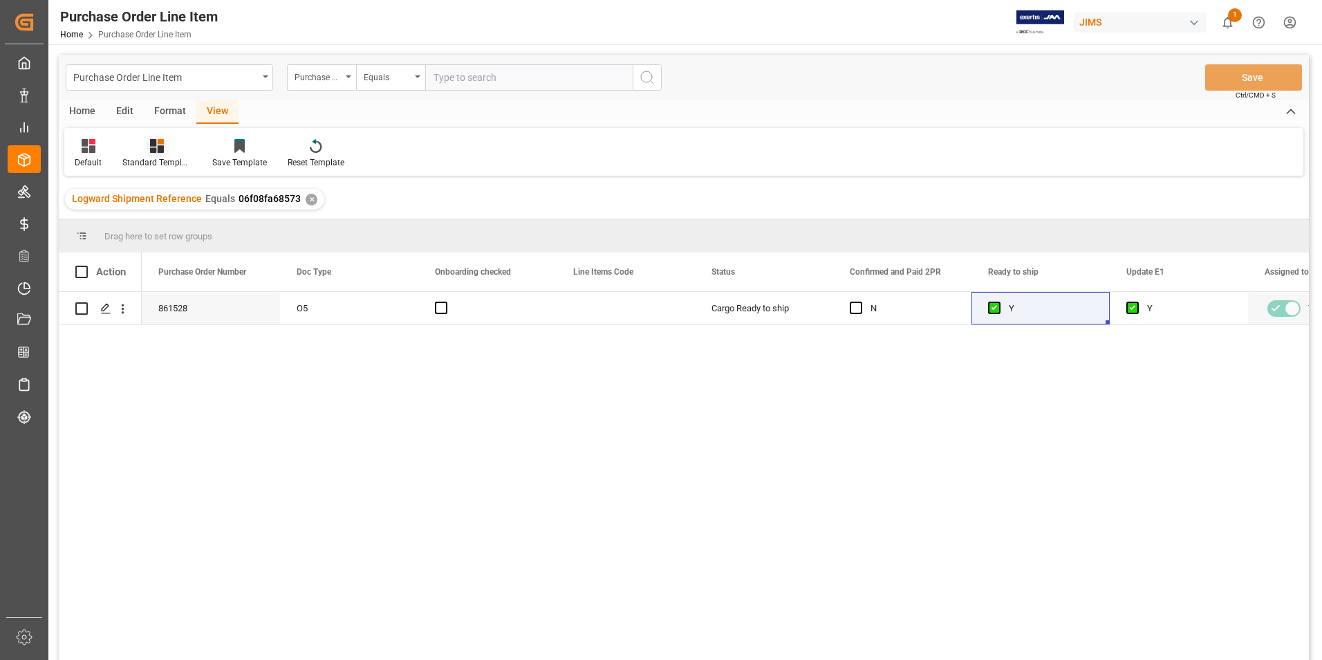
click at [151, 157] on div "Standard Templates" at bounding box center [156, 162] width 69 height 12
click at [170, 253] on div "HS Listing [GEOGRAPHIC_DATA]" at bounding box center [193, 252] width 121 height 15
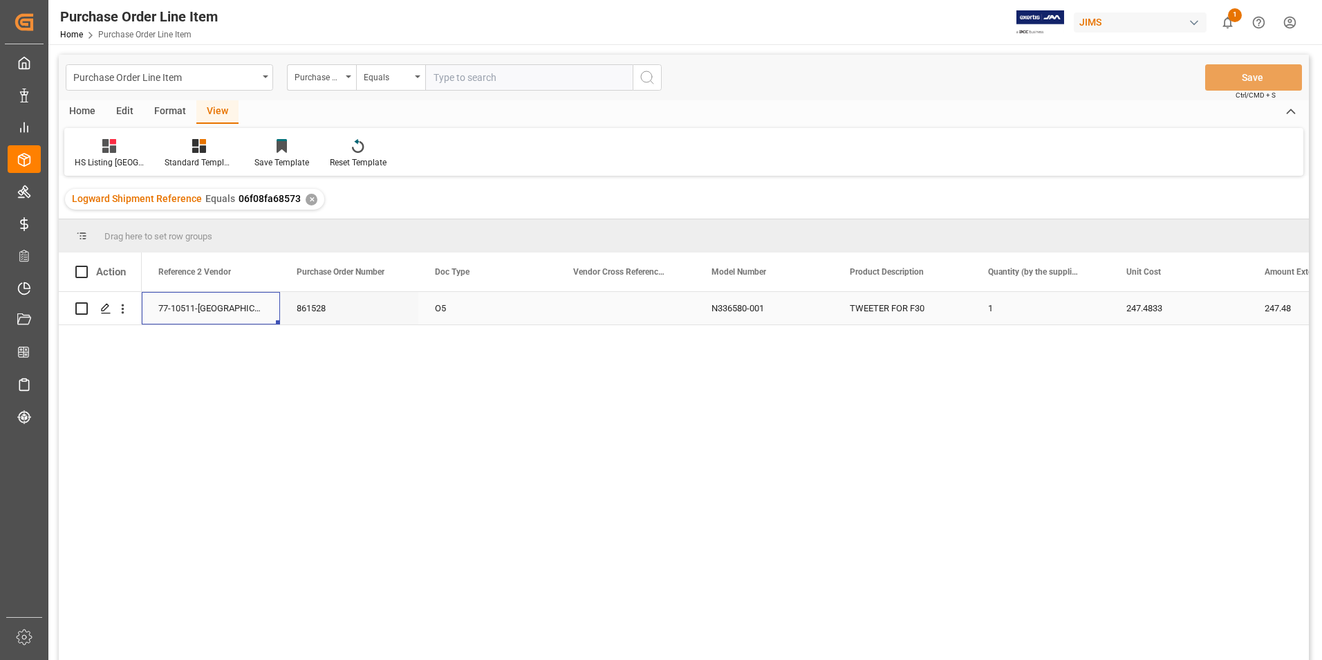
click at [187, 307] on div "77-10511-[GEOGRAPHIC_DATA]" at bounding box center [211, 308] width 138 height 32
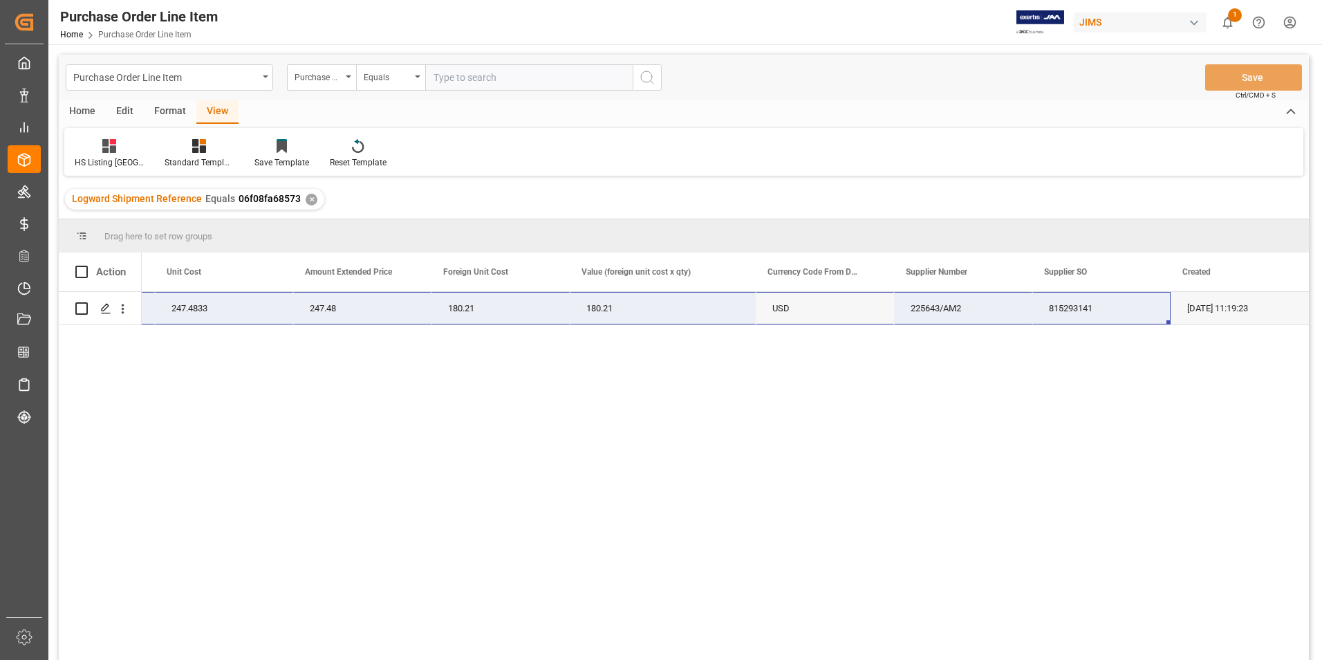
drag, startPoint x: 168, startPoint y: 306, endPoint x: 1137, endPoint y: 311, distance: 968.7
click at [1137, 311] on div "77-10511-US TWEETER FOR F30 1 247.4833 247.48 180.21 180.21 USD 225643/AM2 8152…" at bounding box center [248, 308] width 2122 height 33
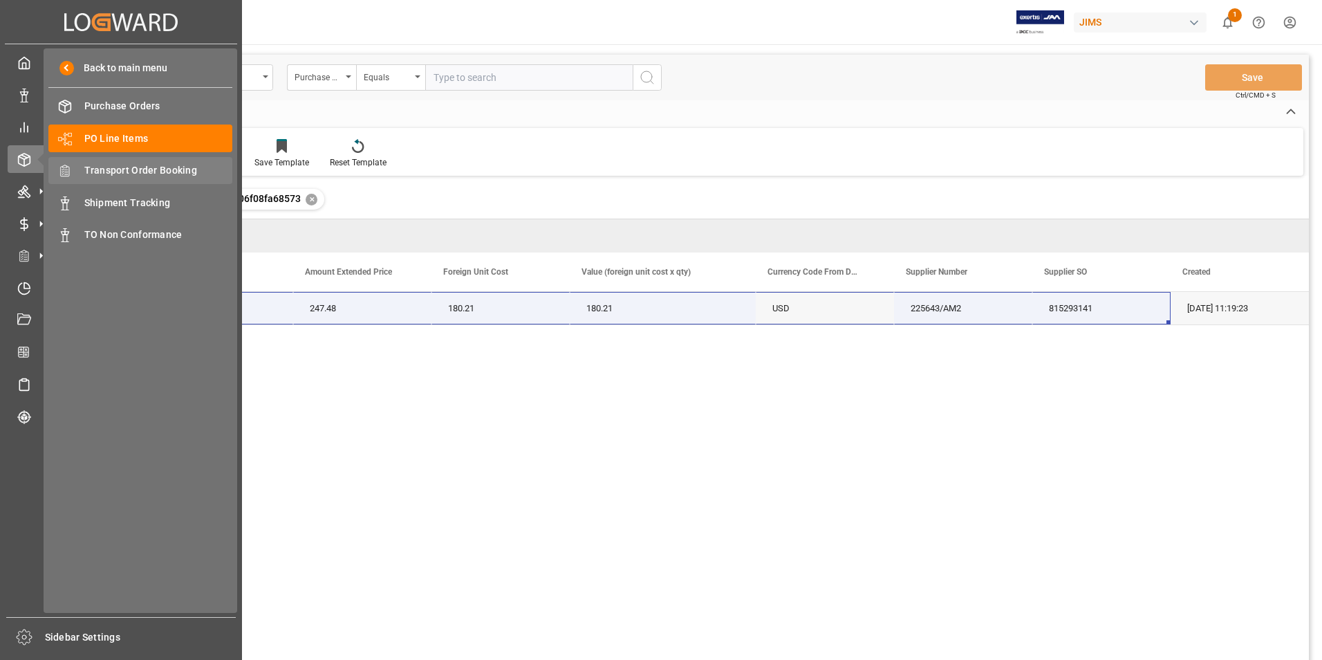
click at [154, 165] on span "Transport Order Booking" at bounding box center [158, 170] width 149 height 15
